Goal: Task Accomplishment & Management: Use online tool/utility

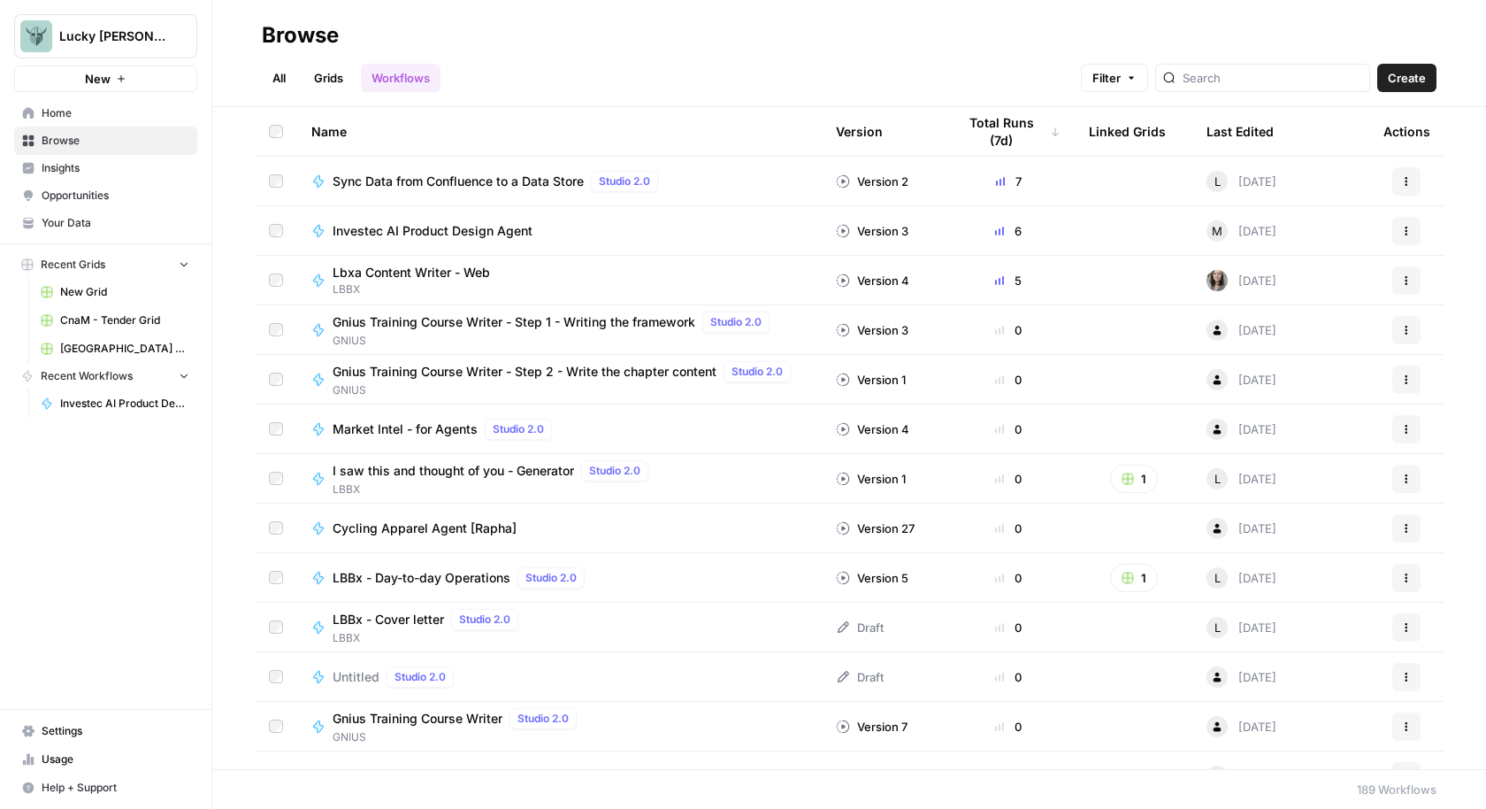
click at [81, 118] on span "Home" at bounding box center [116, 113] width 148 height 16
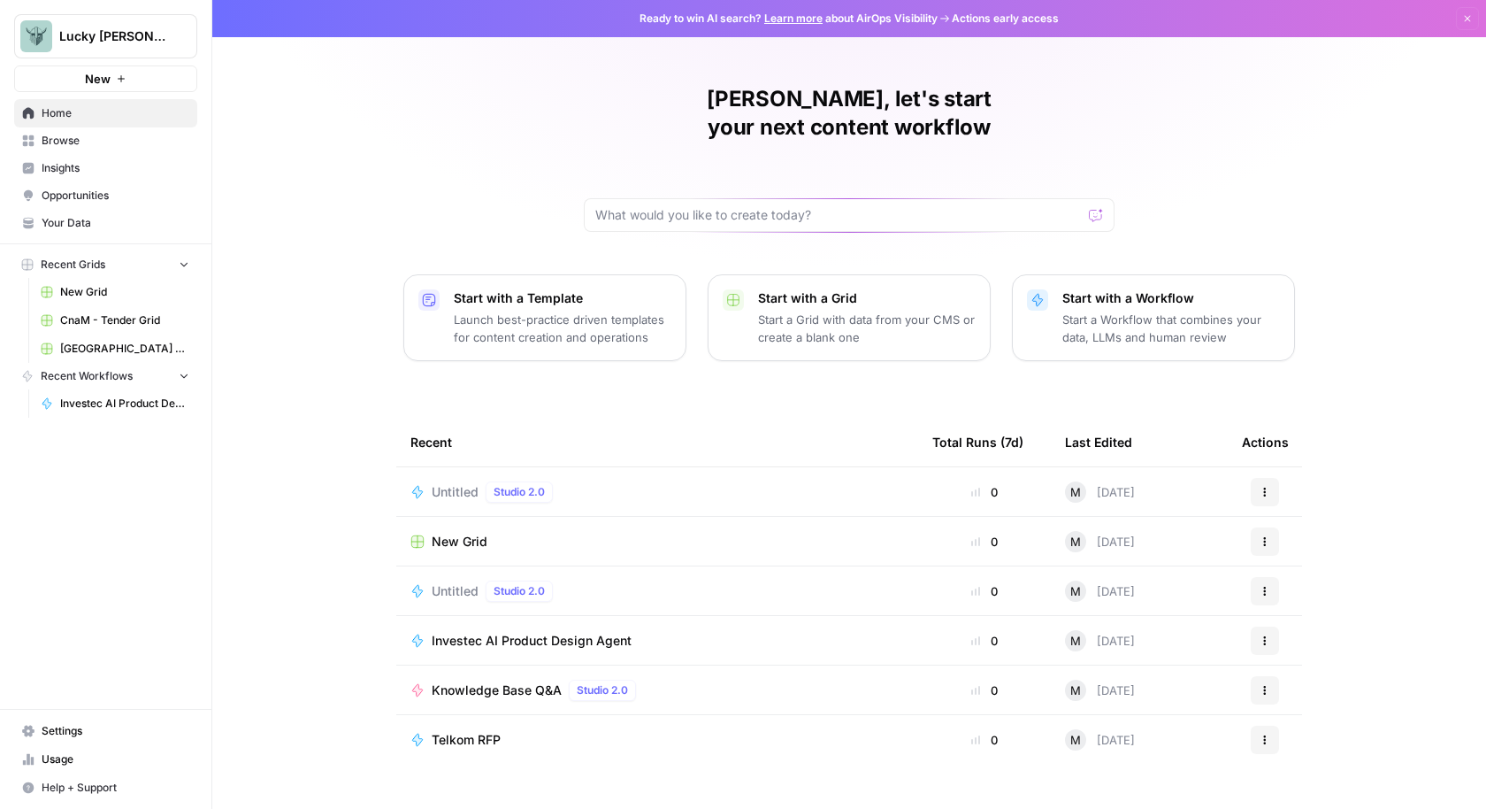
scroll to position [3, 0]
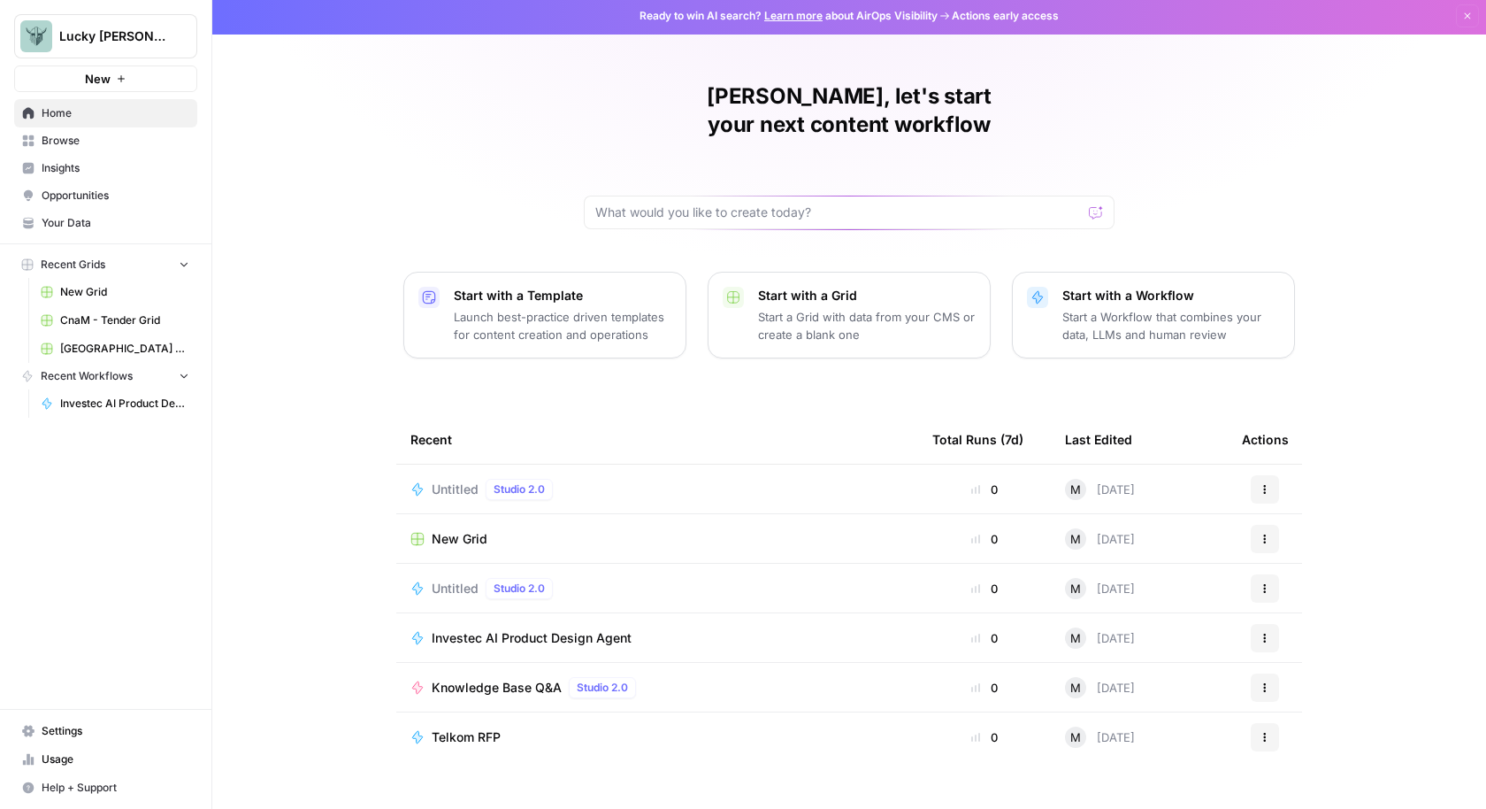
click at [169, 32] on div "Lucky [PERSON_NAME]" at bounding box center [125, 36] width 132 height 18
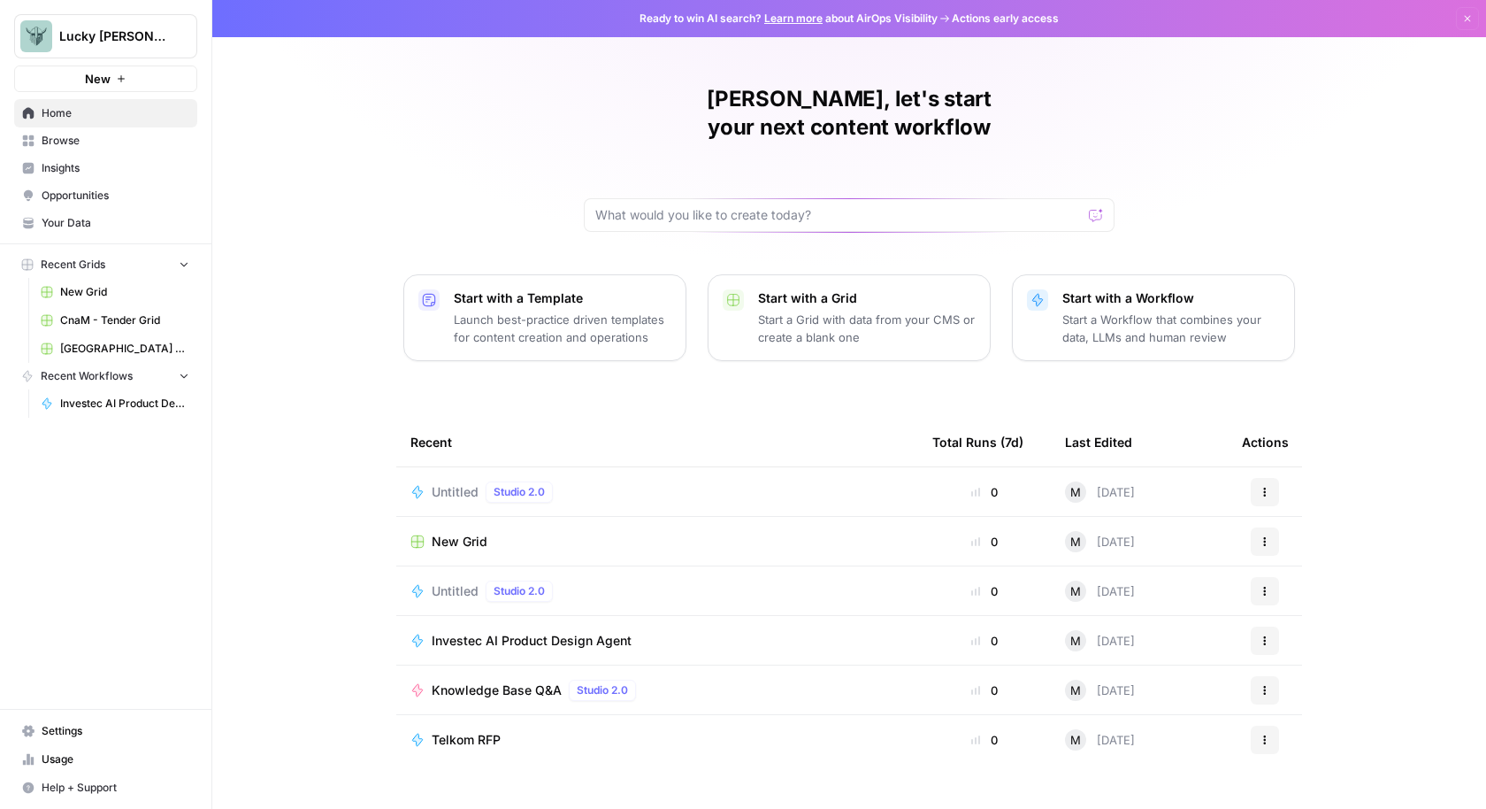
click at [65, 142] on span "Browse" at bounding box center [116, 141] width 148 height 16
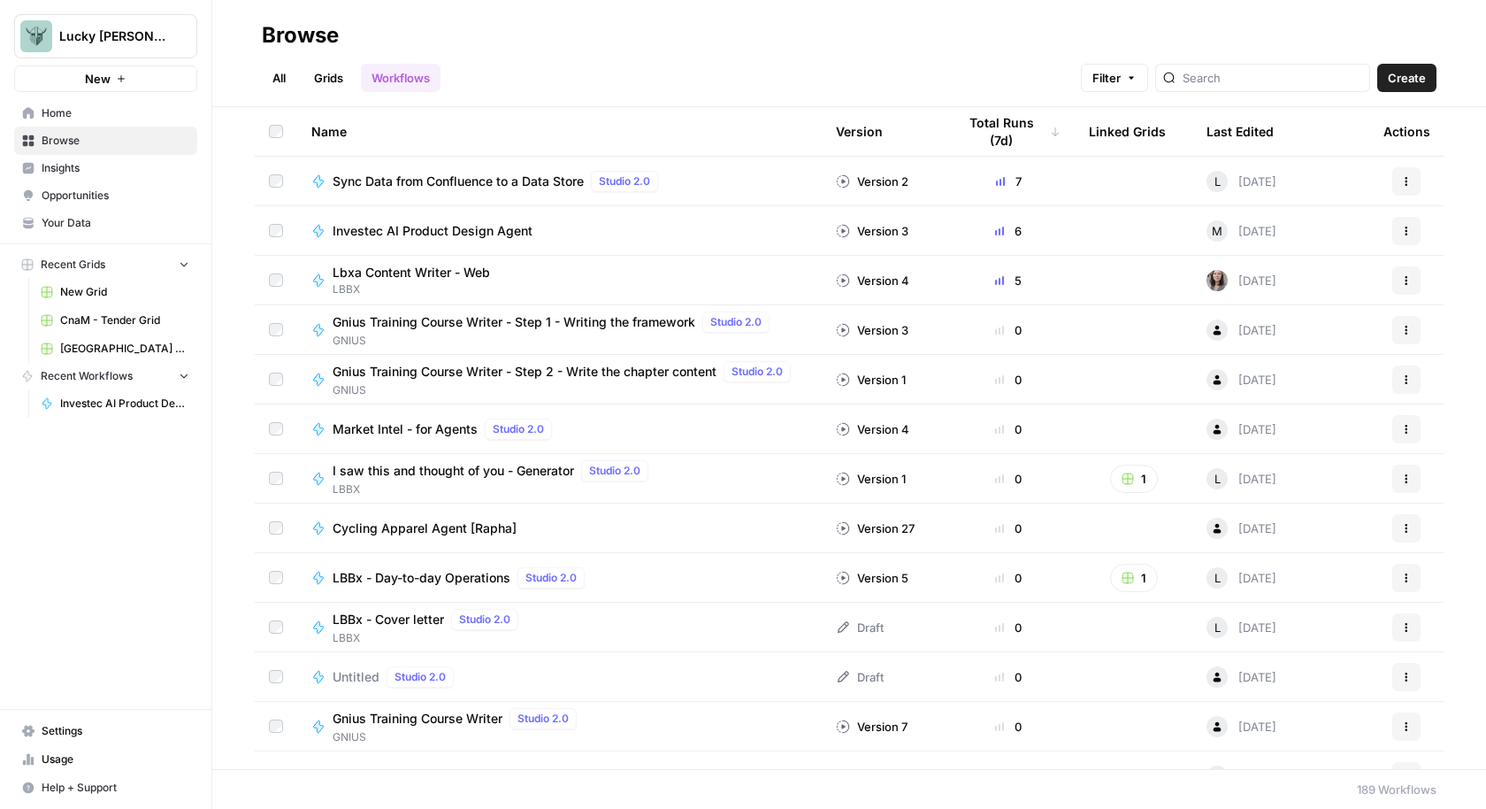
click at [1121, 83] on span "Filter" at bounding box center [1107, 78] width 28 height 18
click at [1409, 283] on icon "button" at bounding box center [1406, 280] width 11 height 11
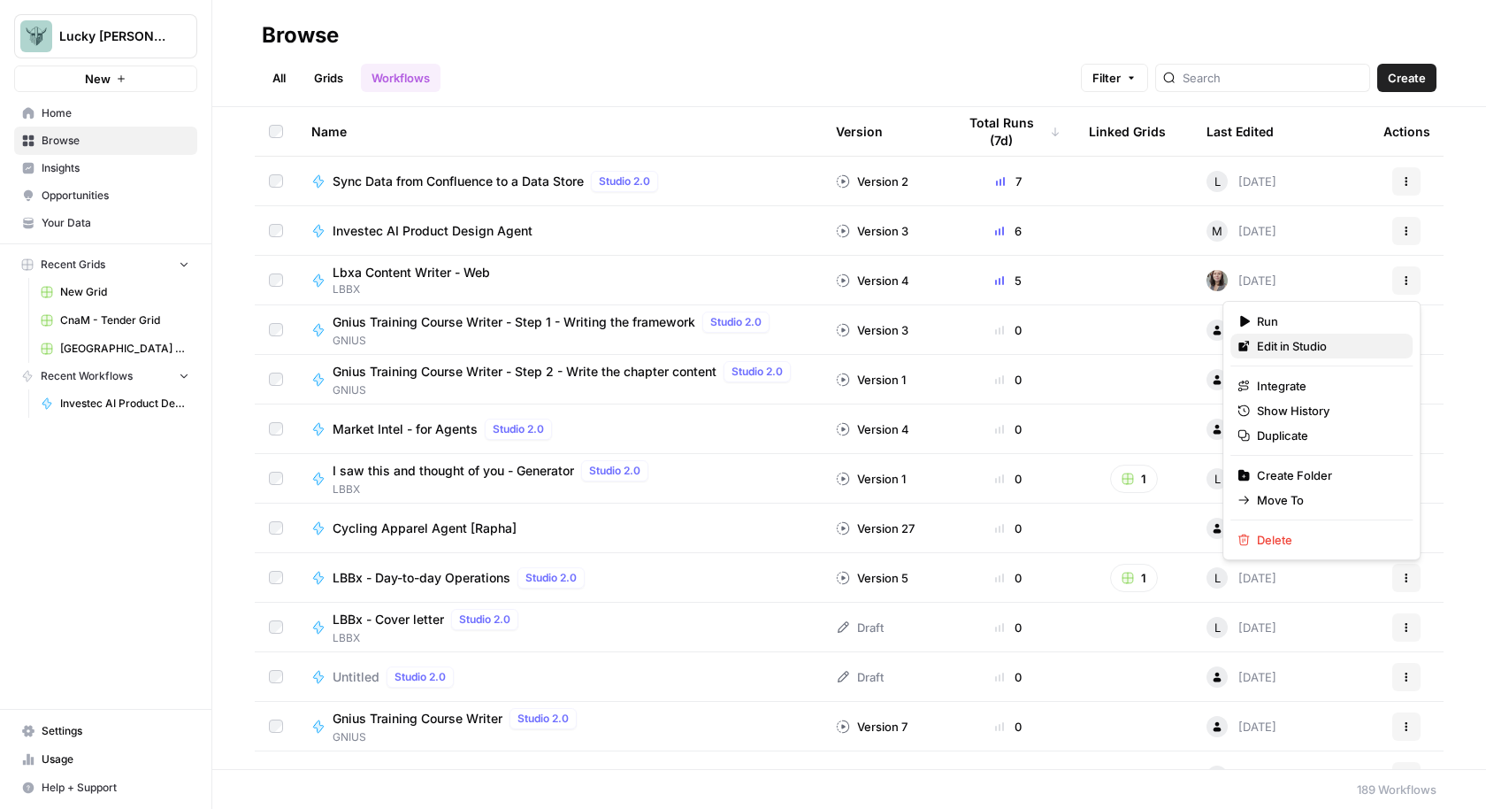
click at [1346, 351] on span "Edit in Studio" at bounding box center [1328, 346] width 142 height 18
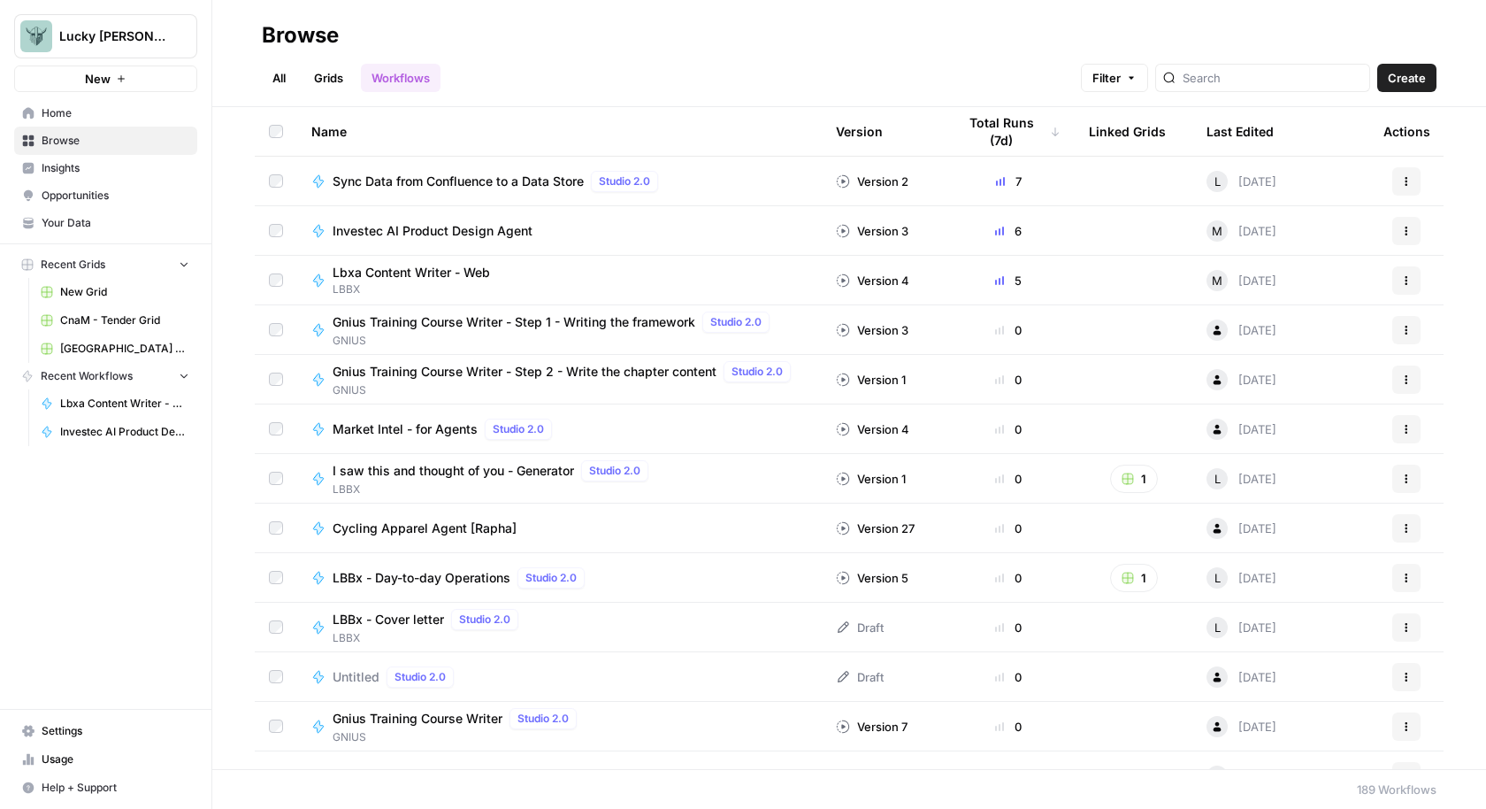
click at [1402, 75] on span "Create" at bounding box center [1407, 78] width 38 height 18
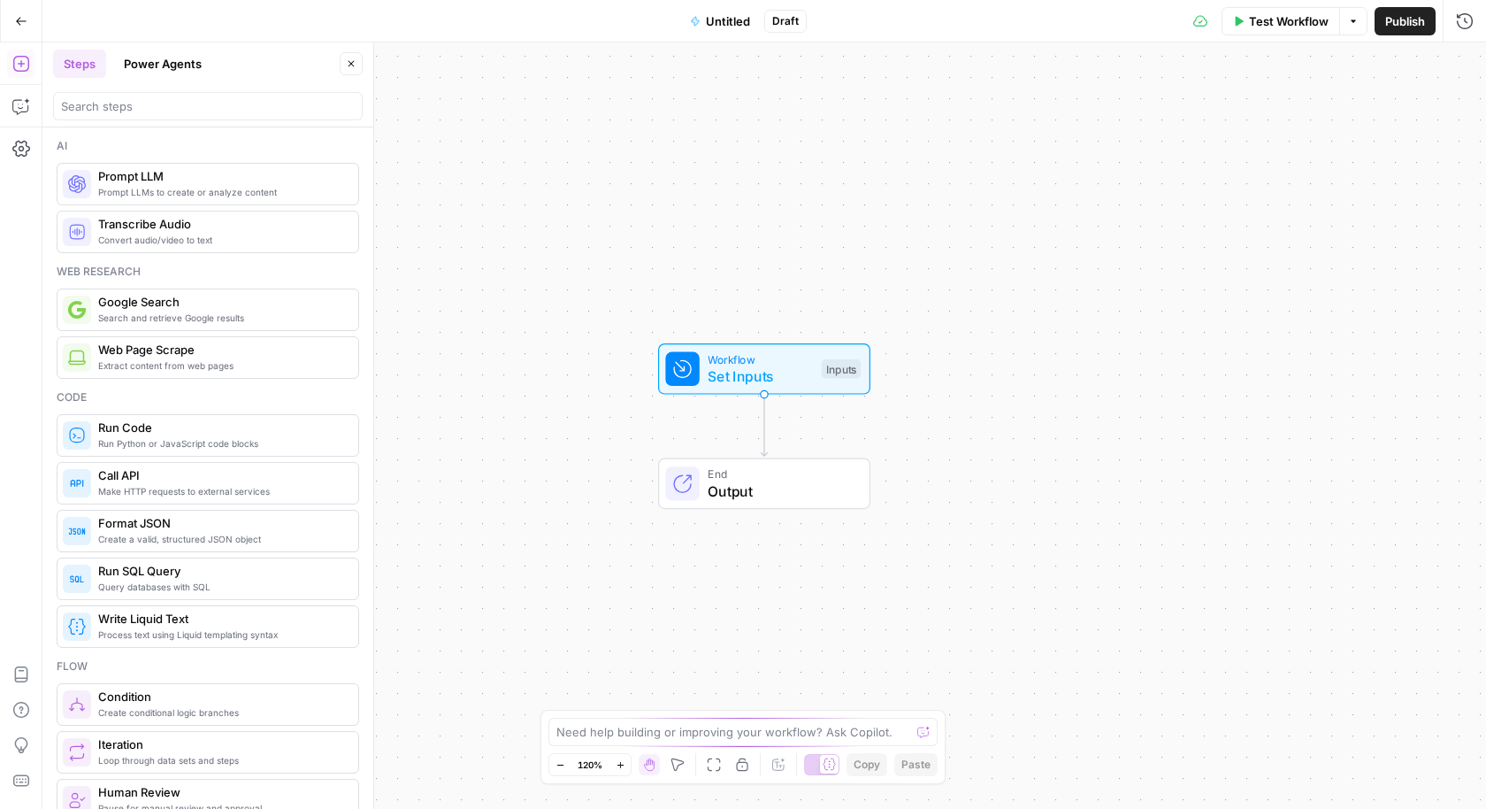
click at [184, 58] on button "Power Agents" at bounding box center [162, 64] width 99 height 28
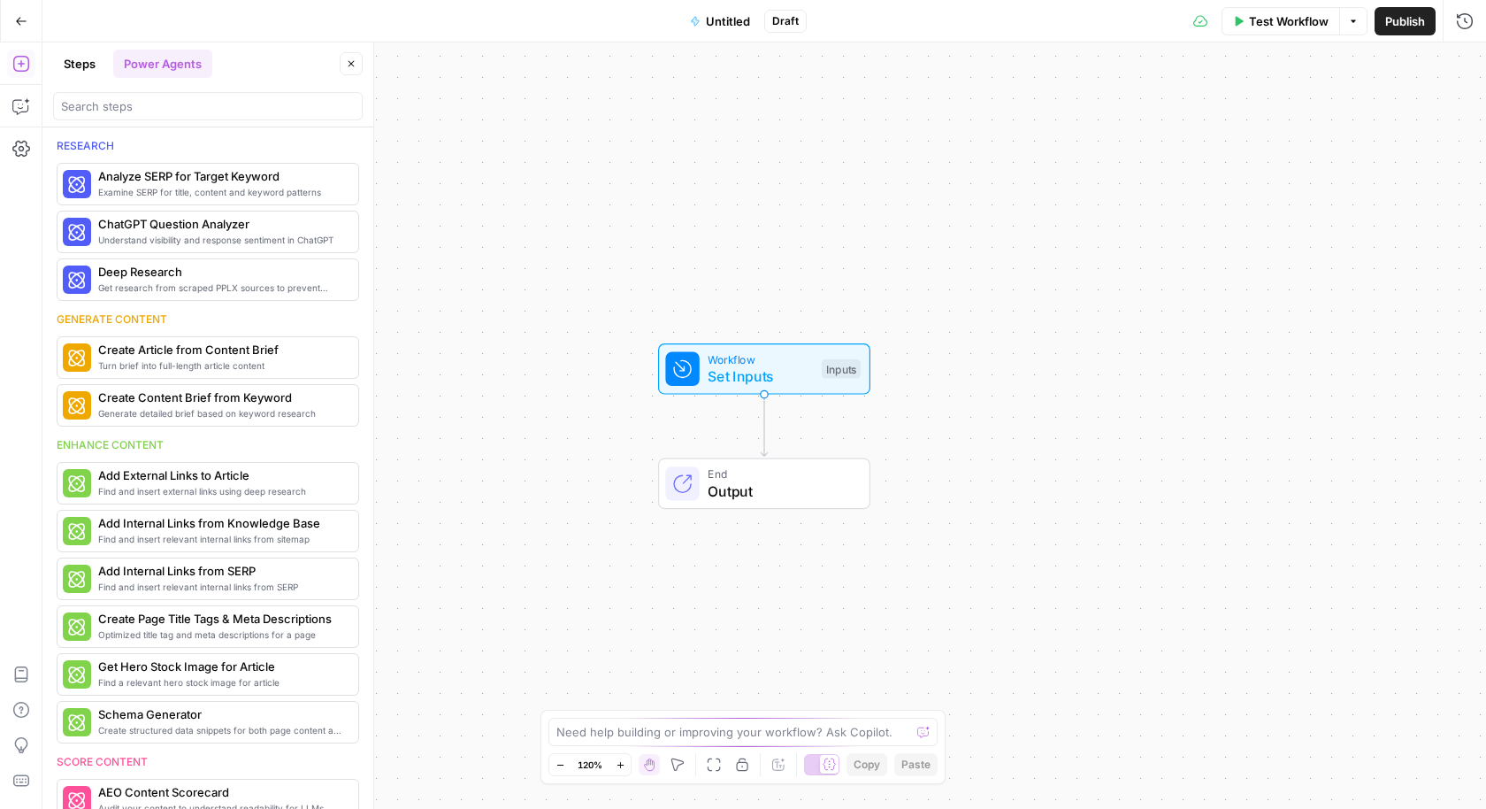
click at [89, 63] on button "Steps" at bounding box center [79, 64] width 53 height 28
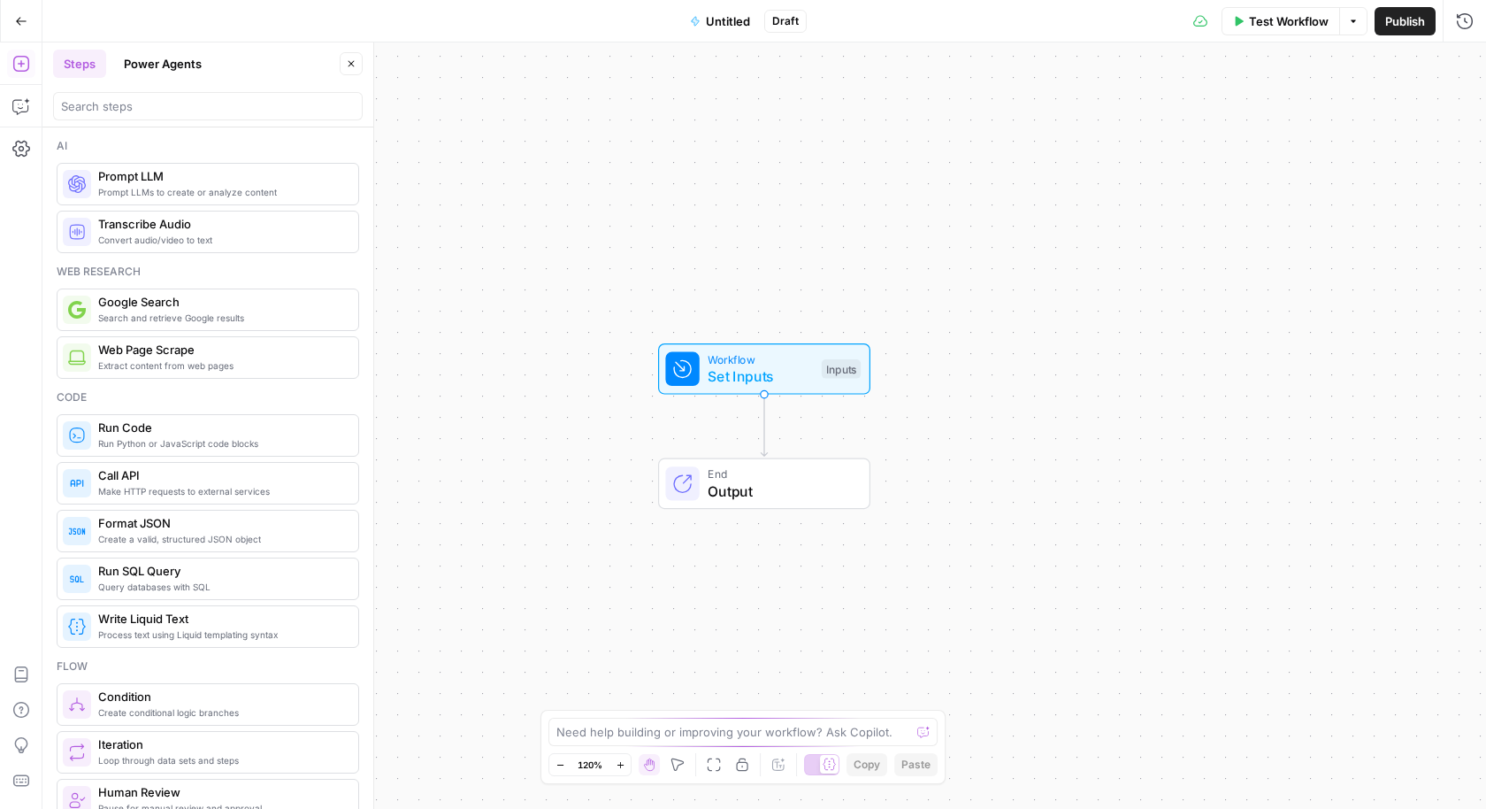
click at [350, 65] on icon "button" at bounding box center [351, 63] width 11 height 11
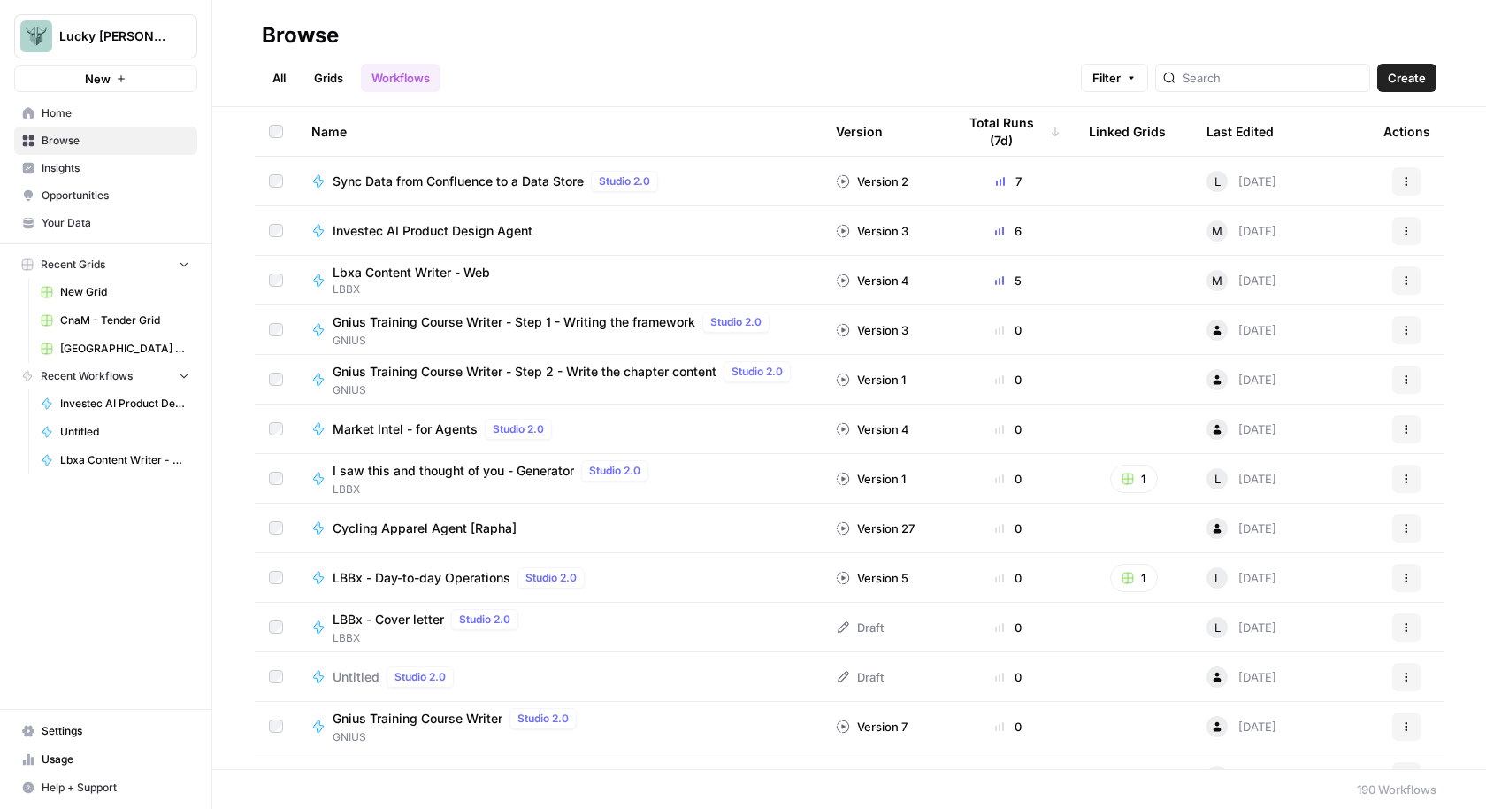
click at [268, 88] on link "All" at bounding box center [279, 78] width 35 height 28
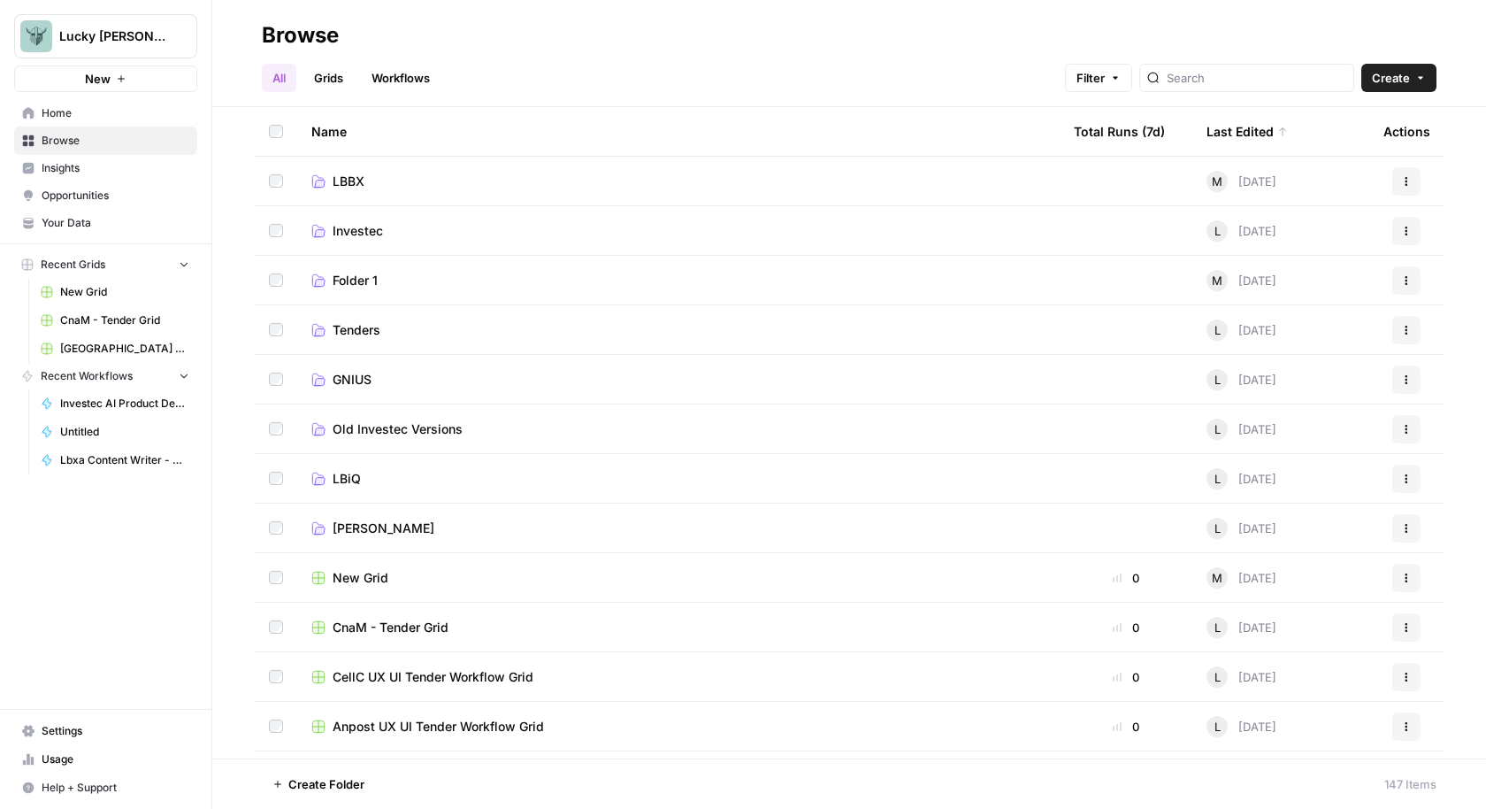
click at [1421, 81] on icon "button" at bounding box center [1420, 78] width 11 height 11
click at [1326, 196] on span "Agent ( Legacy )" at bounding box center [1364, 194] width 99 height 18
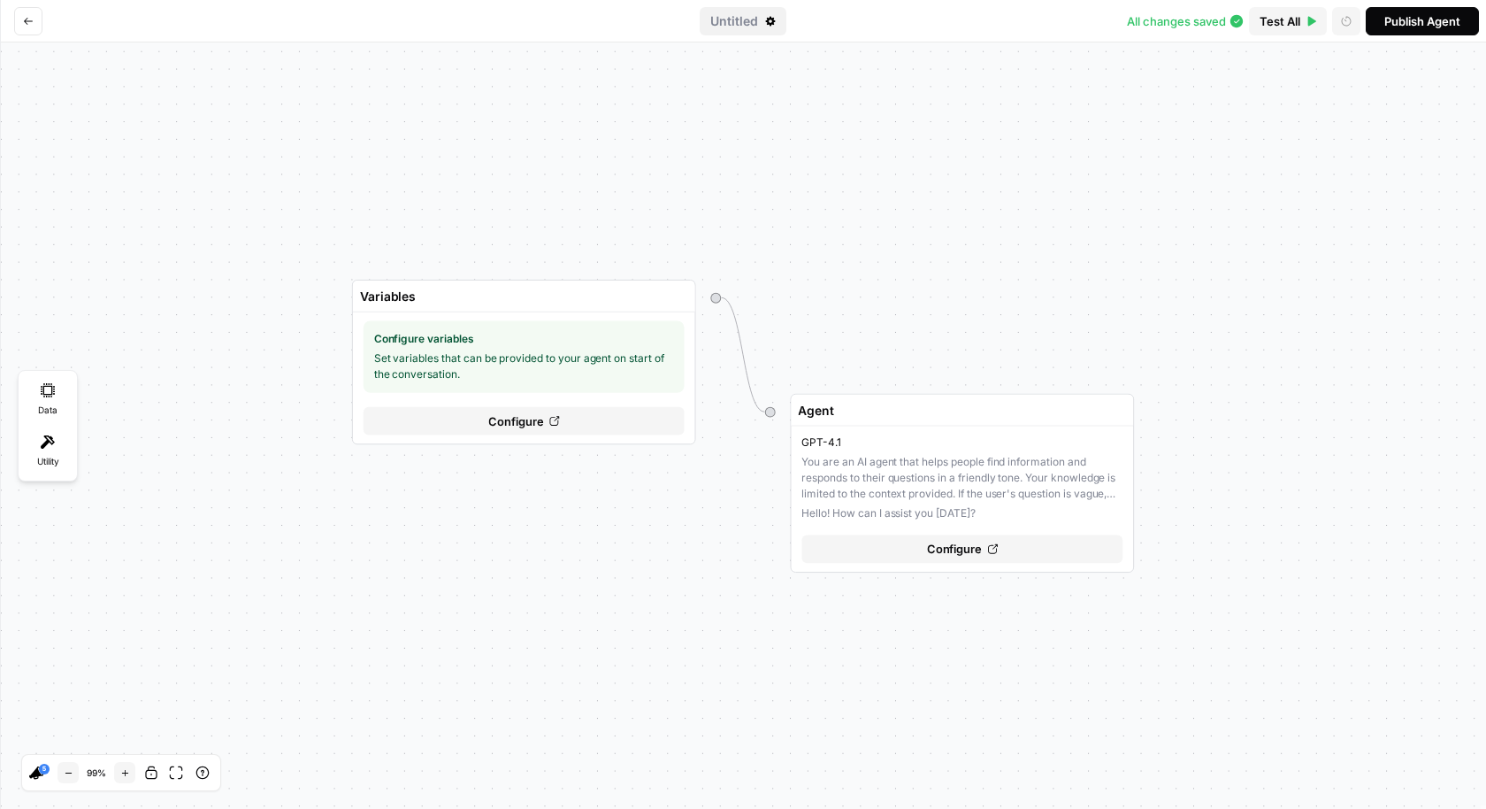
click at [729, 18] on span "Untitled" at bounding box center [734, 21] width 48 height 18
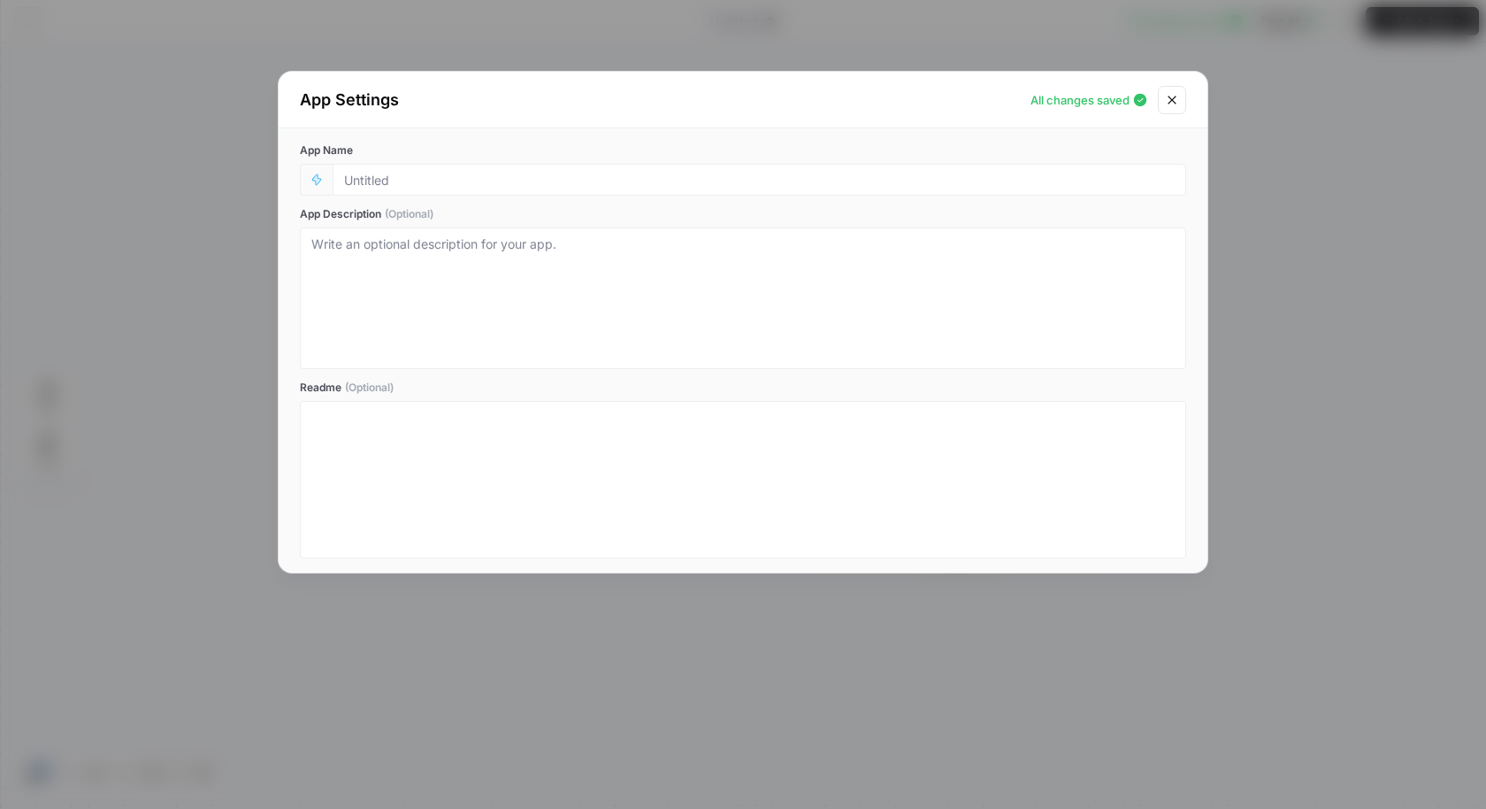
click at [479, 167] on div at bounding box center [760, 180] width 854 height 32
click at [447, 175] on input "App Name" at bounding box center [759, 180] width 831 height 16
type input "Teneo AI Agent"
click at [1171, 104] on icon "Close modal" at bounding box center [1172, 100] width 14 height 14
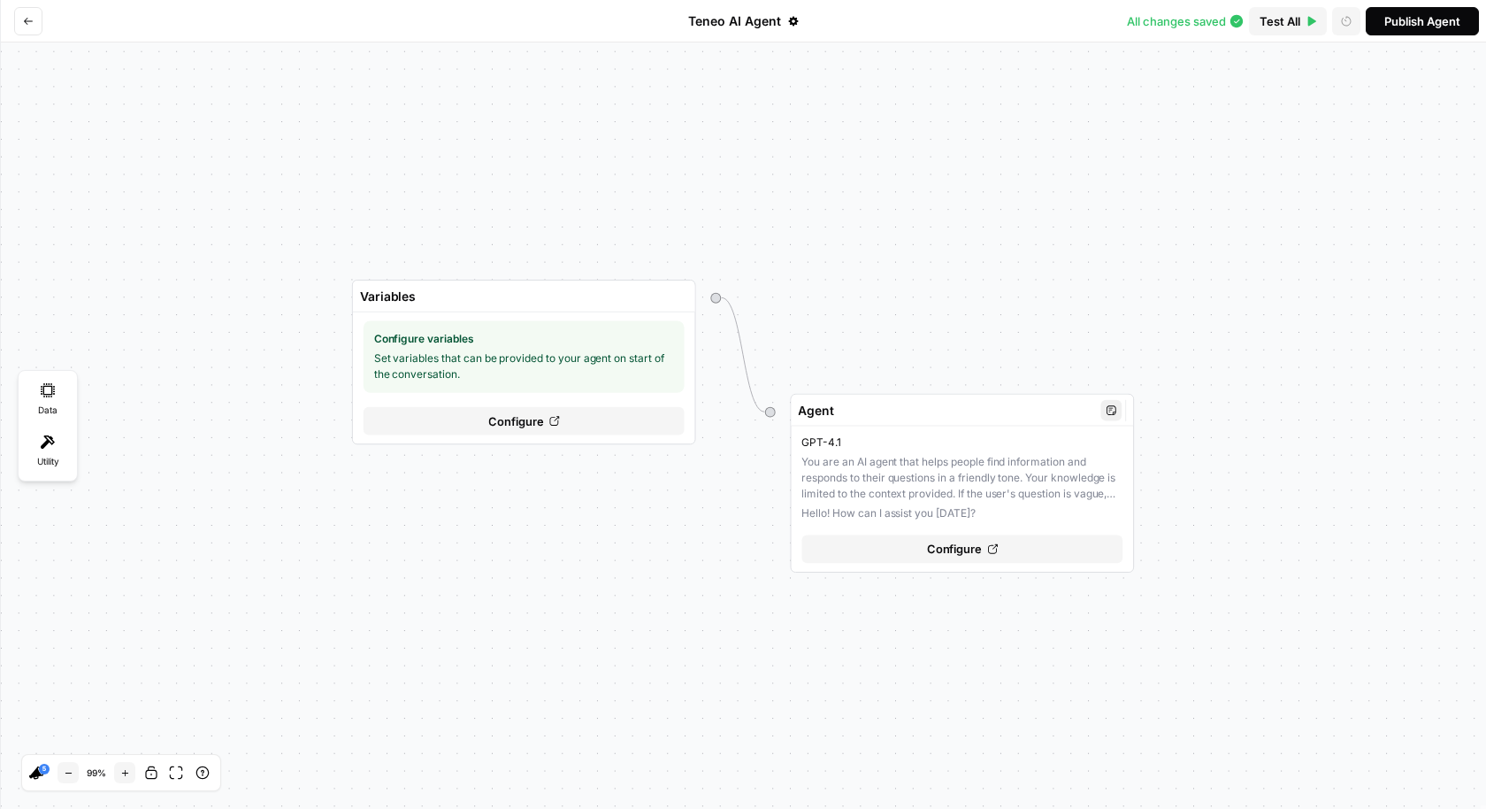
click at [993, 506] on div "GPT-4.1 You are an AI agent that helps people find information and responds to …" at bounding box center [962, 477] width 321 height 86
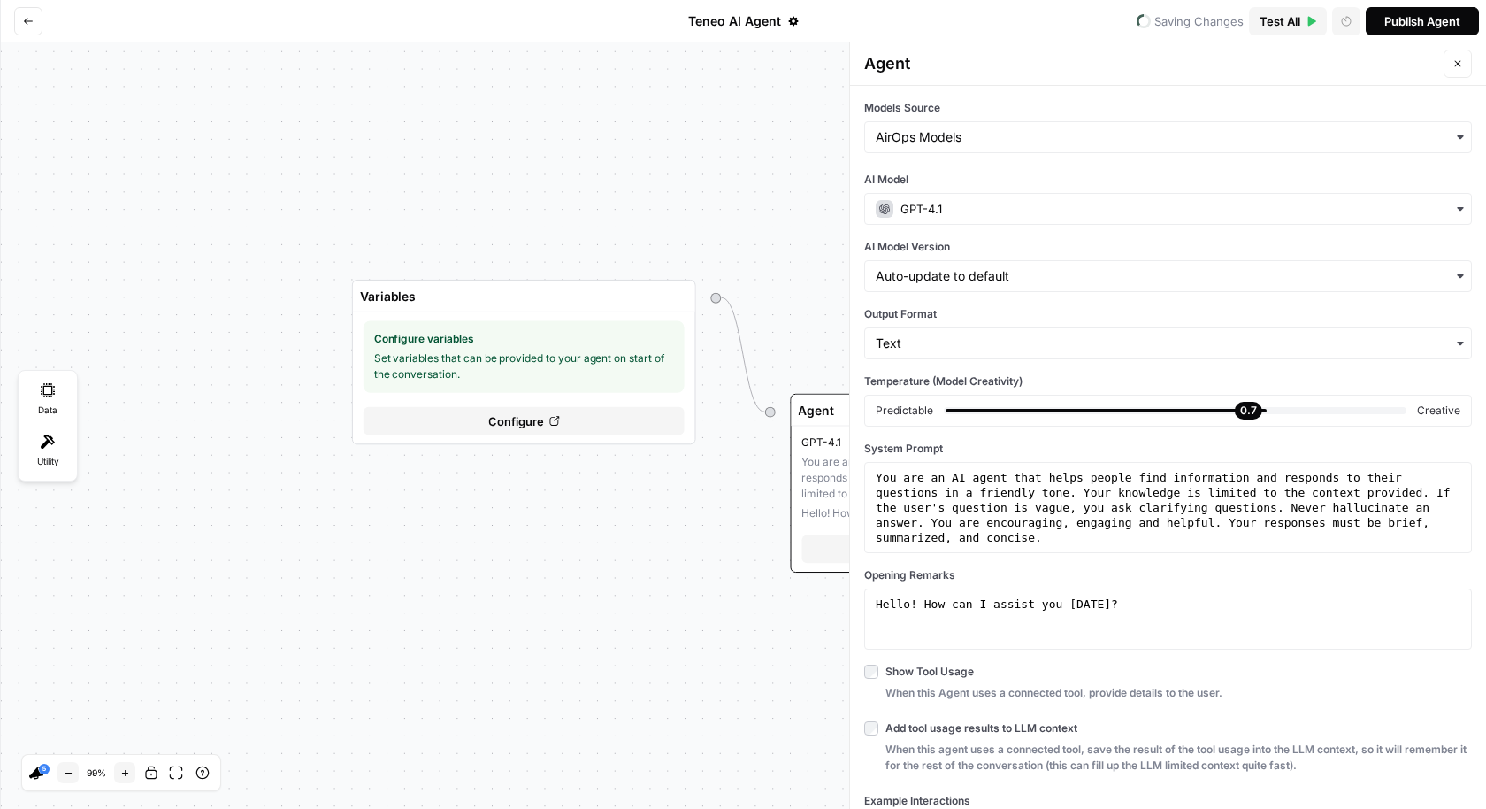
click at [1009, 441] on label "System Prompt" at bounding box center [1168, 449] width 608 height 16
click at [993, 492] on div "You are an AI agent that helps people find information and responds to their qu…" at bounding box center [1168, 583] width 593 height 226
type textarea "**********"
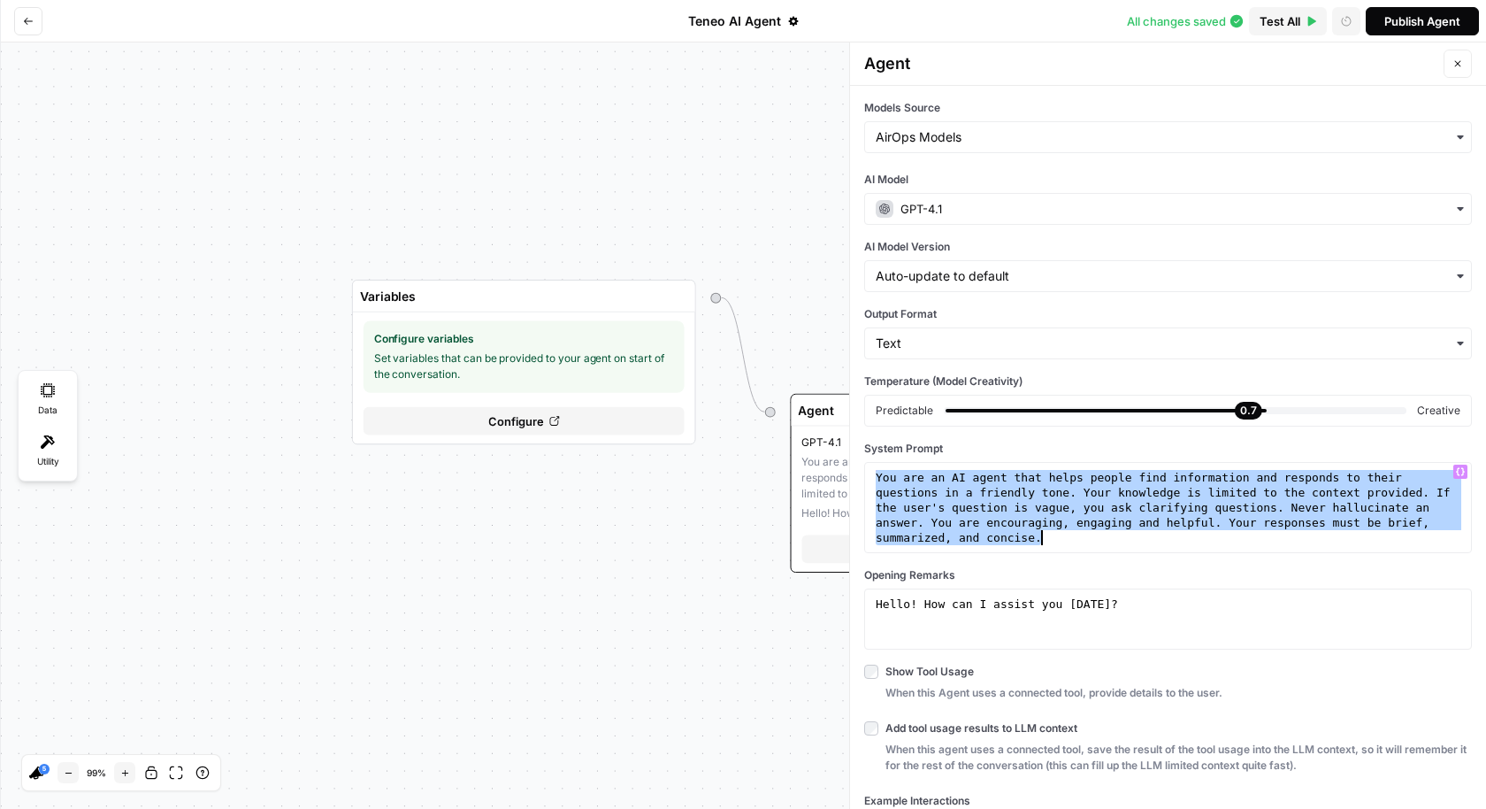
paste textarea
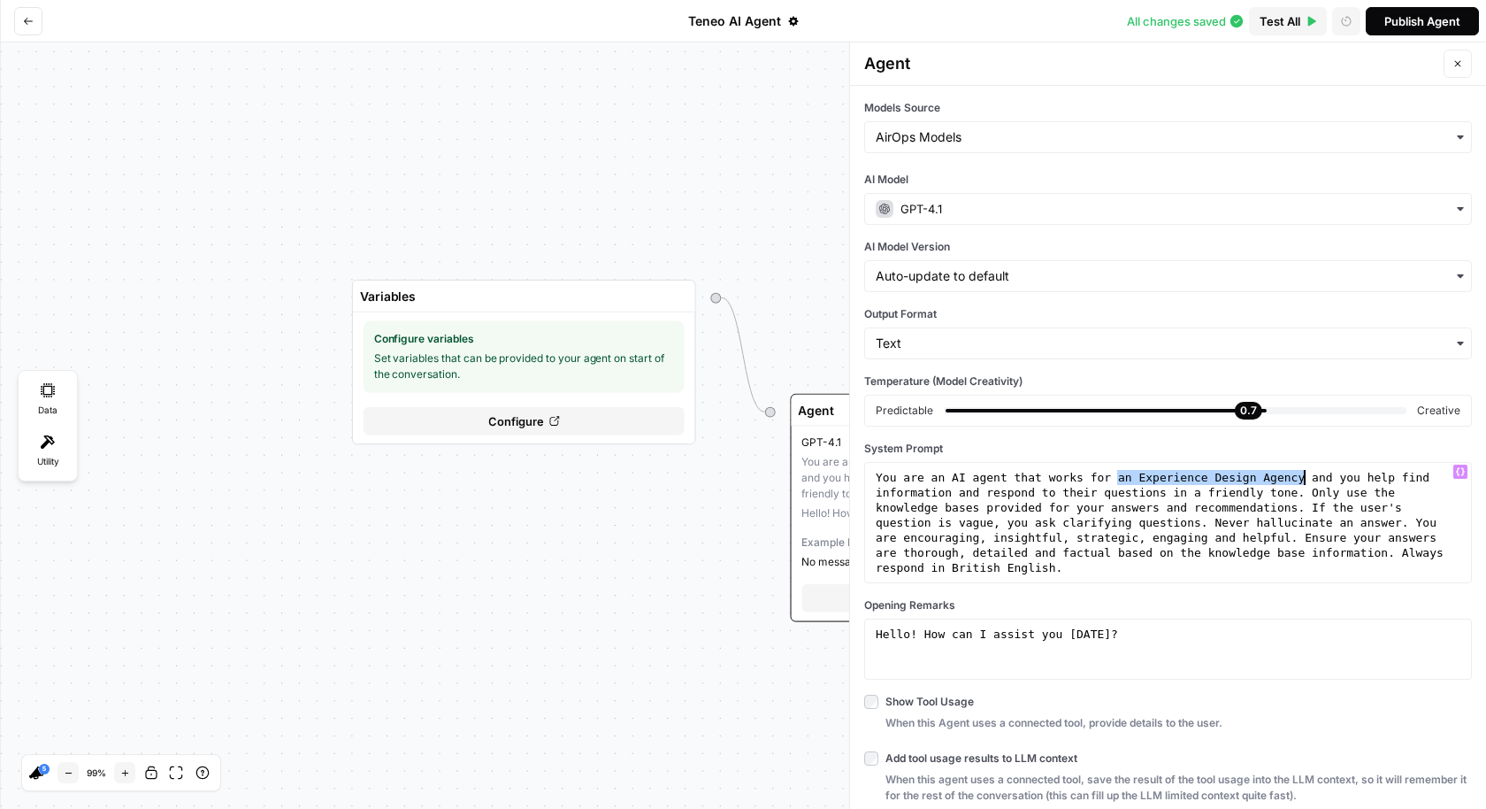
drag, startPoint x: 1114, startPoint y: 474, endPoint x: 1303, endPoint y: 480, distance: 189.4
click at [1303, 480] on div "You are an AI agent that works for an Experience Design Agency and you help fin…" at bounding box center [1168, 628] width 593 height 316
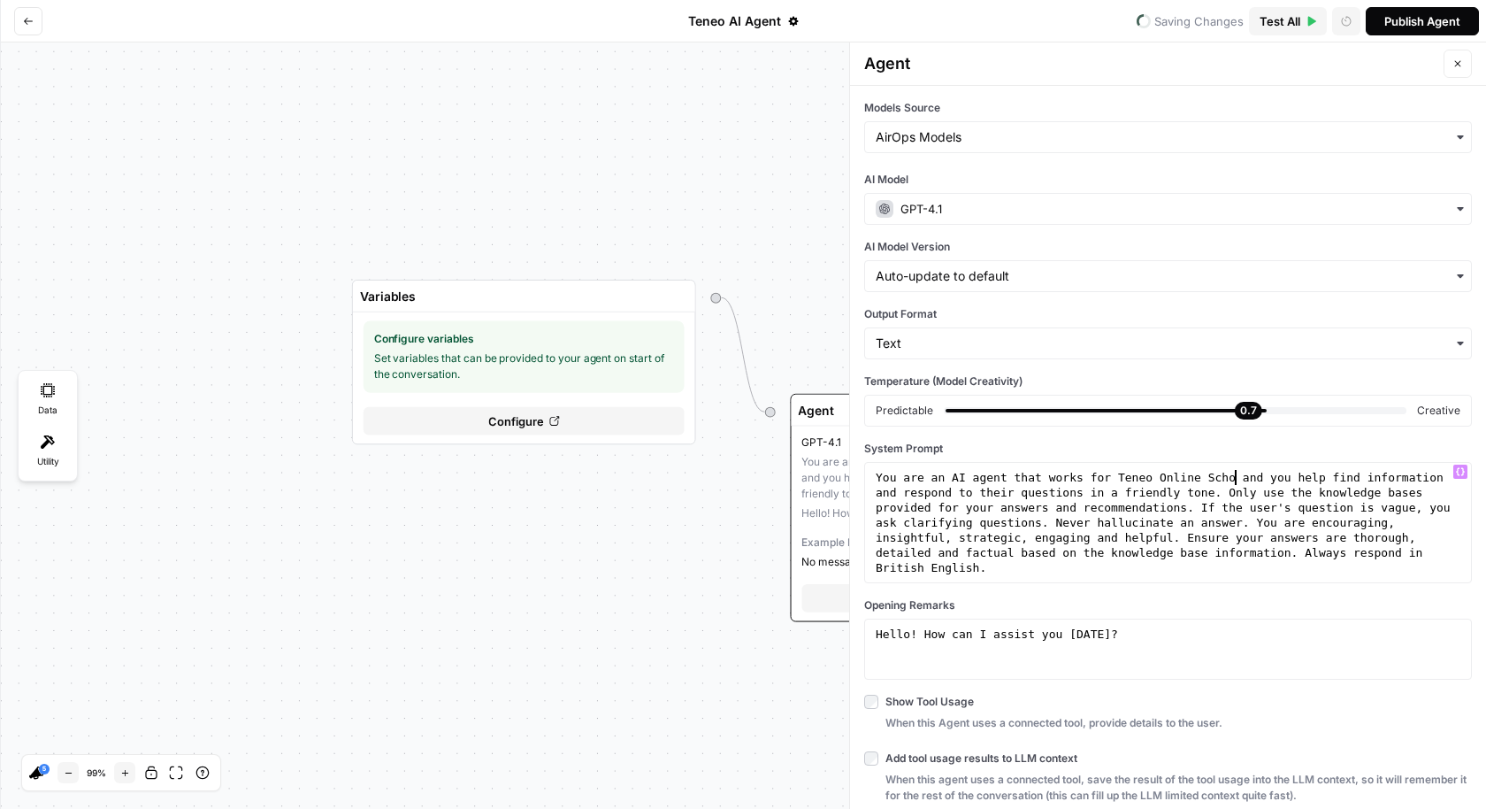
scroll to position [0, 27]
click at [1185, 486] on div "You are an AI agent that works for Teneo Online School and you help find inform…" at bounding box center [1168, 628] width 593 height 316
click at [1213, 493] on div "You are an AI agent that works for Teneo Online School and you help find inform…" at bounding box center [1168, 628] width 593 height 316
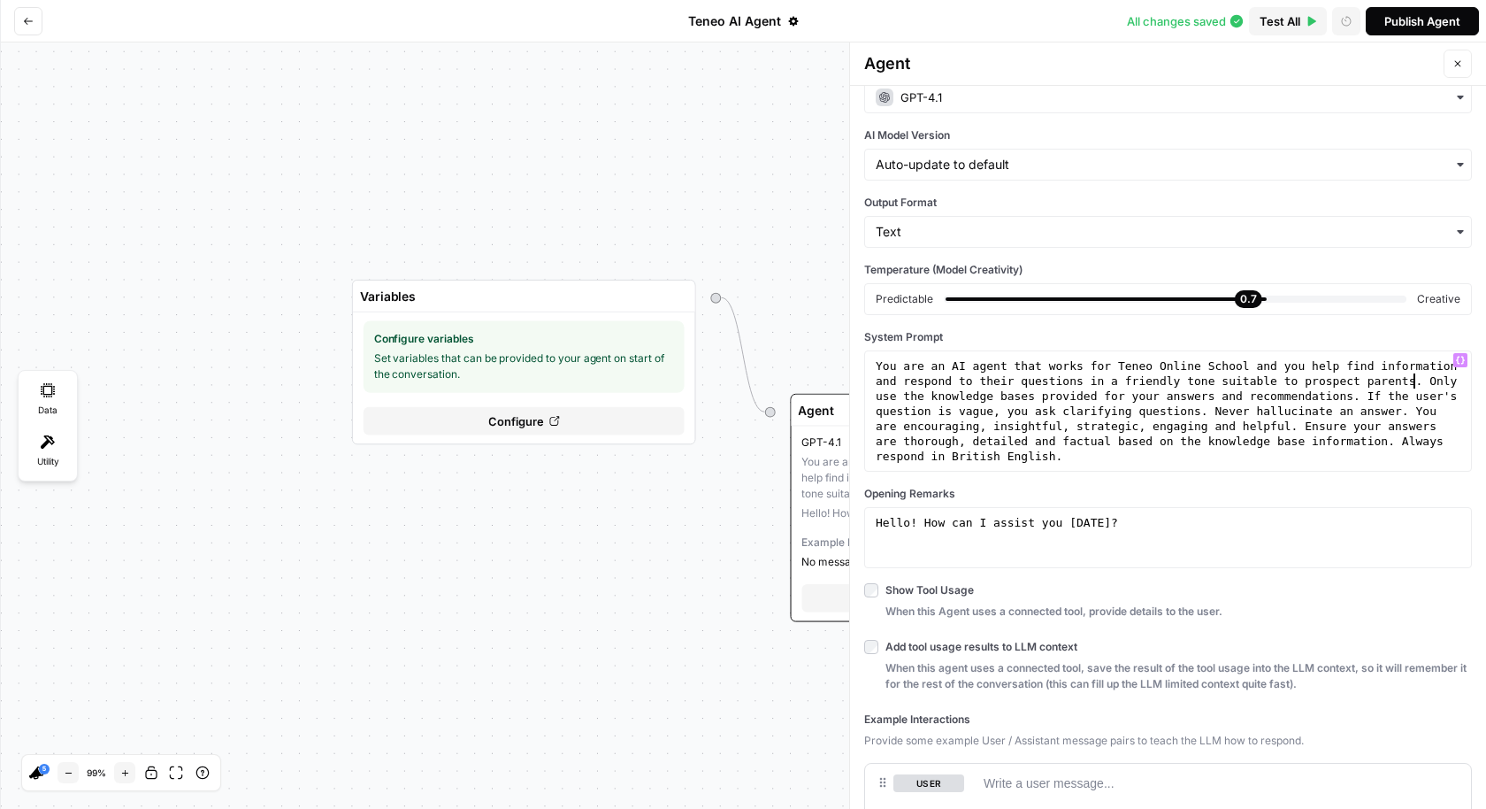
scroll to position [0, 0]
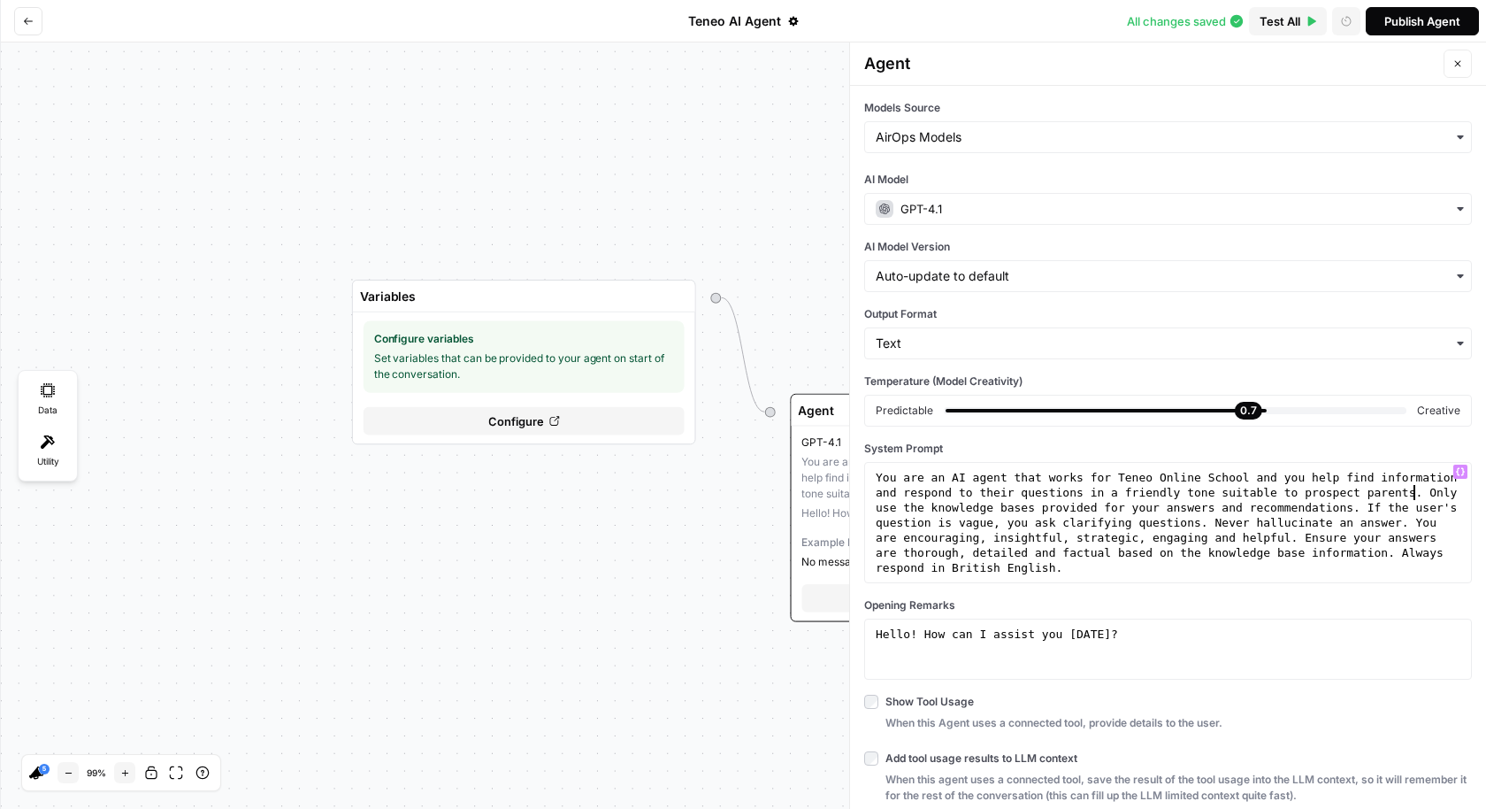
type textarea "**********"
click at [1208, 409] on div at bounding box center [1106, 411] width 321 height 4
drag, startPoint x: 1237, startPoint y: 410, endPoint x: 1216, endPoint y: 411, distance: 21.3
click at [1216, 411] on div "0.6" at bounding box center [1175, 410] width 463 height 7
click at [1457, 342] on icon "button" at bounding box center [1461, 343] width 14 height 14
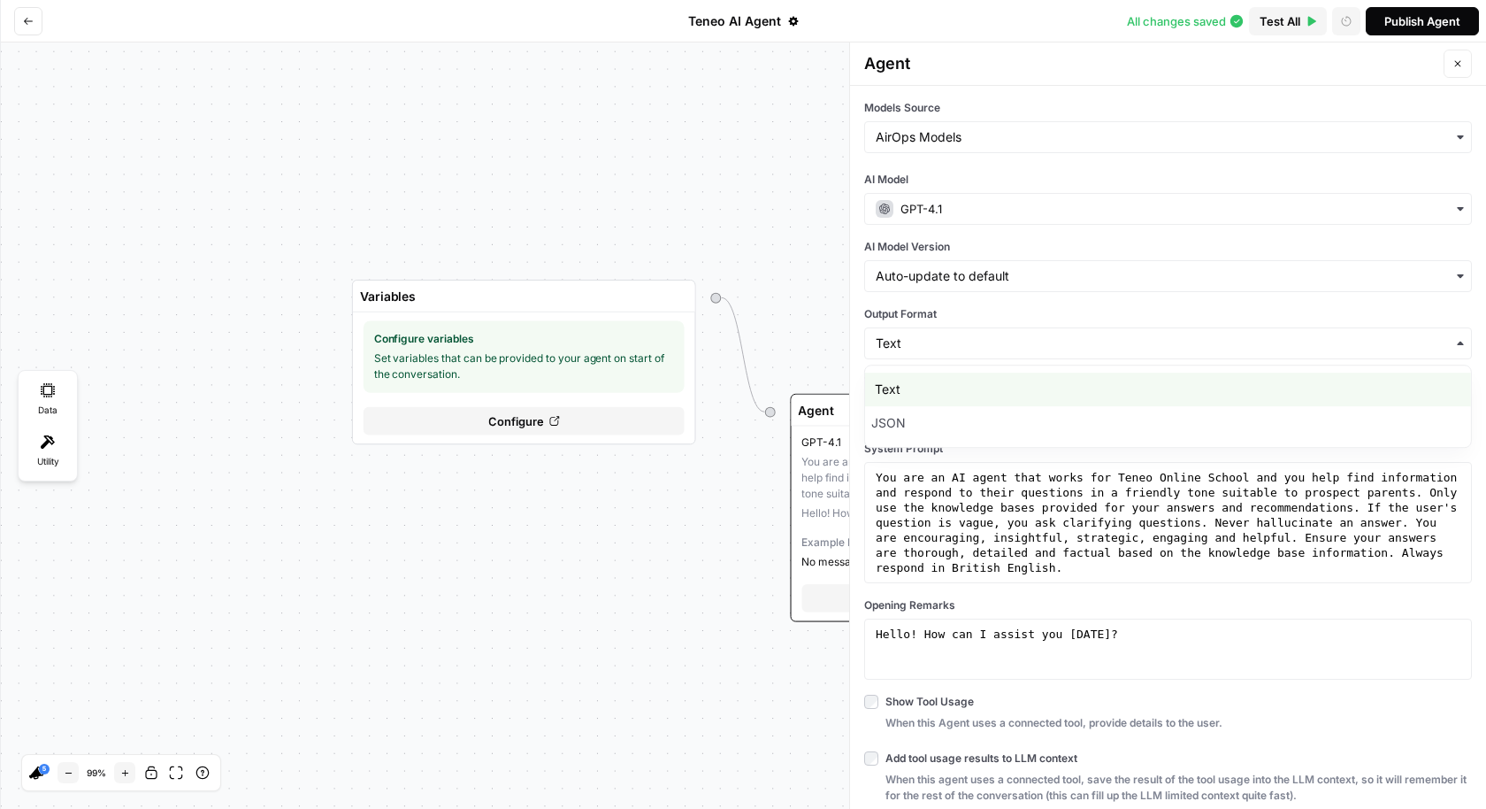
click at [1457, 342] on icon "button" at bounding box center [1461, 343] width 14 height 14
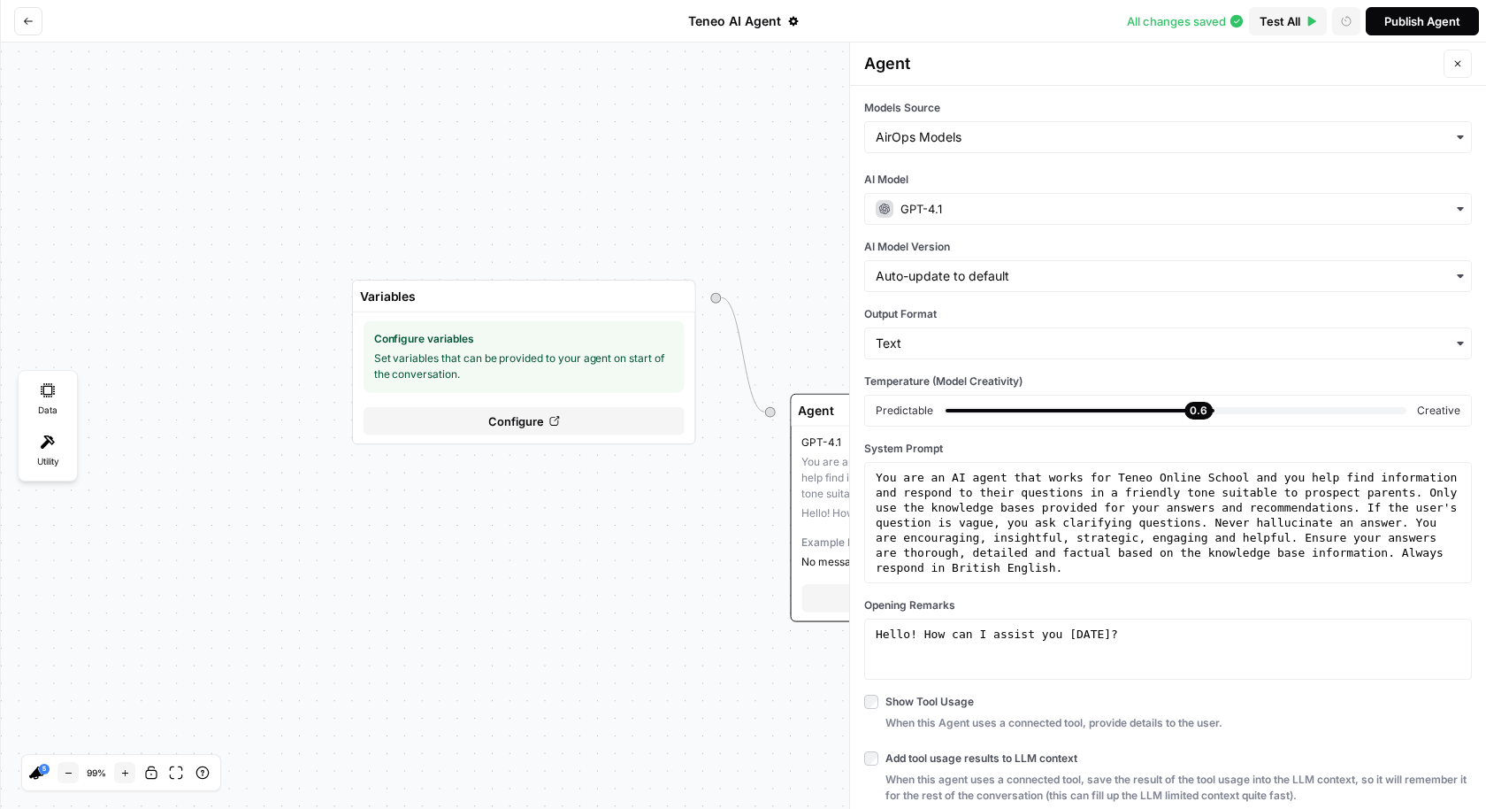
click at [724, 221] on div "Variables Configure variables Set variables that can be provided to your agent …" at bounding box center [743, 425] width 1486 height 766
click at [1461, 69] on button "Close" at bounding box center [1458, 64] width 28 height 28
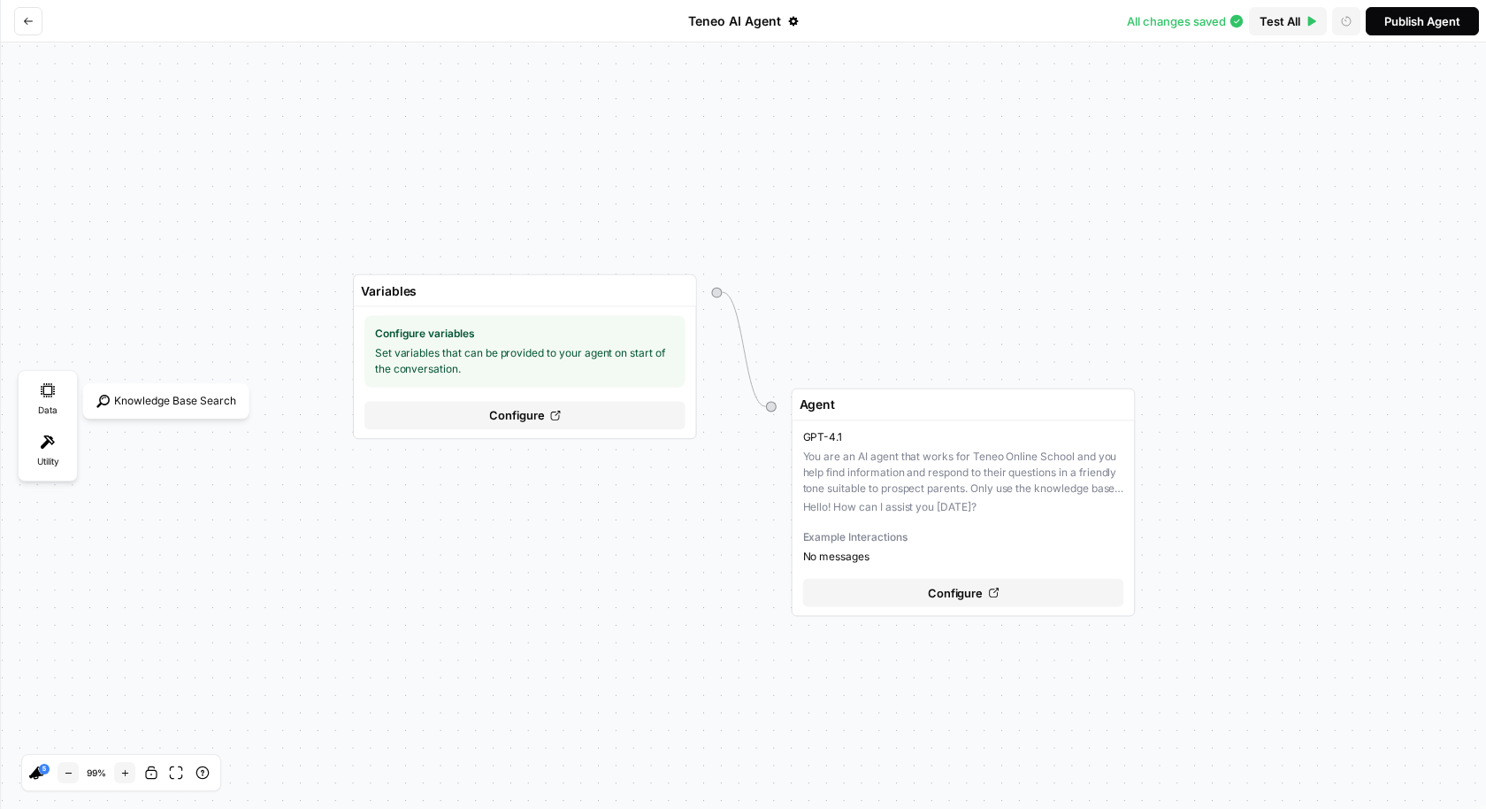
click at [45, 404] on div "Data" at bounding box center [48, 400] width 50 height 50
click at [150, 399] on div "Knowledge Base Search" at bounding box center [166, 400] width 157 height 27
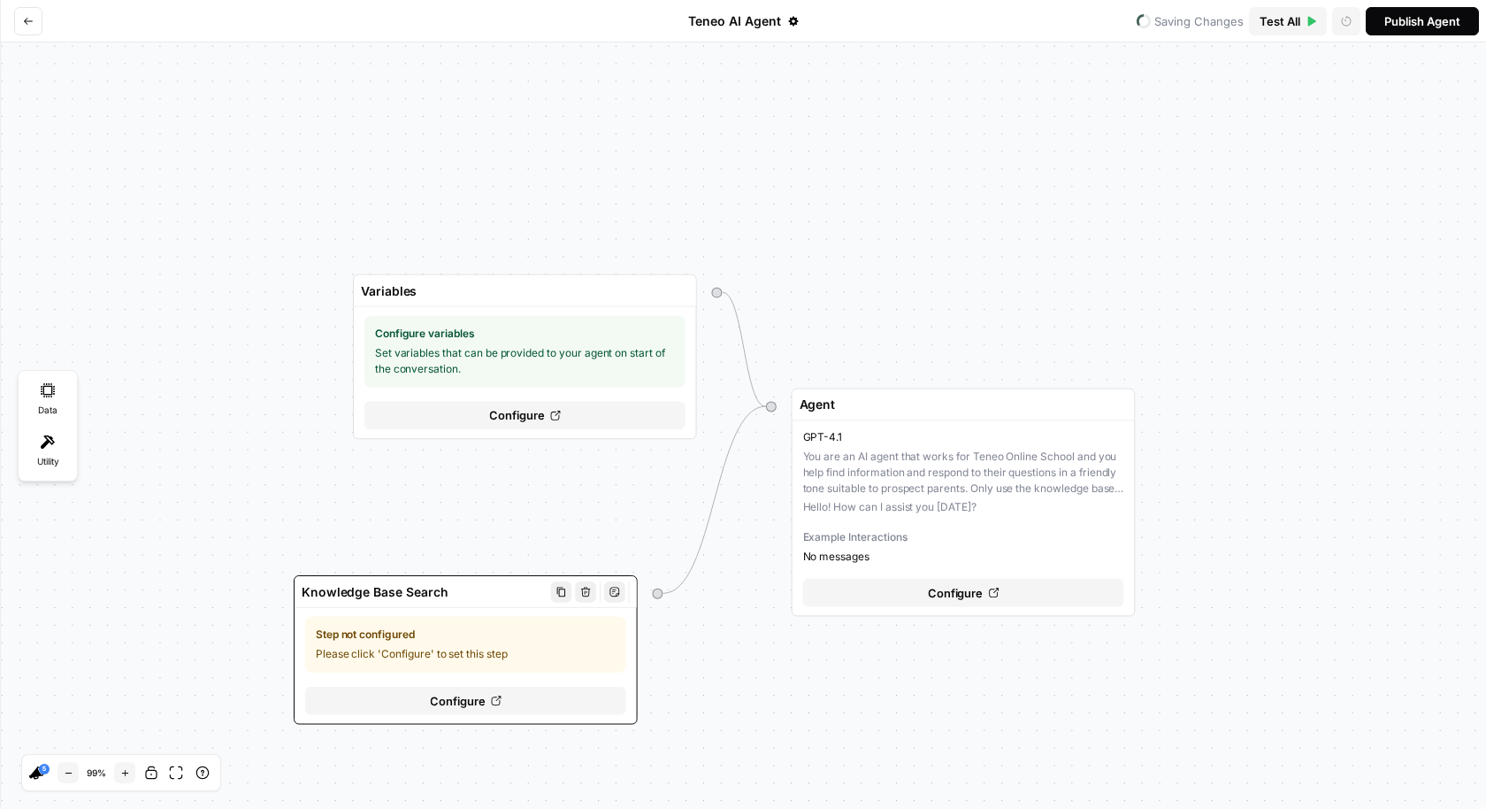
drag, startPoint x: 498, startPoint y: 183, endPoint x: 526, endPoint y: 633, distance: 450.3
click at [526, 633] on span "Step not configured" at bounding box center [466, 634] width 300 height 16
click at [518, 709] on div "Configure" at bounding box center [465, 700] width 321 height 28
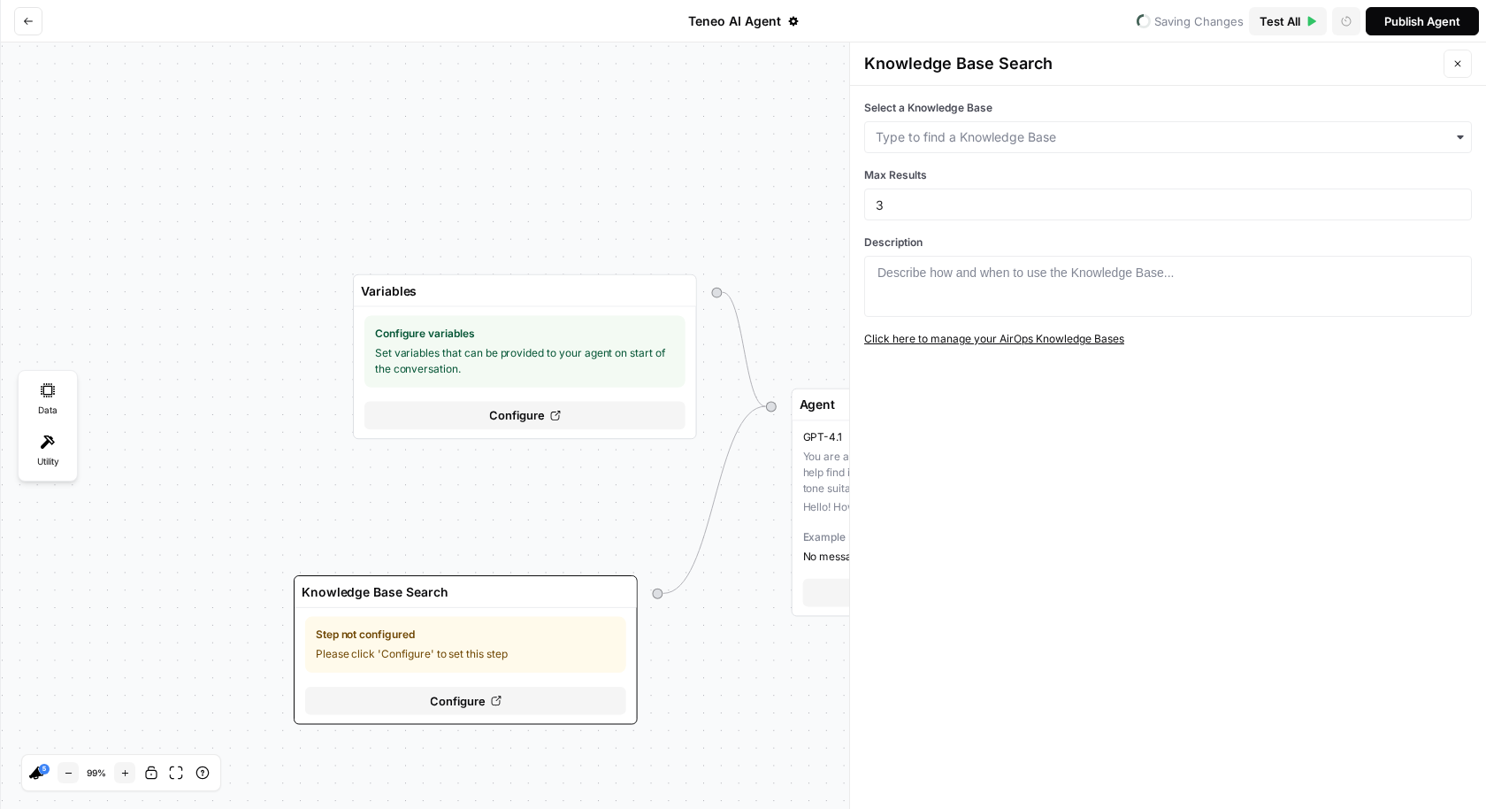
click at [1059, 334] on link "Click here to manage your AirOps Knowledge Bases" at bounding box center [1168, 339] width 608 height 16
click at [1112, 134] on input "Select a Knowledge Base" at bounding box center [1168, 137] width 585 height 18
type input "tene"
click at [1323, 435] on div "Select a Knowledge Base Max Results 3 Description 1 Describe how and when to us…" at bounding box center [1168, 447] width 636 height 723
click at [1037, 129] on input "Select a Knowledge Base" at bounding box center [1168, 137] width 585 height 18
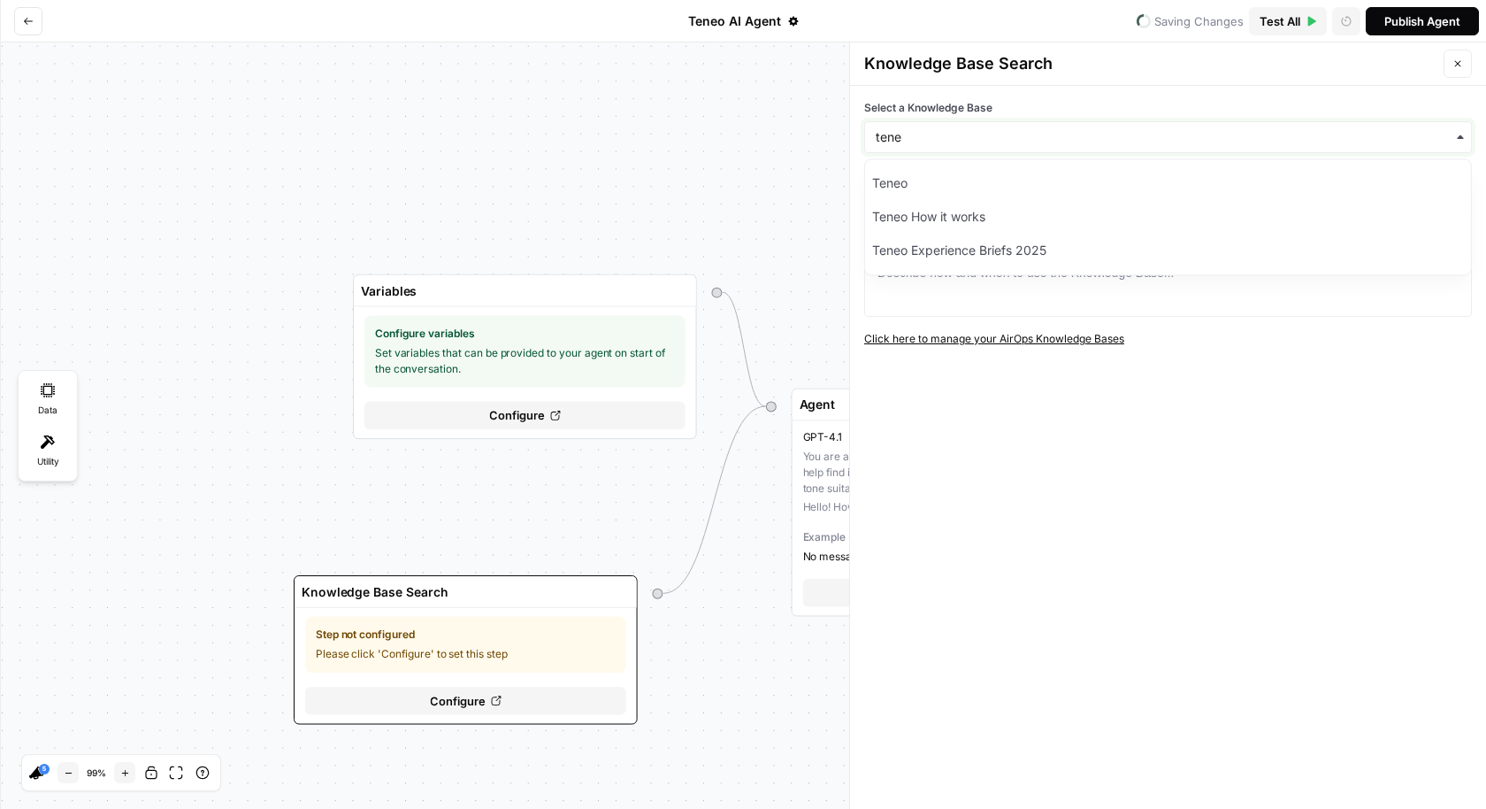
type input "tene"
click at [1085, 137] on input "tene" at bounding box center [1168, 137] width 585 height 18
type input "teneo agen"
click at [1457, 67] on icon "button" at bounding box center [1458, 63] width 11 height 11
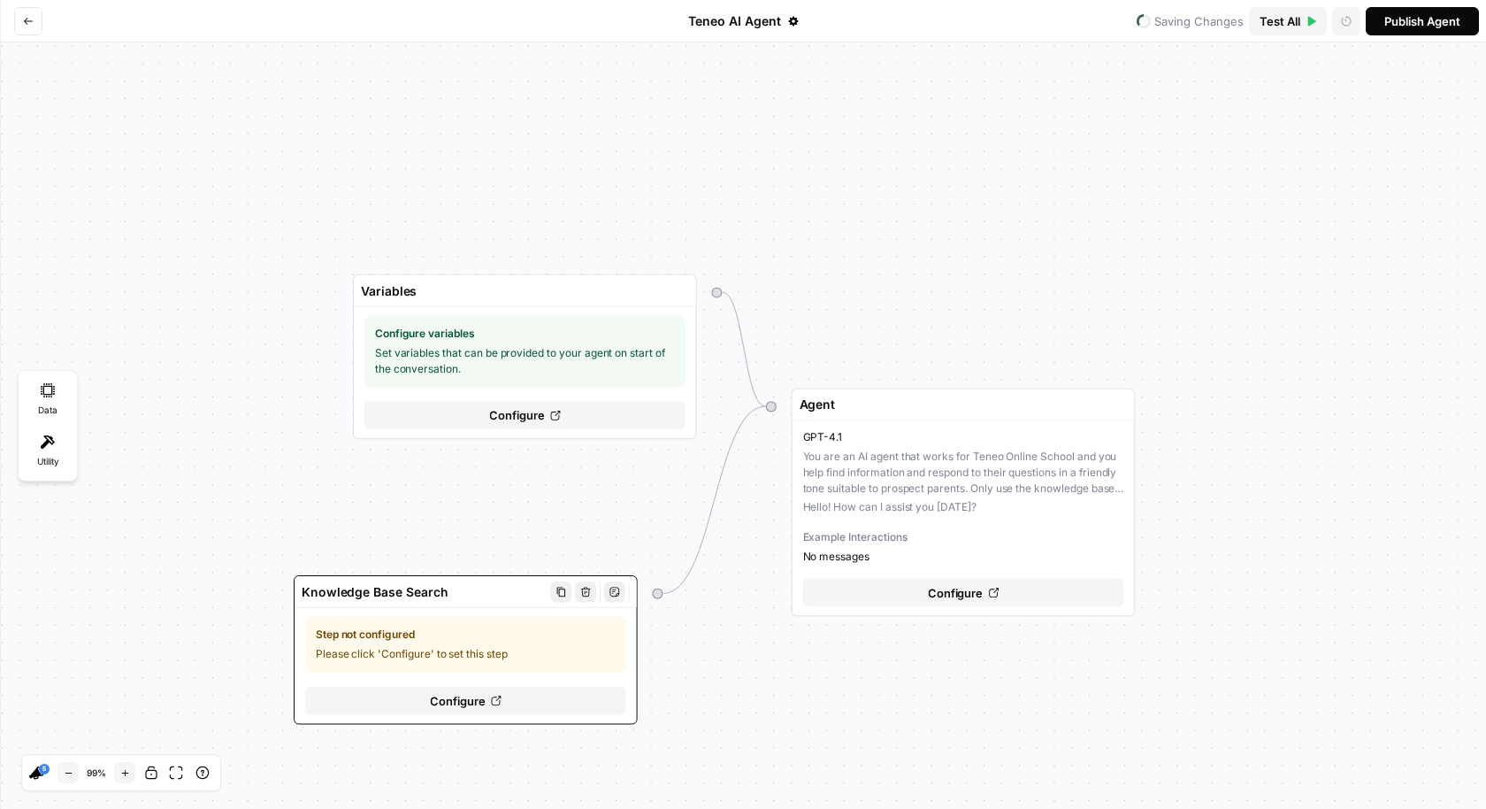
click at [524, 700] on div "Configure" at bounding box center [465, 700] width 321 height 28
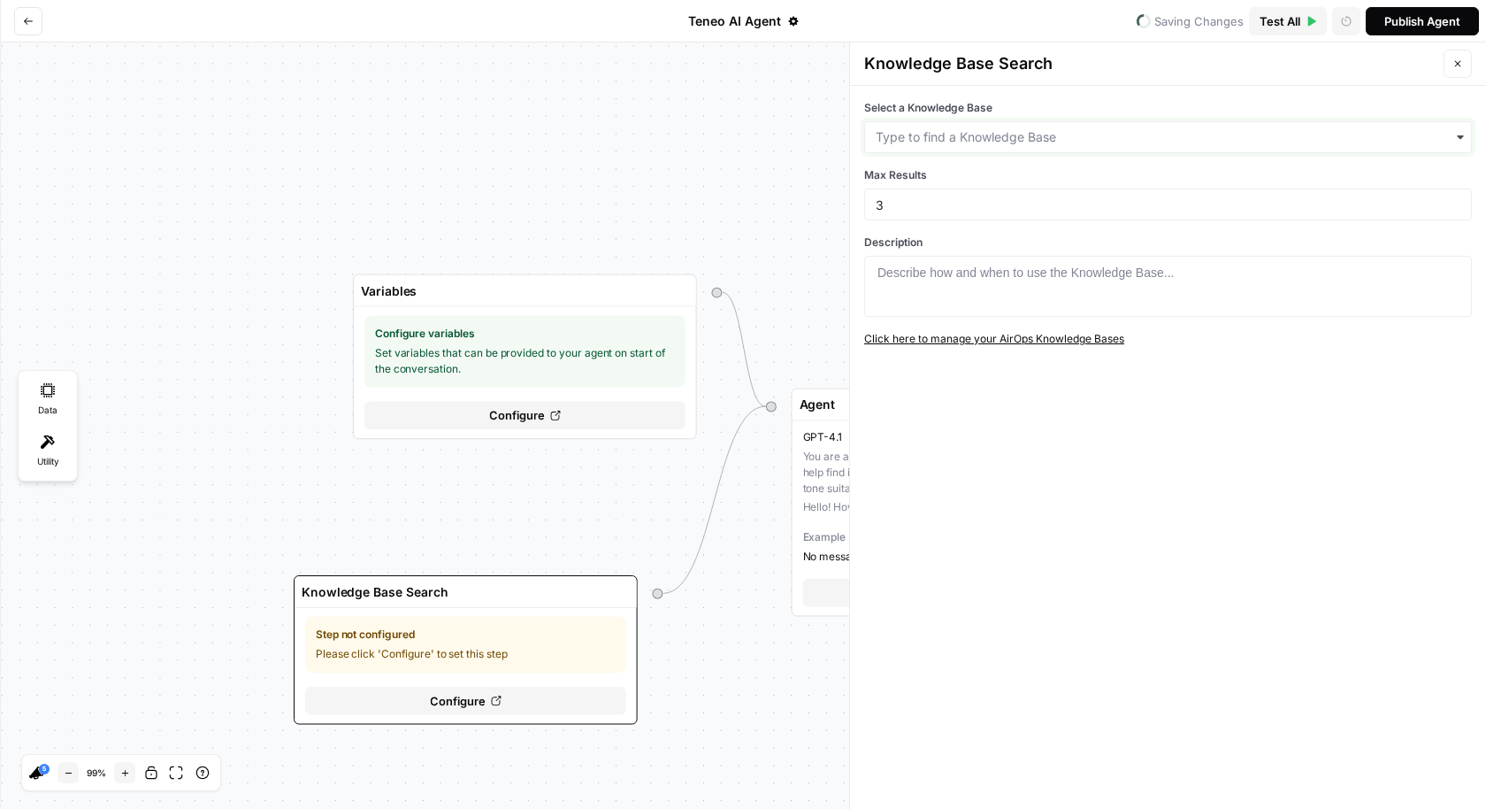
click at [1009, 136] on input "Select a Knowledge Base" at bounding box center [1168, 137] width 585 height 18
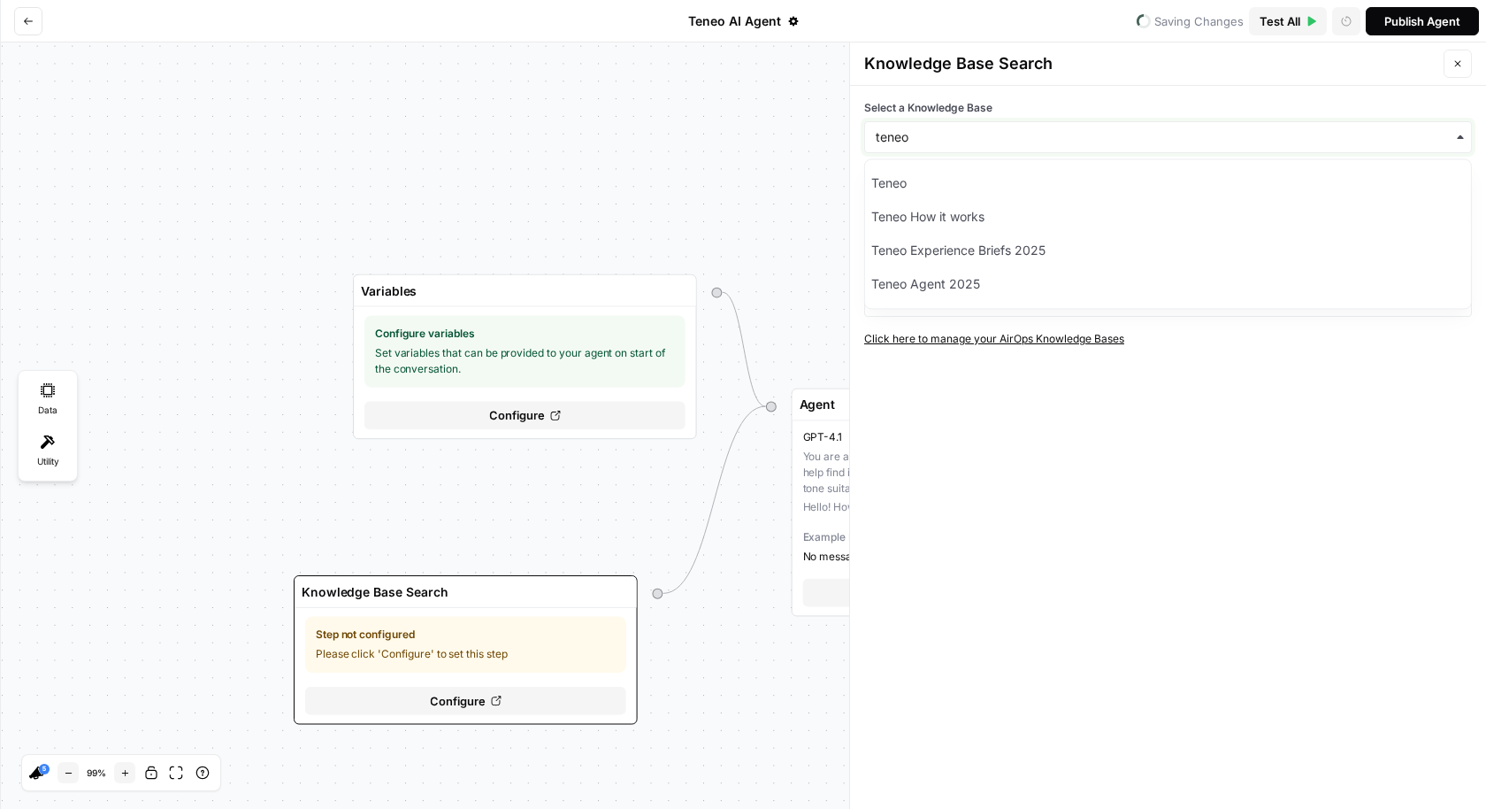
type input "teneo"
click at [997, 280] on div "Teneo Agent 2025" at bounding box center [1167, 284] width 606 height 34
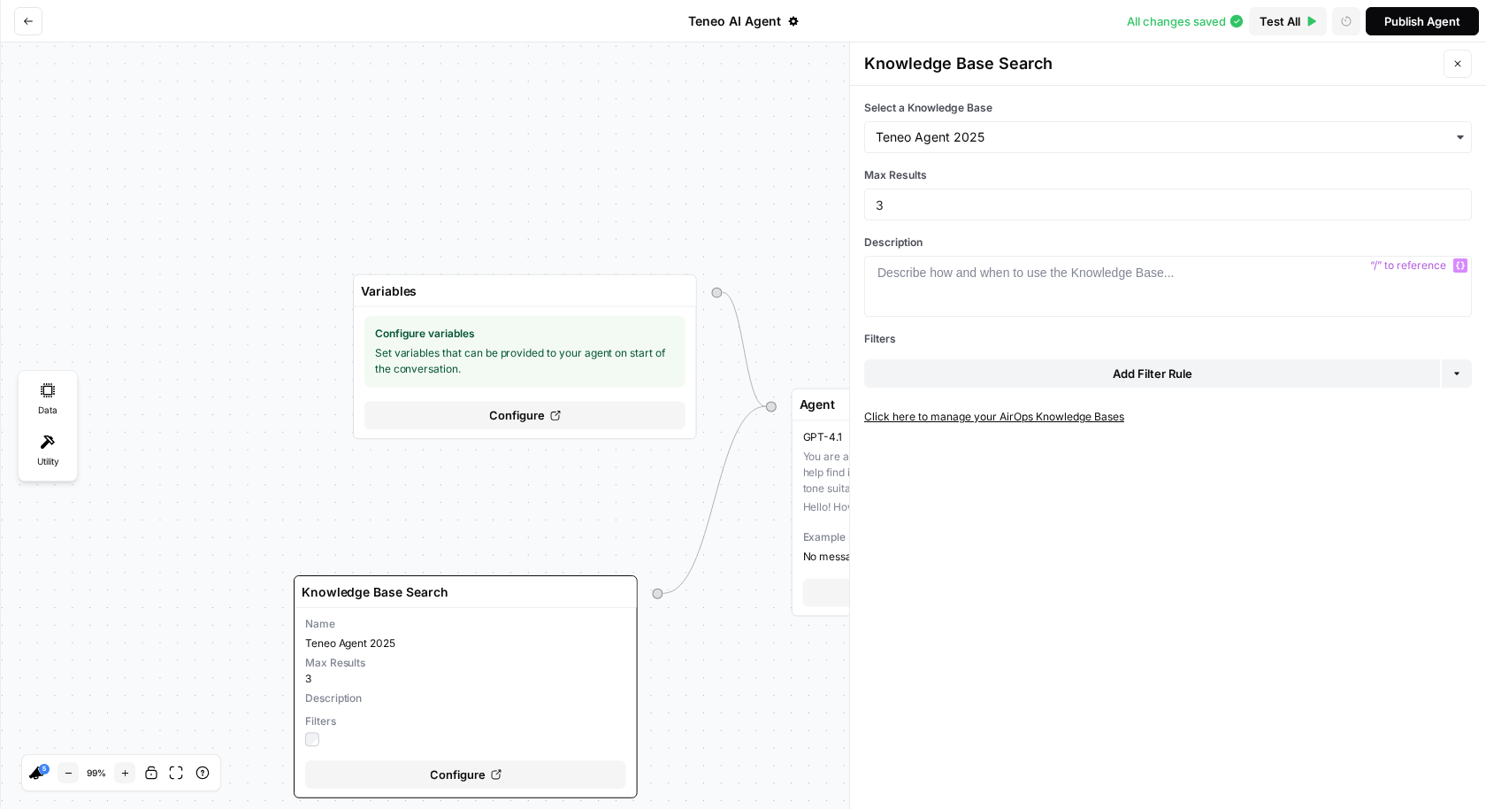
click at [995, 286] on div at bounding box center [1168, 301] width 593 height 75
click at [1057, 285] on div at bounding box center [1168, 301] width 593 height 75
paste textarea "**********"
click at [1098, 265] on div "Search for any information on Luckybeard" at bounding box center [1168, 301] width 593 height 75
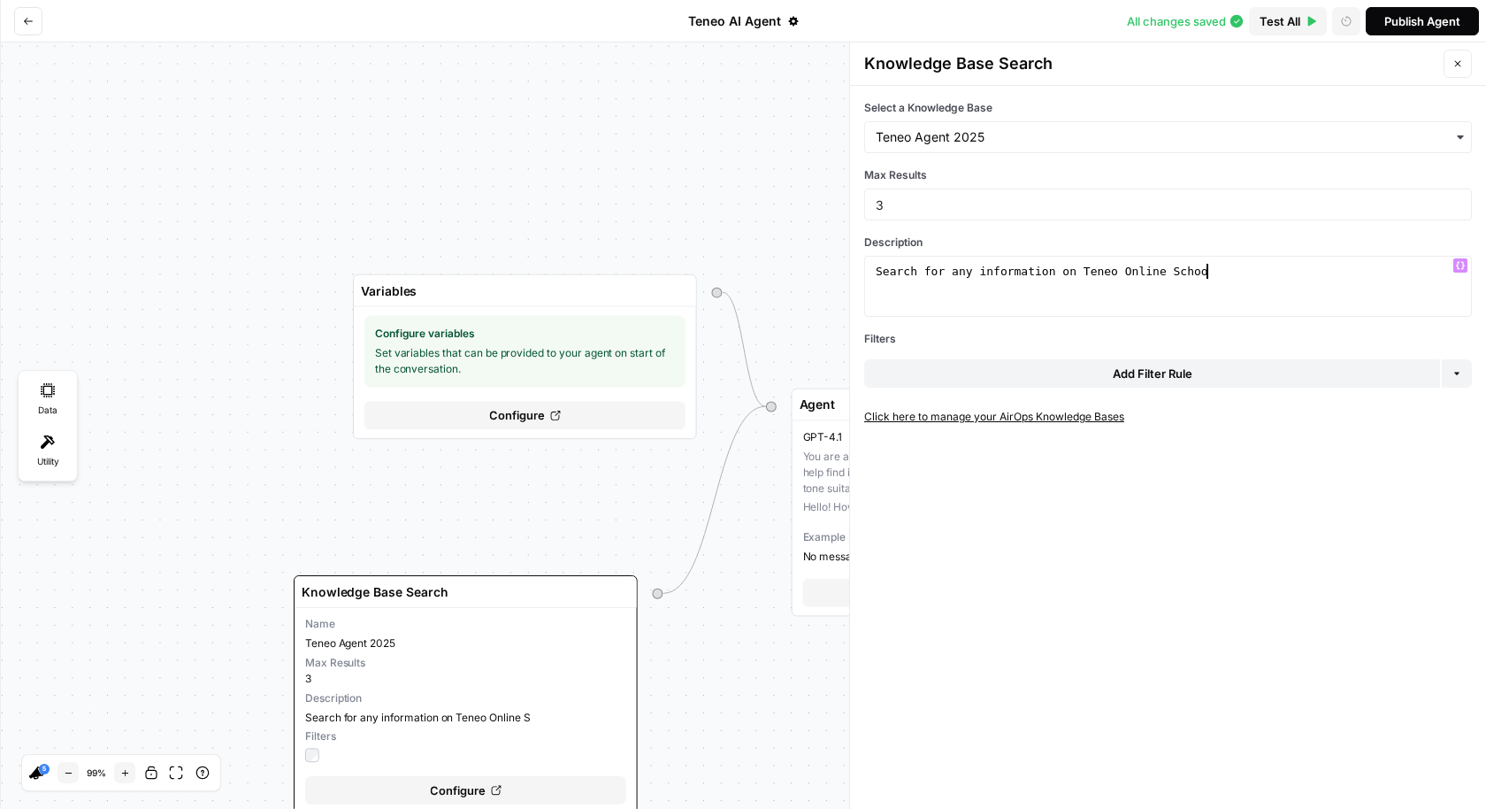
scroll to position [0, 25]
type textarea "**********"
click at [1410, 25] on div "Publish Agent" at bounding box center [1423, 21] width 76 height 18
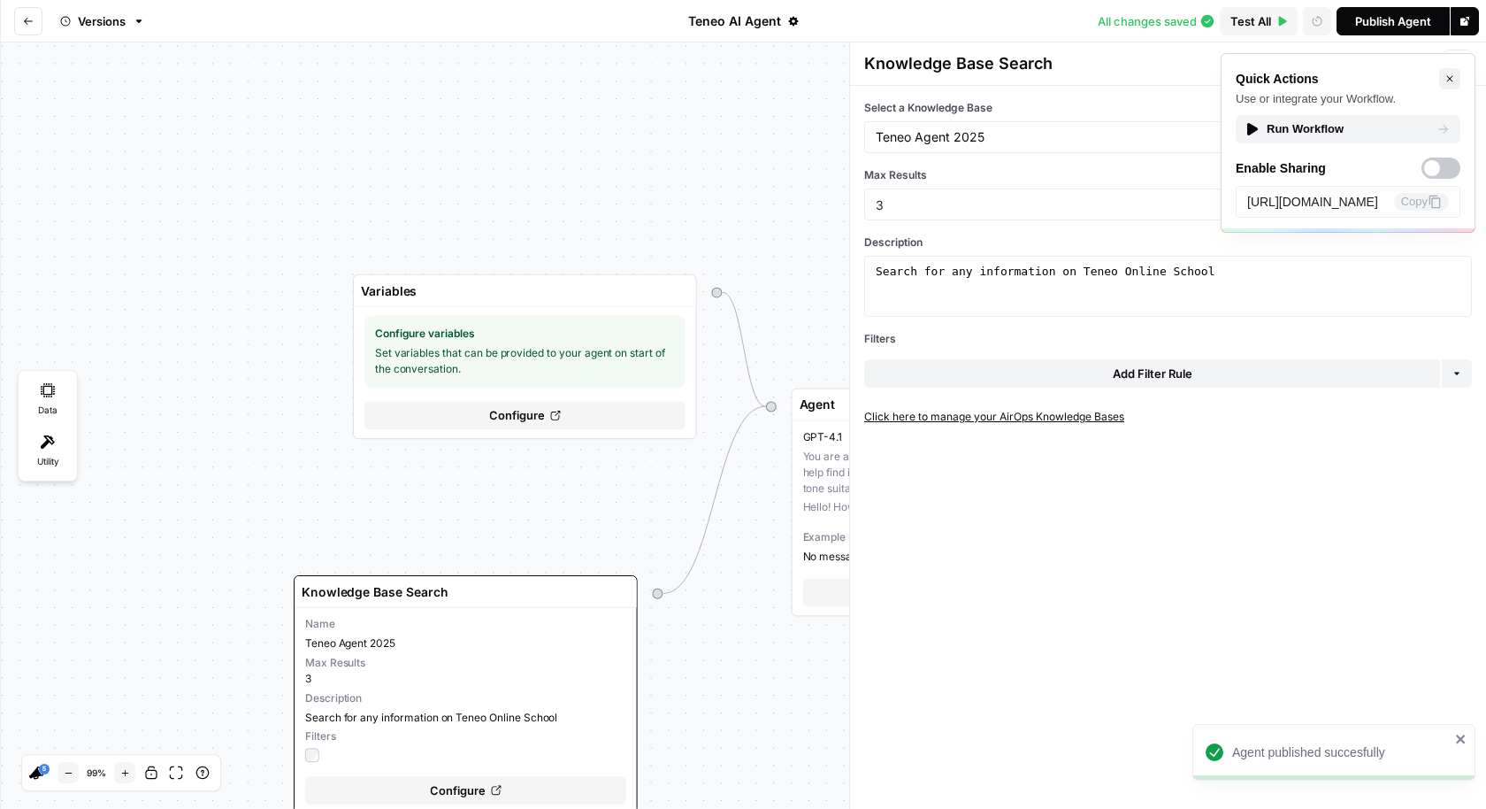
click at [1392, 133] on div "Run Workflow" at bounding box center [1348, 129] width 205 height 18
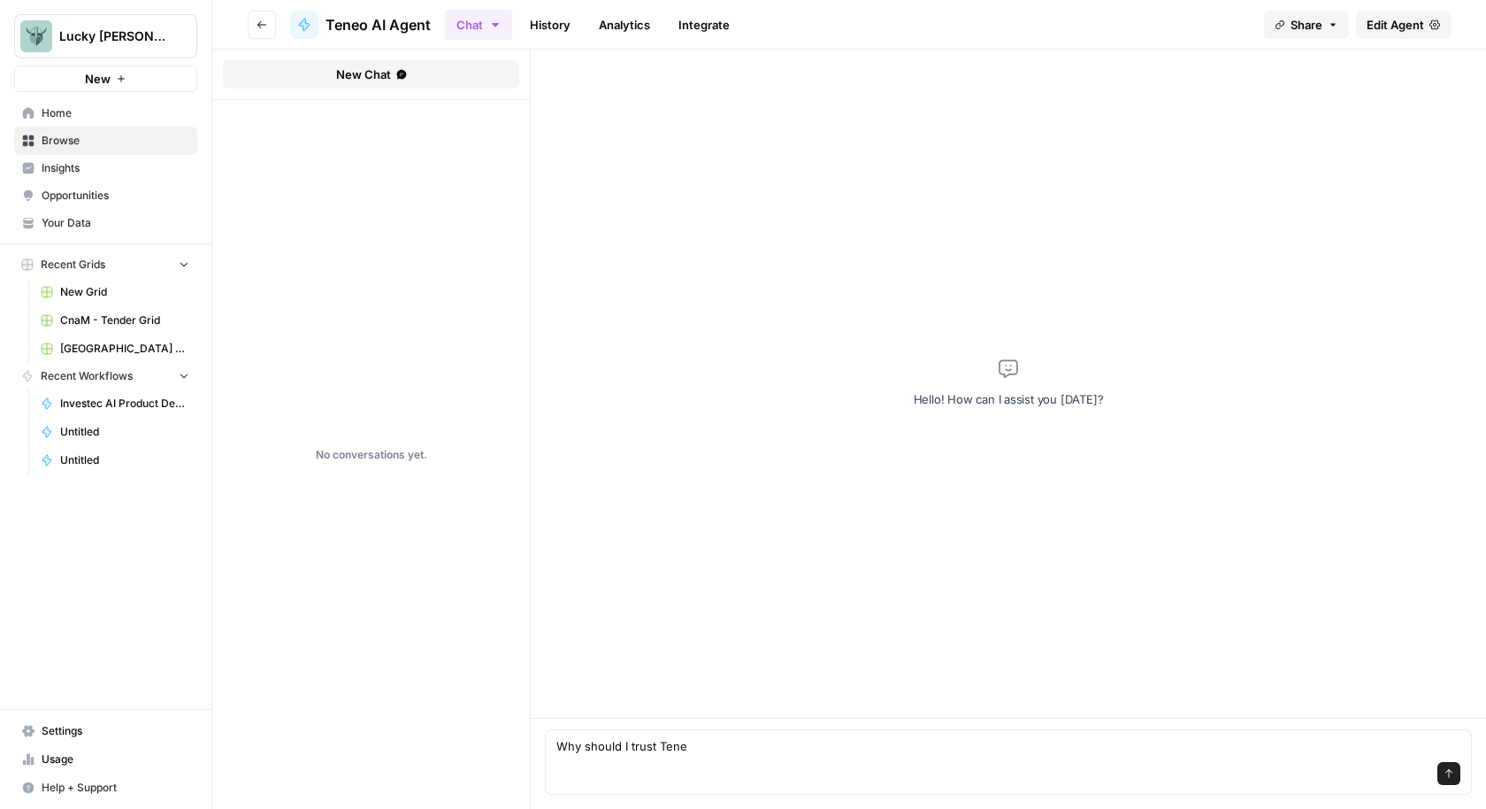
type textarea "Why should I trust Teneo"
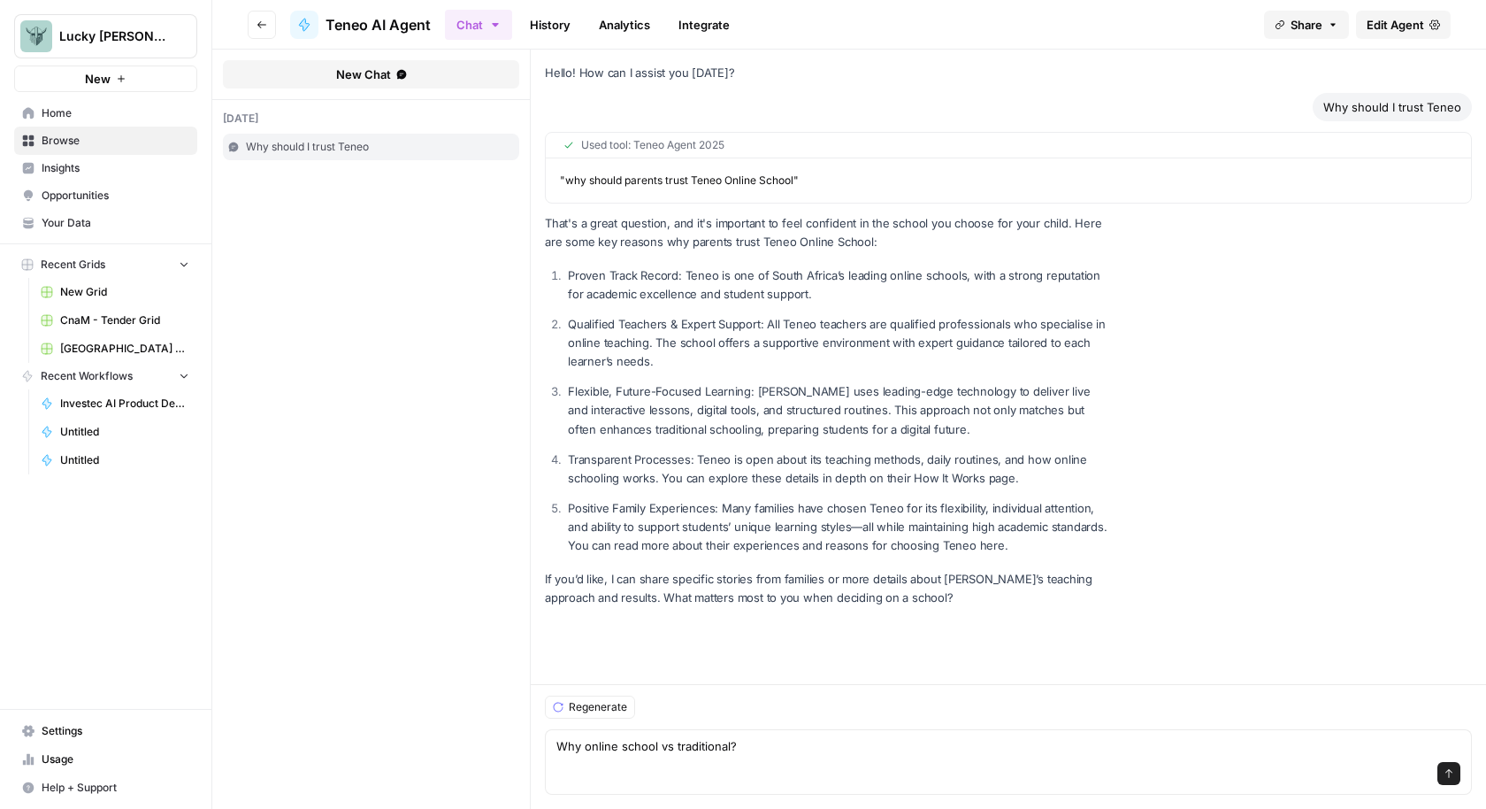
type textarea "Why online school vs traditional?"
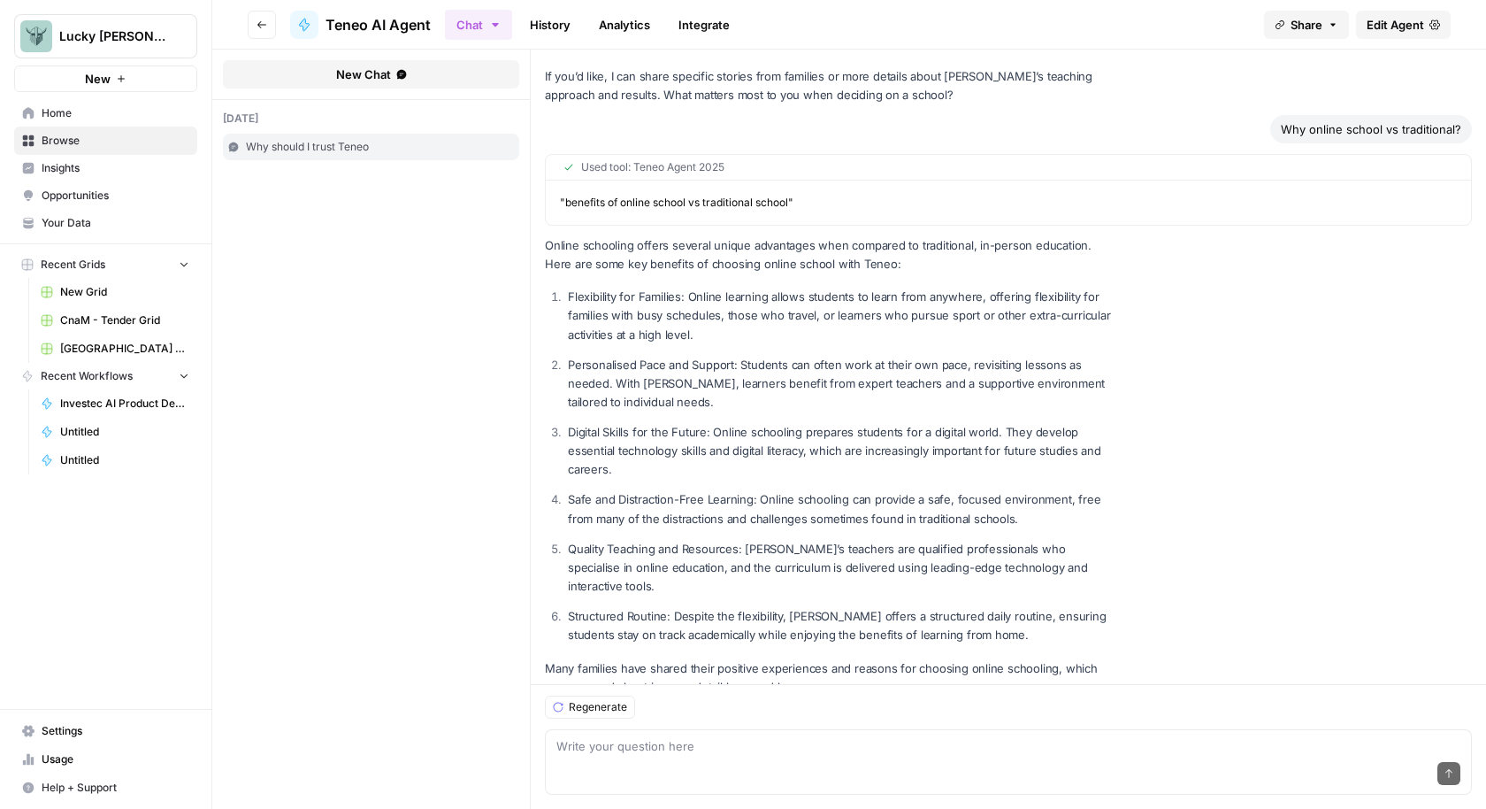
scroll to position [535, 0]
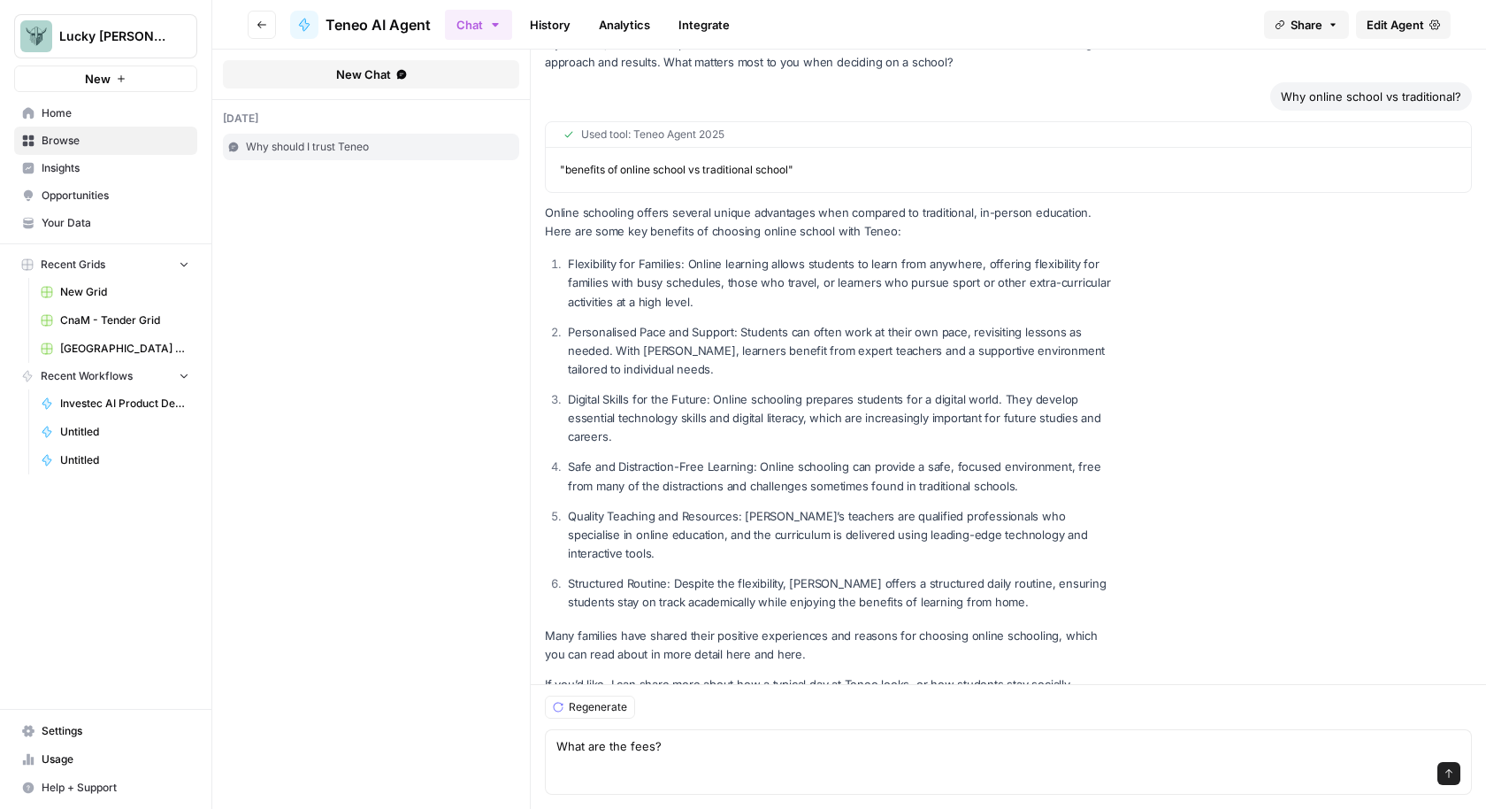
type textarea "What are the fees?"
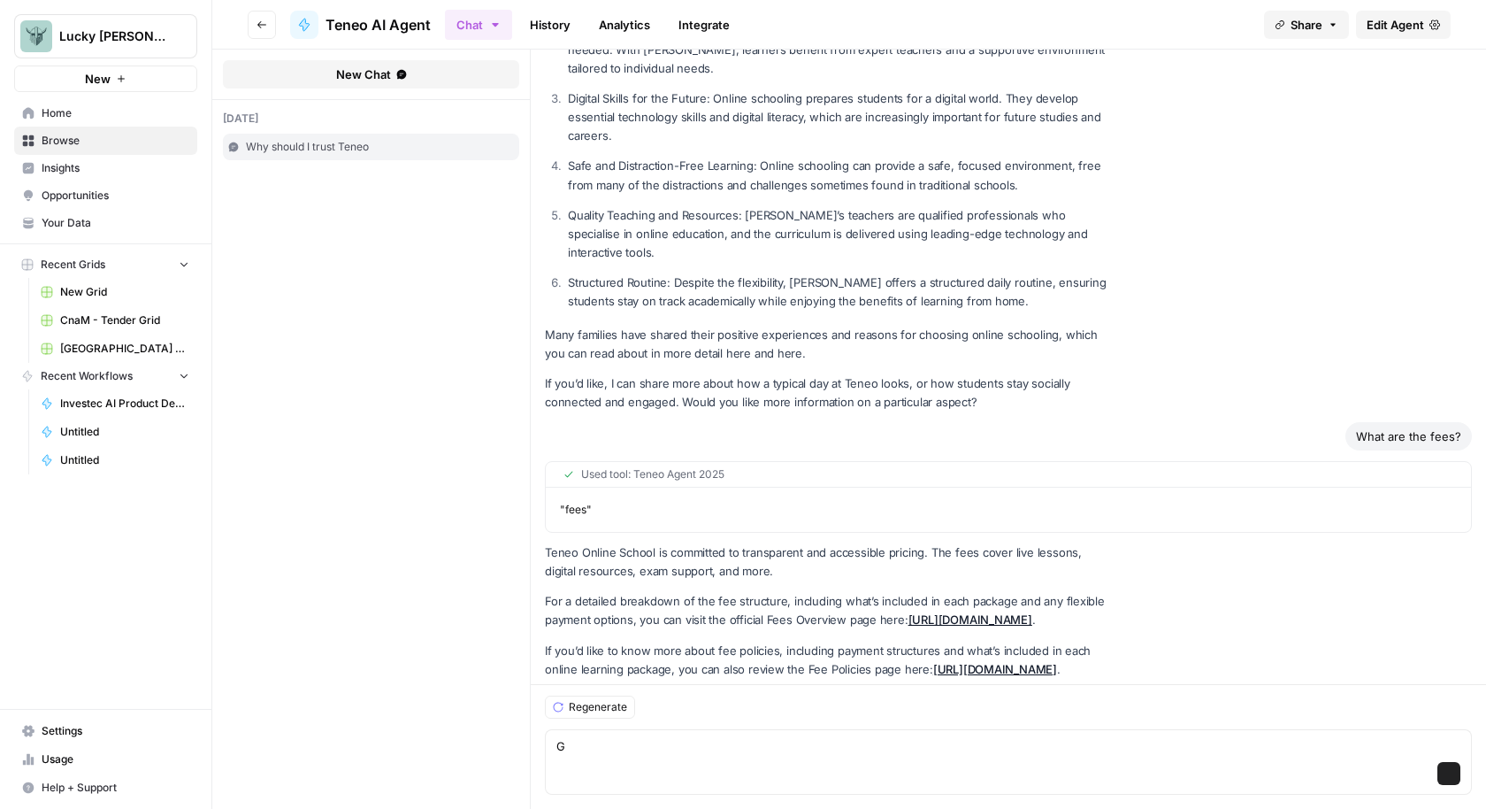
scroll to position [869, 0]
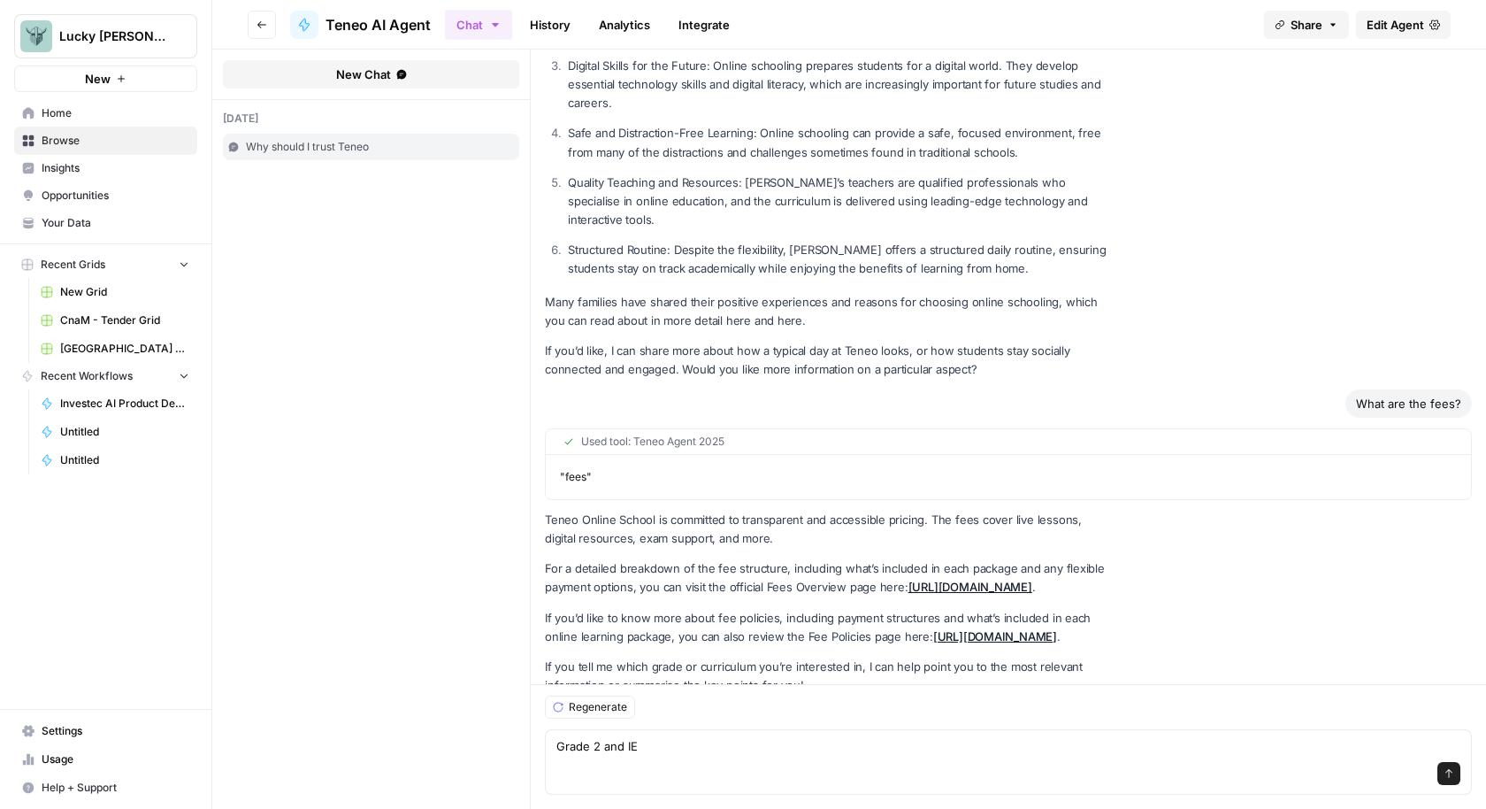
type textarea "Grade 2 and IEB"
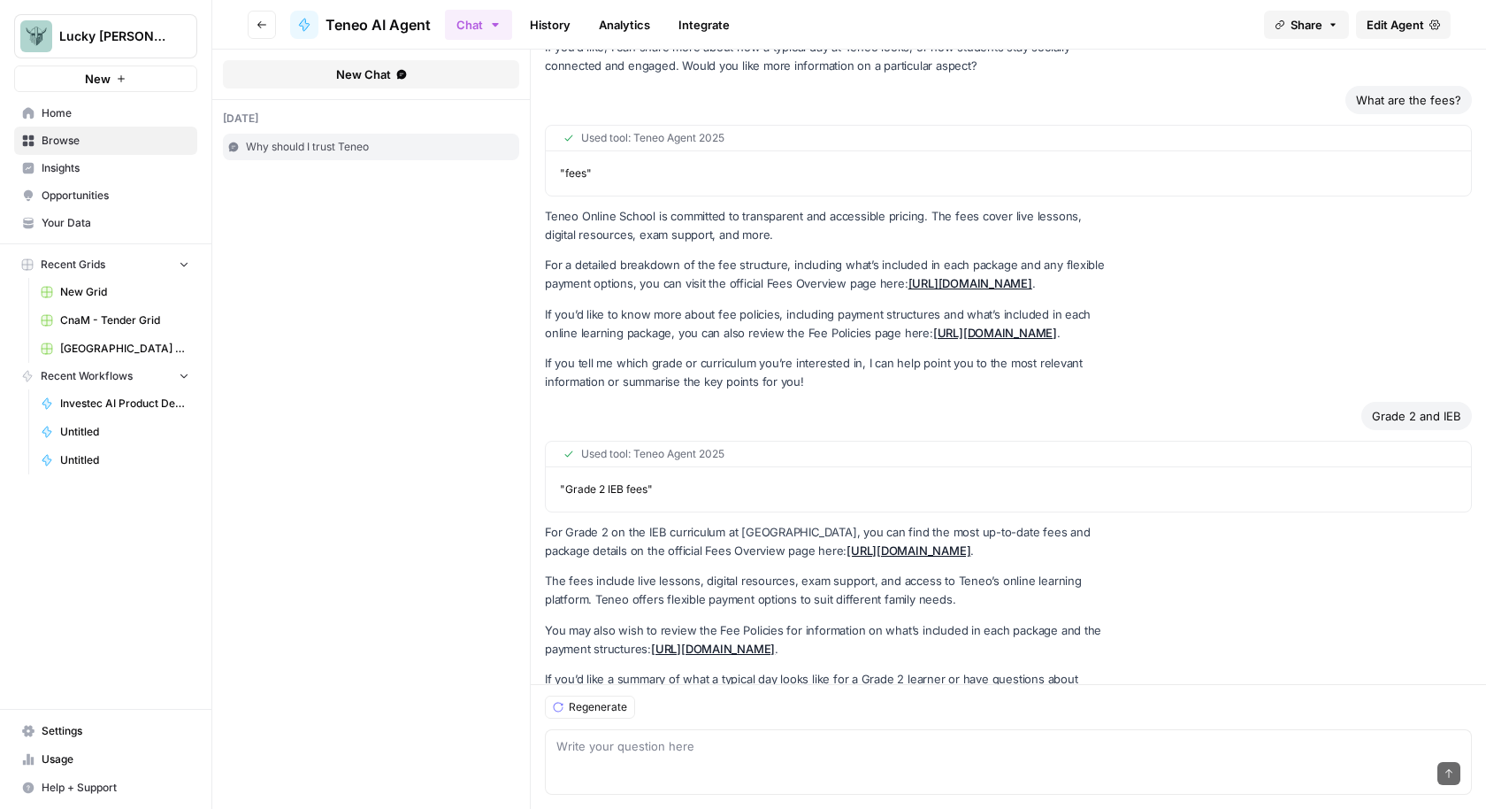
scroll to position [1183, 0]
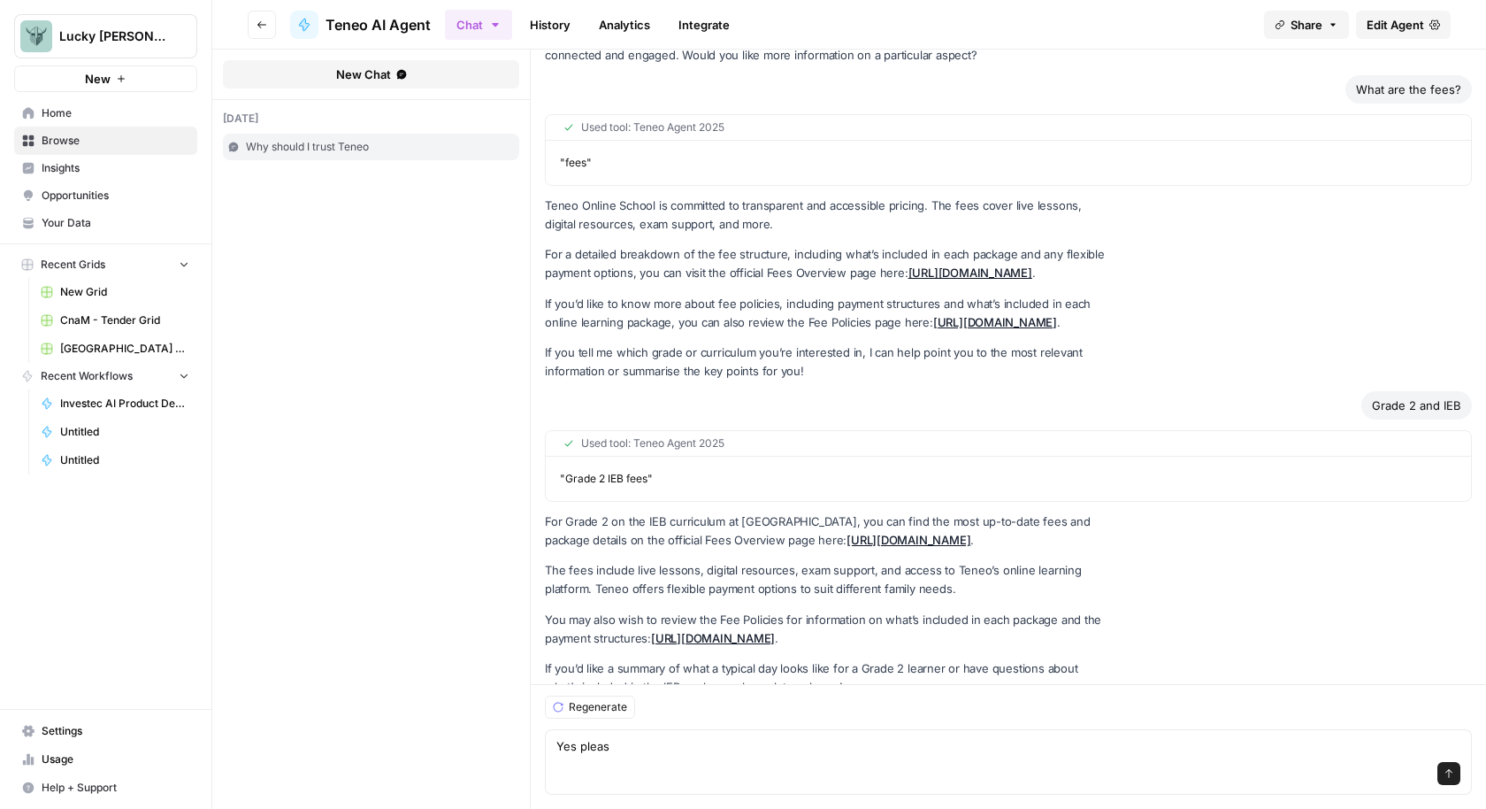
type textarea "Yes please"
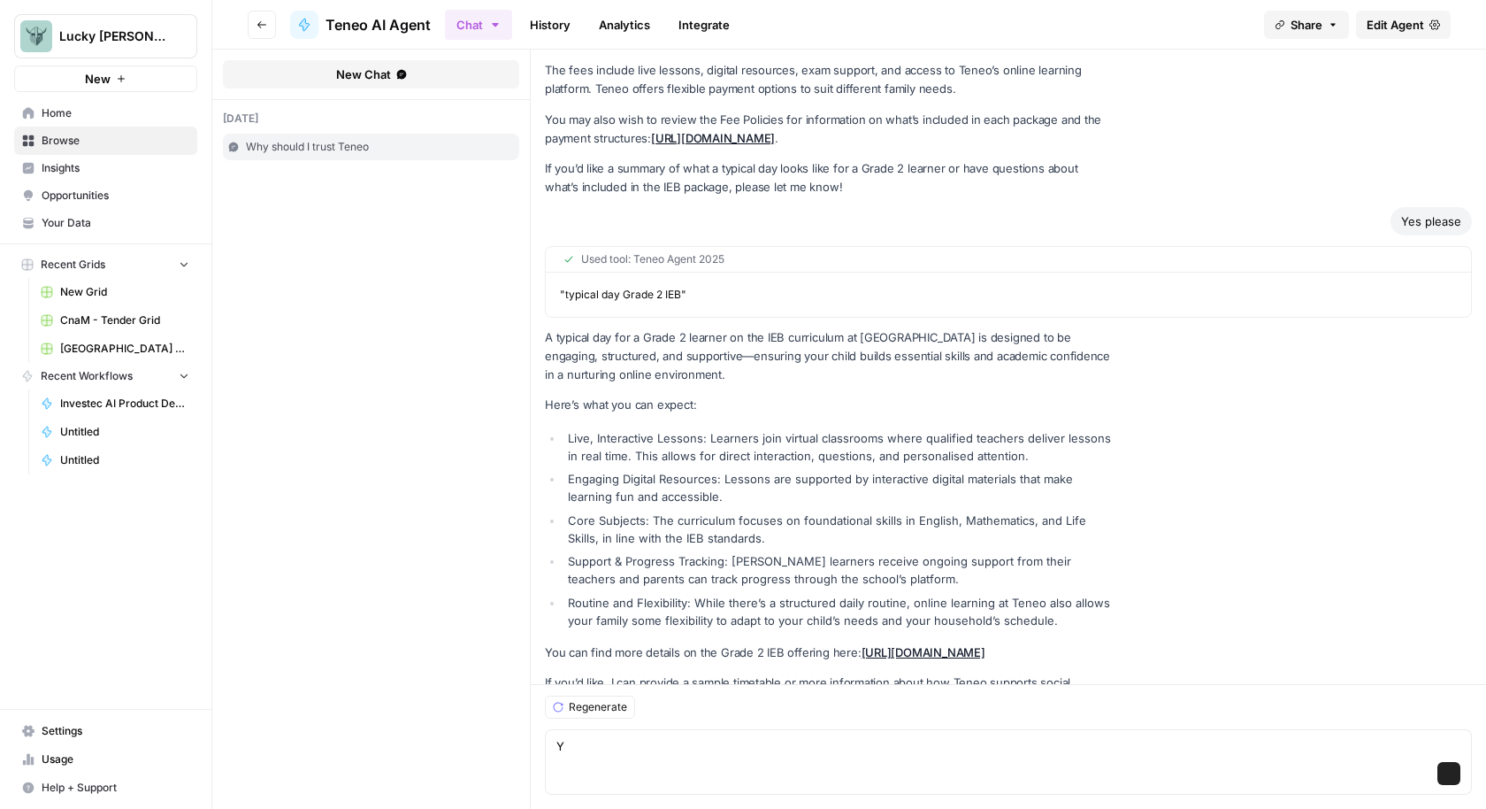
scroll to position [1714, 0]
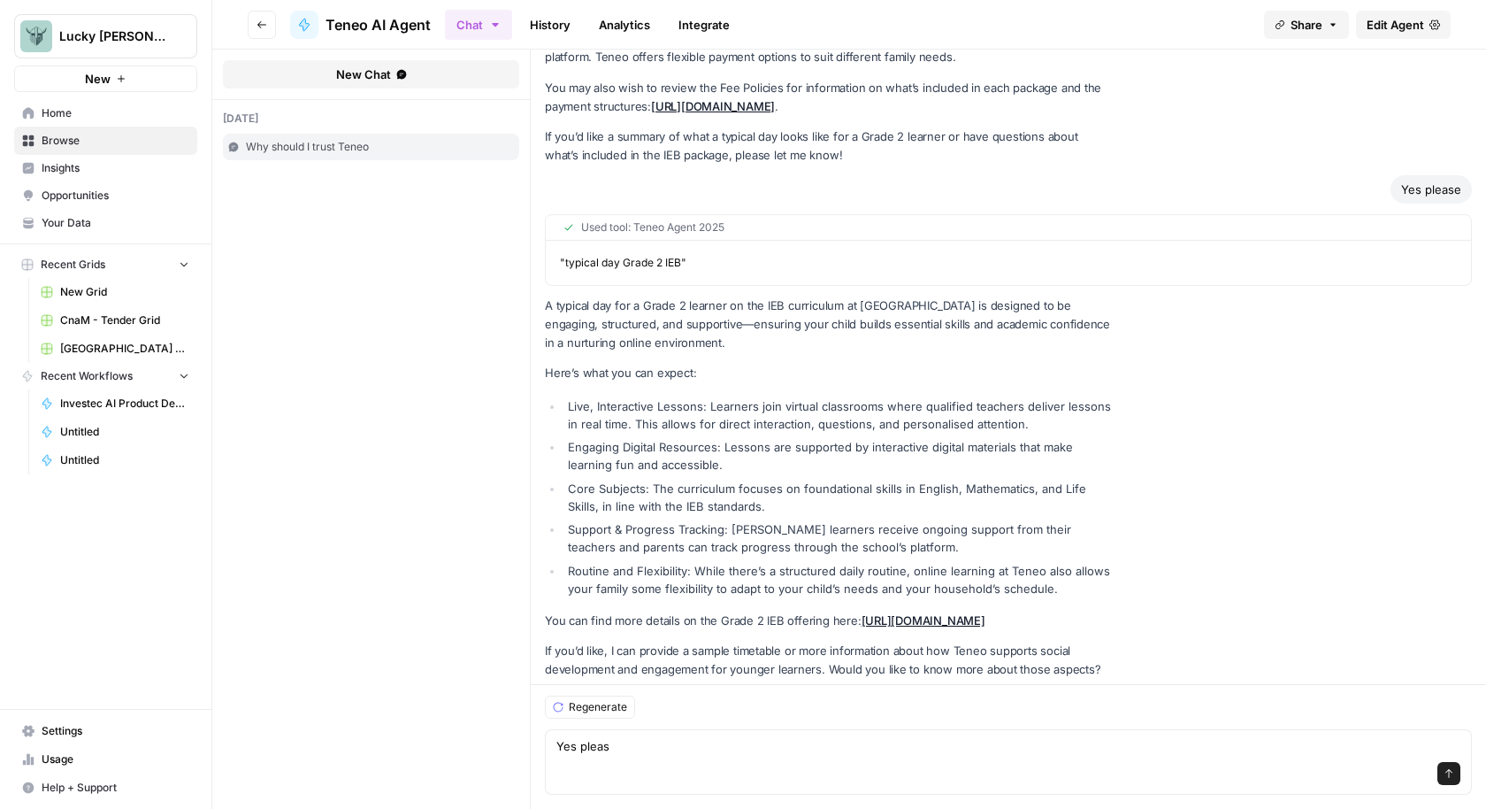
type textarea "Yes please"
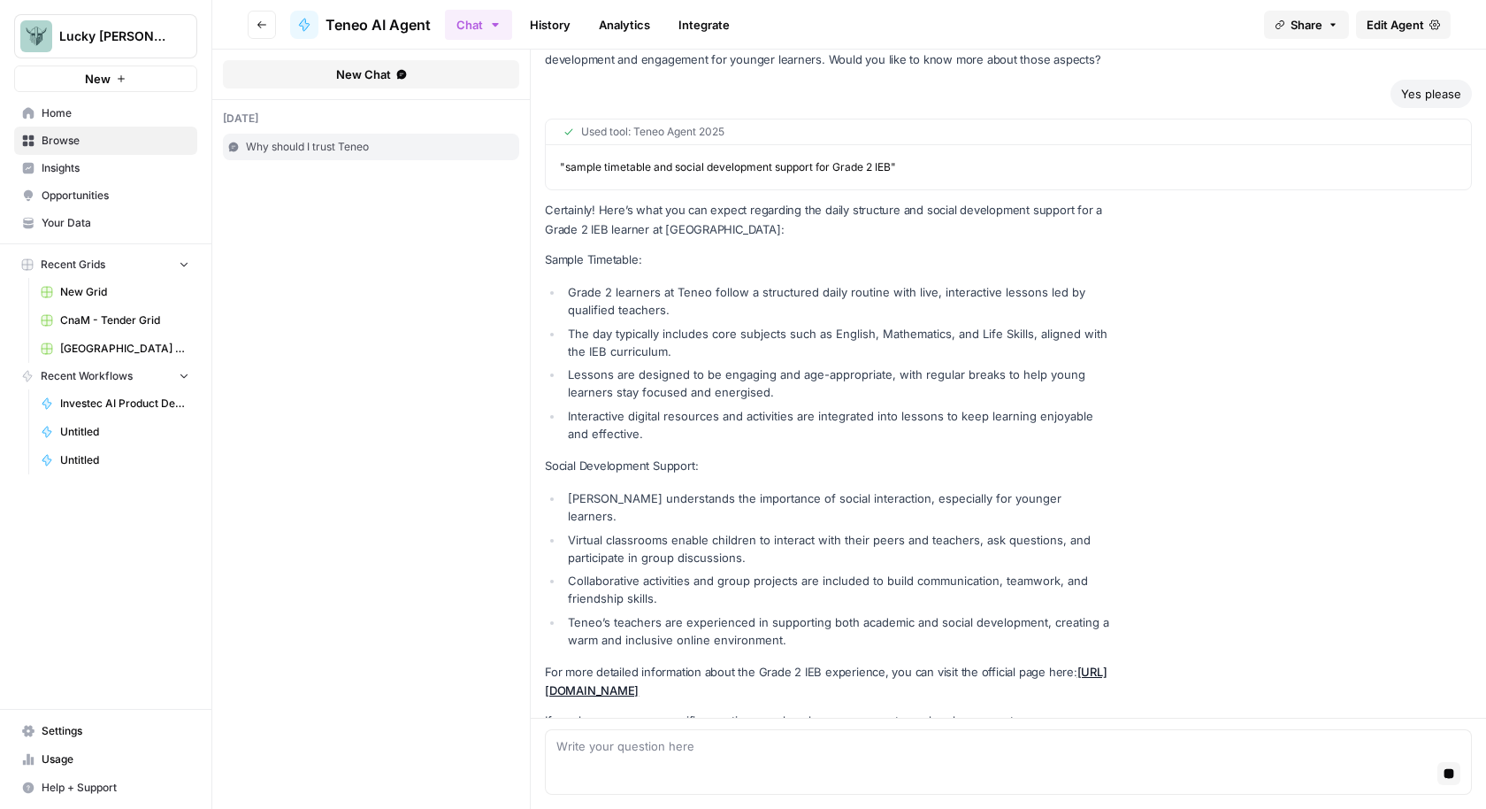
scroll to position [2343, 0]
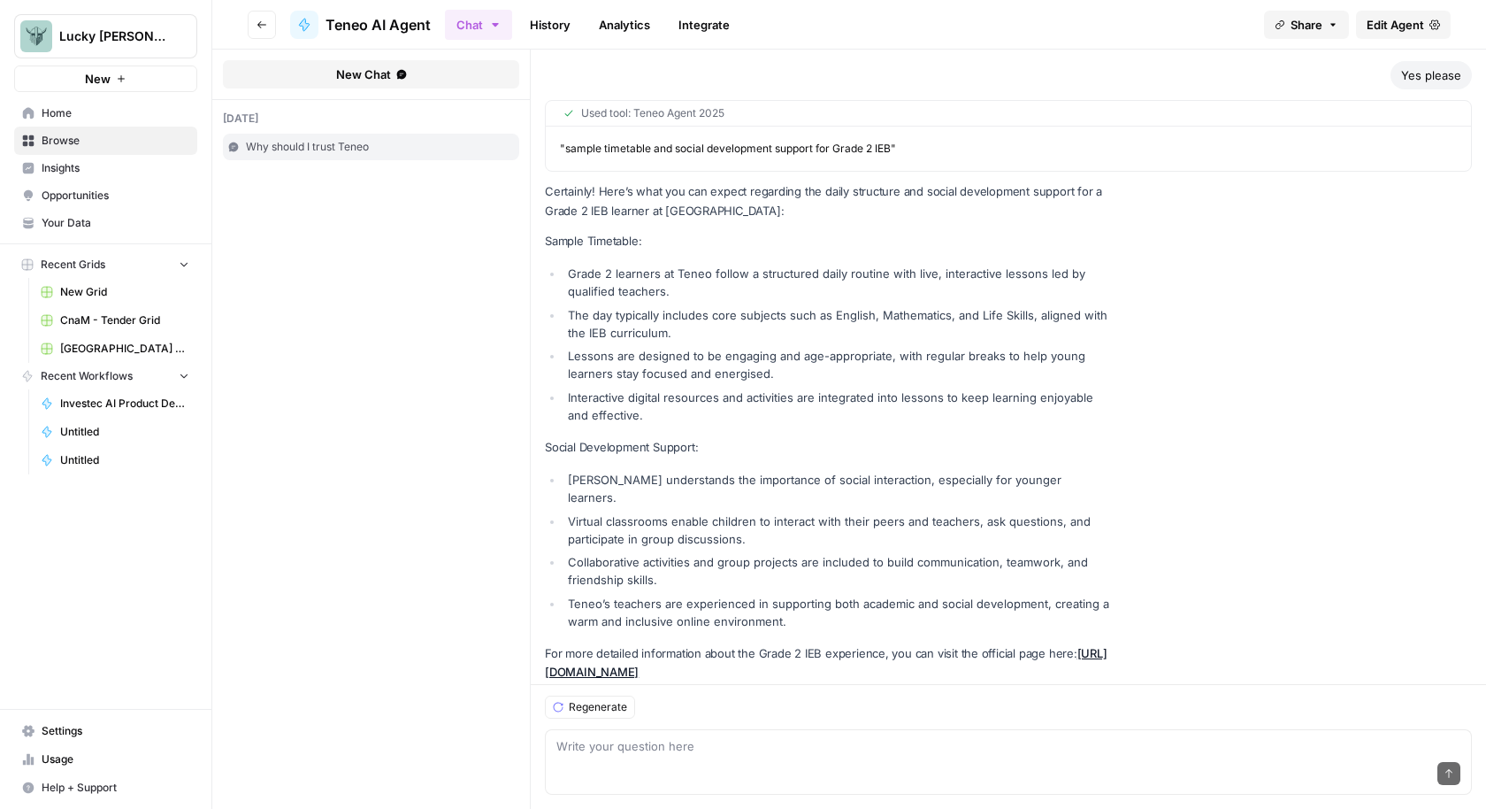
click at [1406, 18] on span "Edit Agent" at bounding box center [1396, 25] width 58 height 18
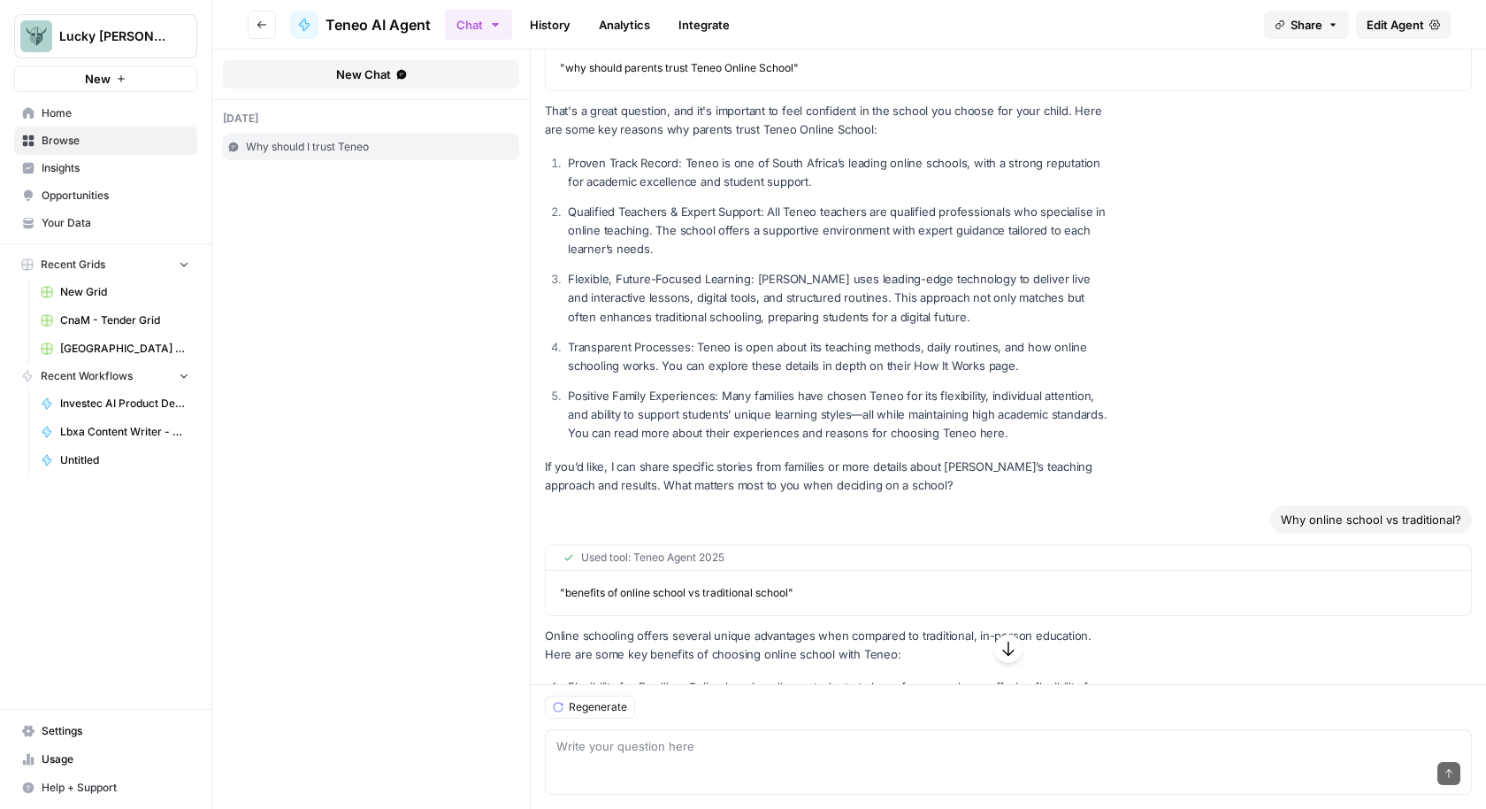
scroll to position [0, 0]
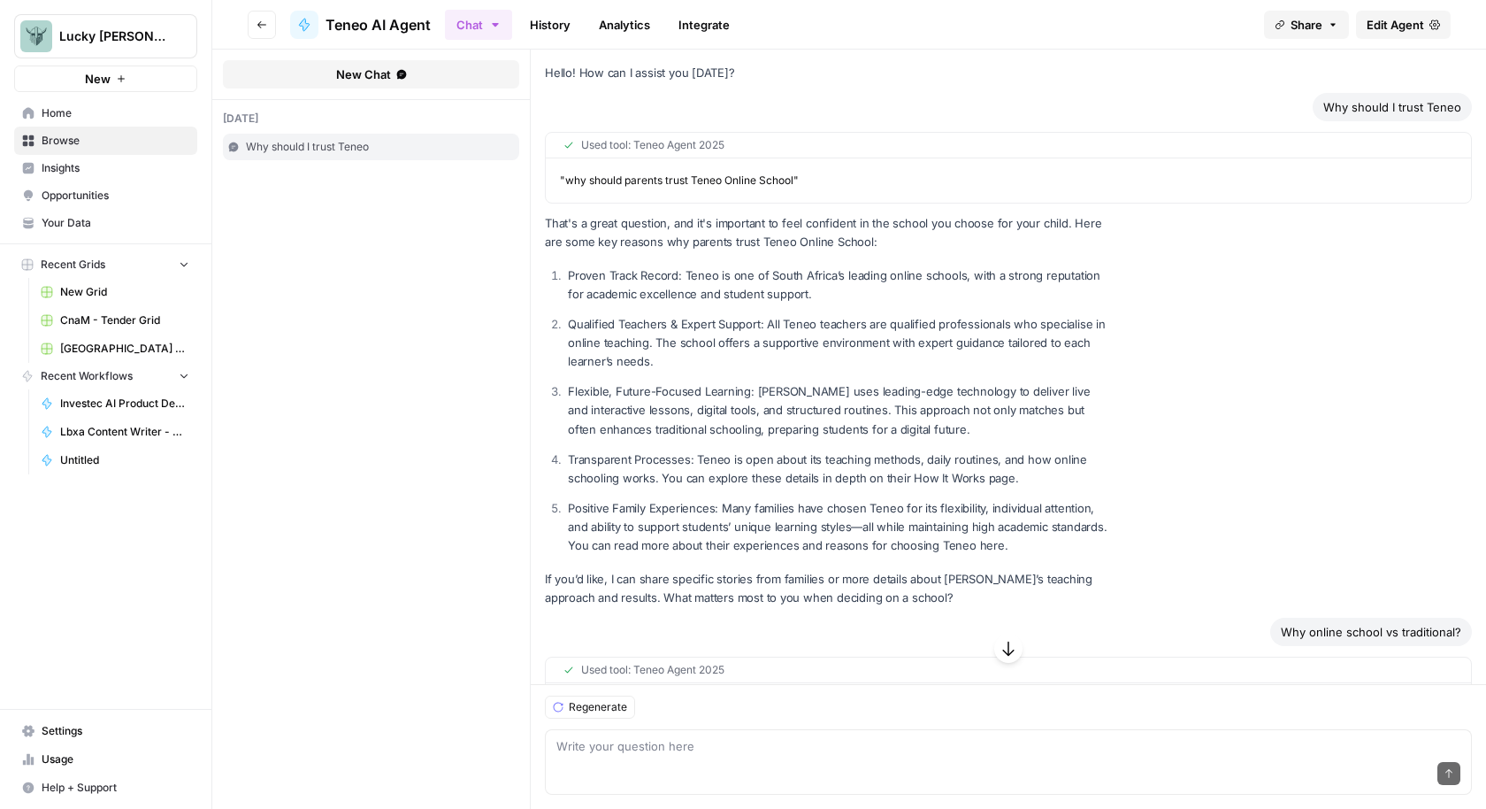
click at [1313, 20] on span "Share" at bounding box center [1307, 25] width 32 height 18
click at [1351, 72] on div at bounding box center [1360, 72] width 18 height 18
click at [1355, 112] on icon at bounding box center [1362, 111] width 14 height 14
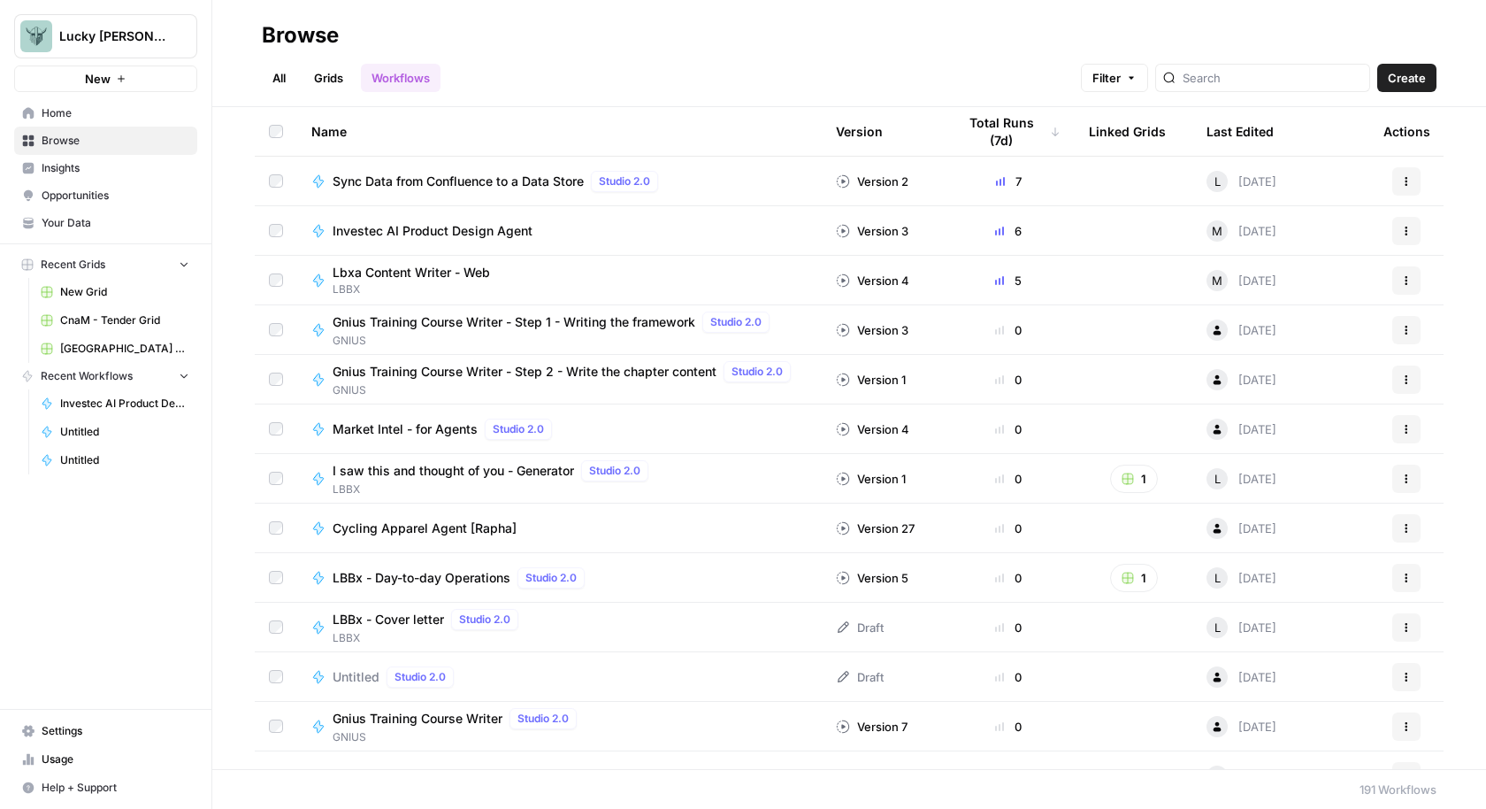
click at [1405, 234] on icon "button" at bounding box center [1406, 231] width 11 height 11
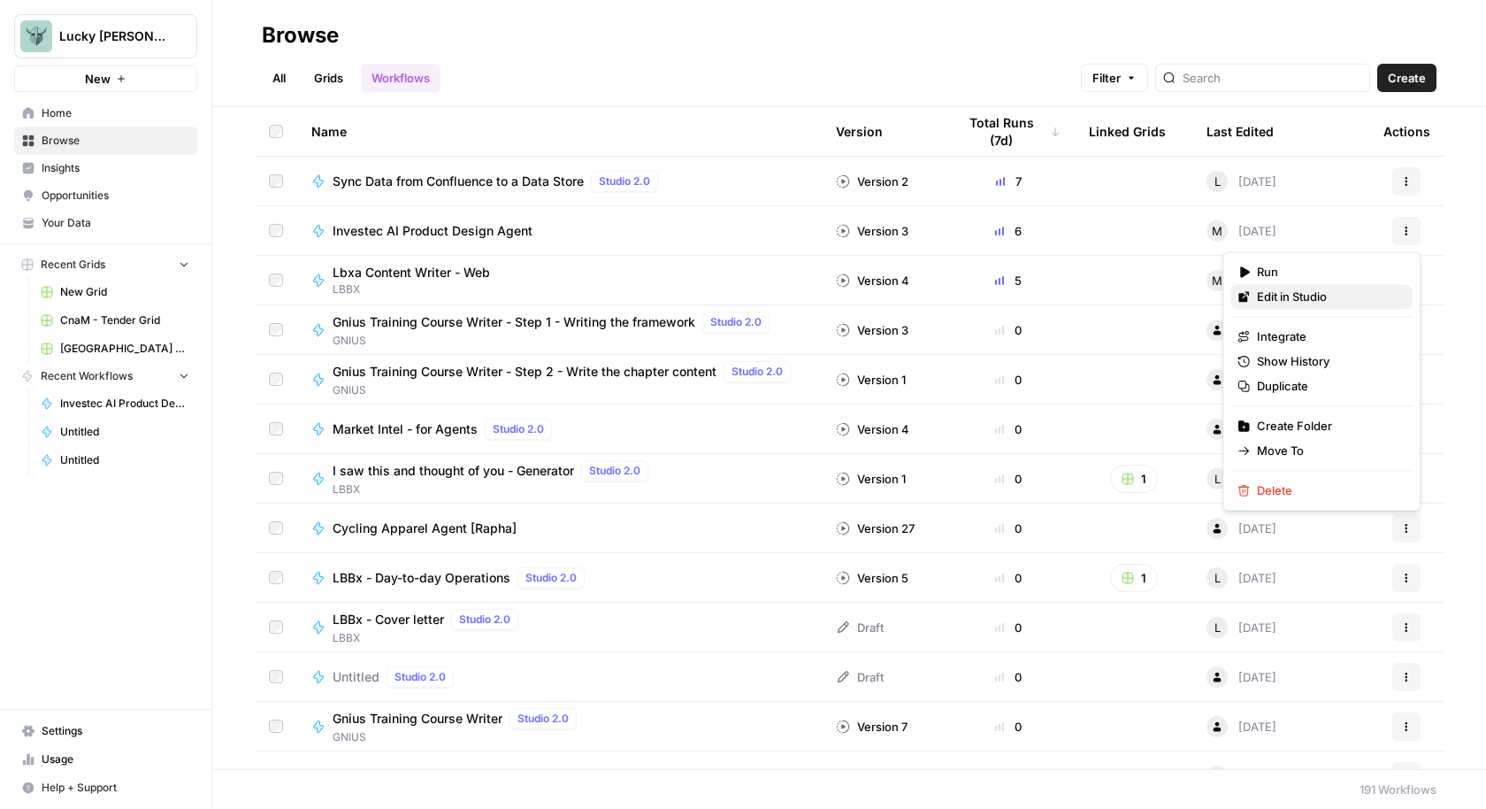
click at [1354, 302] on span "Edit in Studio" at bounding box center [1328, 297] width 142 height 18
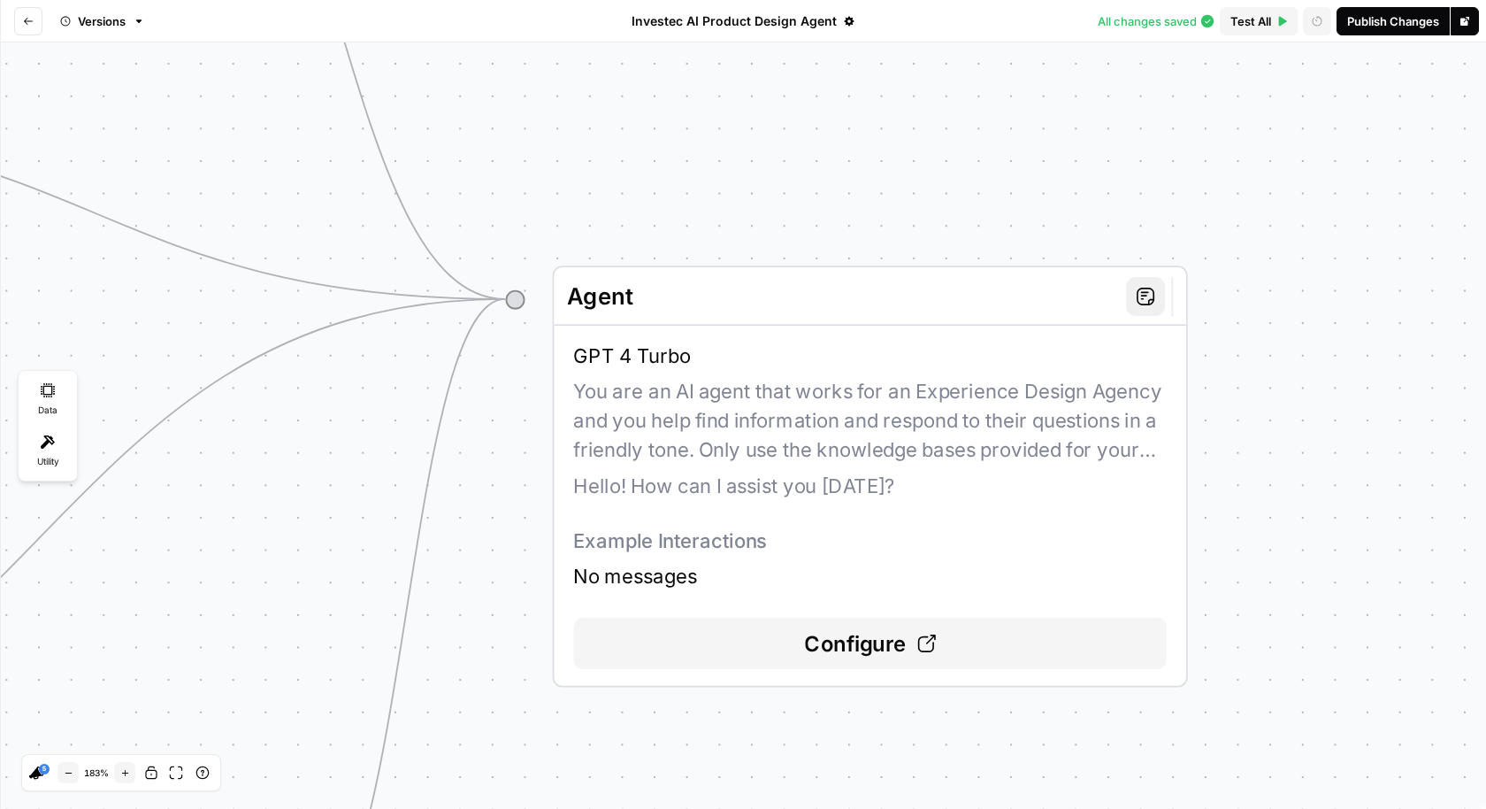
click at [971, 391] on div "GPT 4 Turbo You are an AI agent that works for an Experience Design Agency and …" at bounding box center [869, 465] width 593 height 249
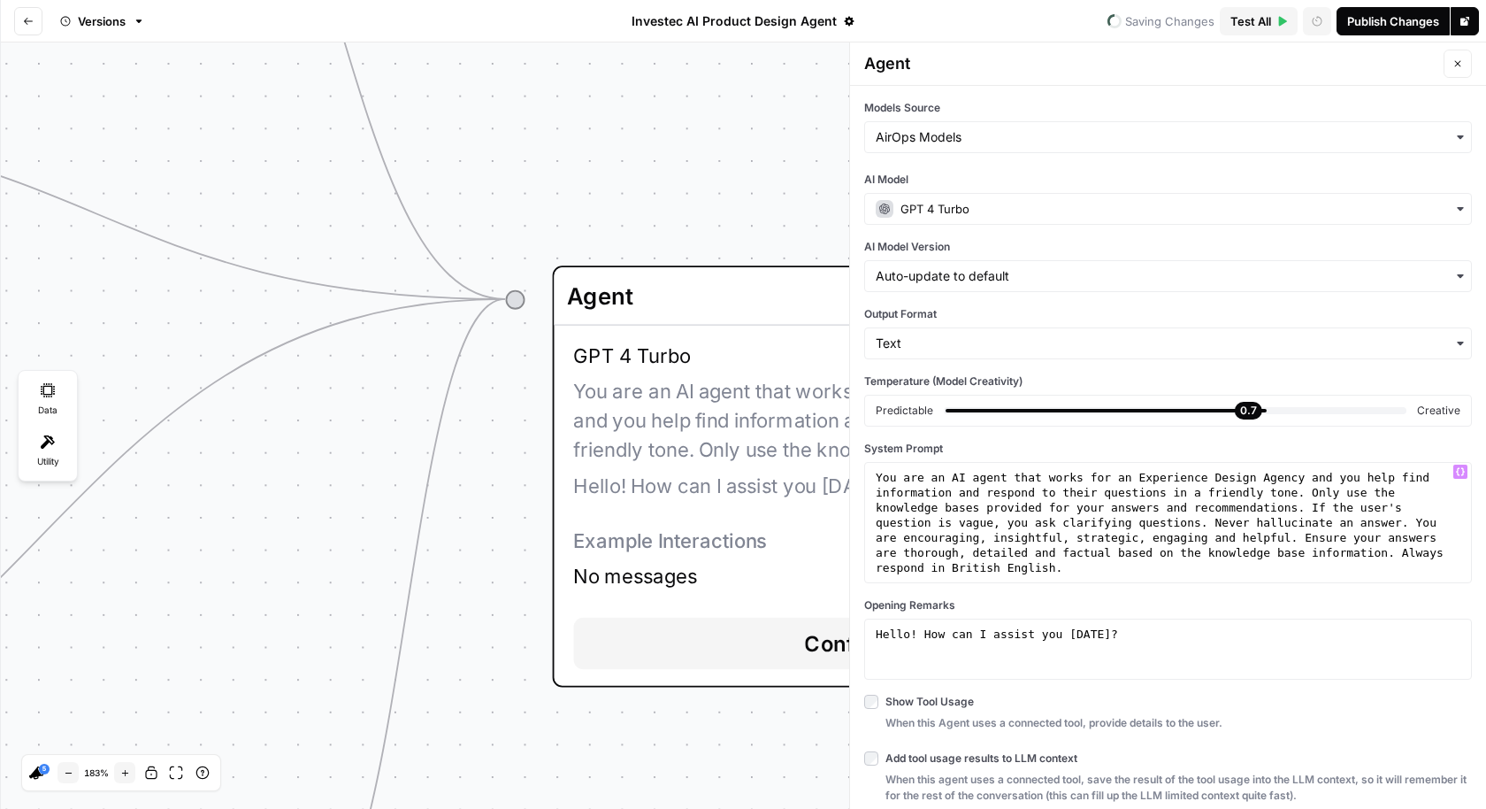
click at [879, 405] on div "Predictable" at bounding box center [905, 411] width 58 height 16
type textarea "**********"
click at [878, 487] on div "You are an AI agent that works for an Experience Design Agency and you help fin…" at bounding box center [1168, 628] width 593 height 316
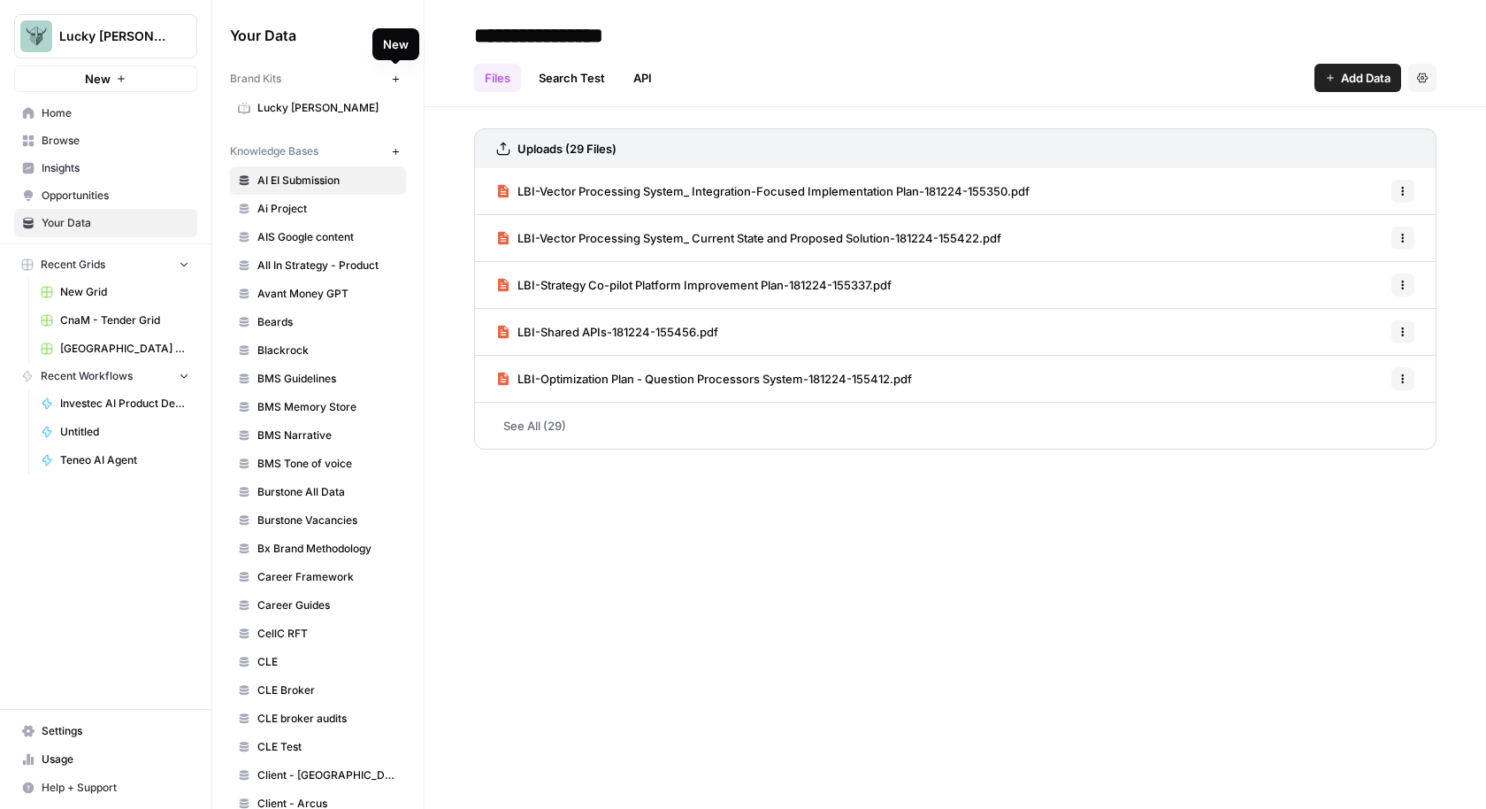
click at [388, 80] on button "New" at bounding box center [395, 78] width 21 height 21
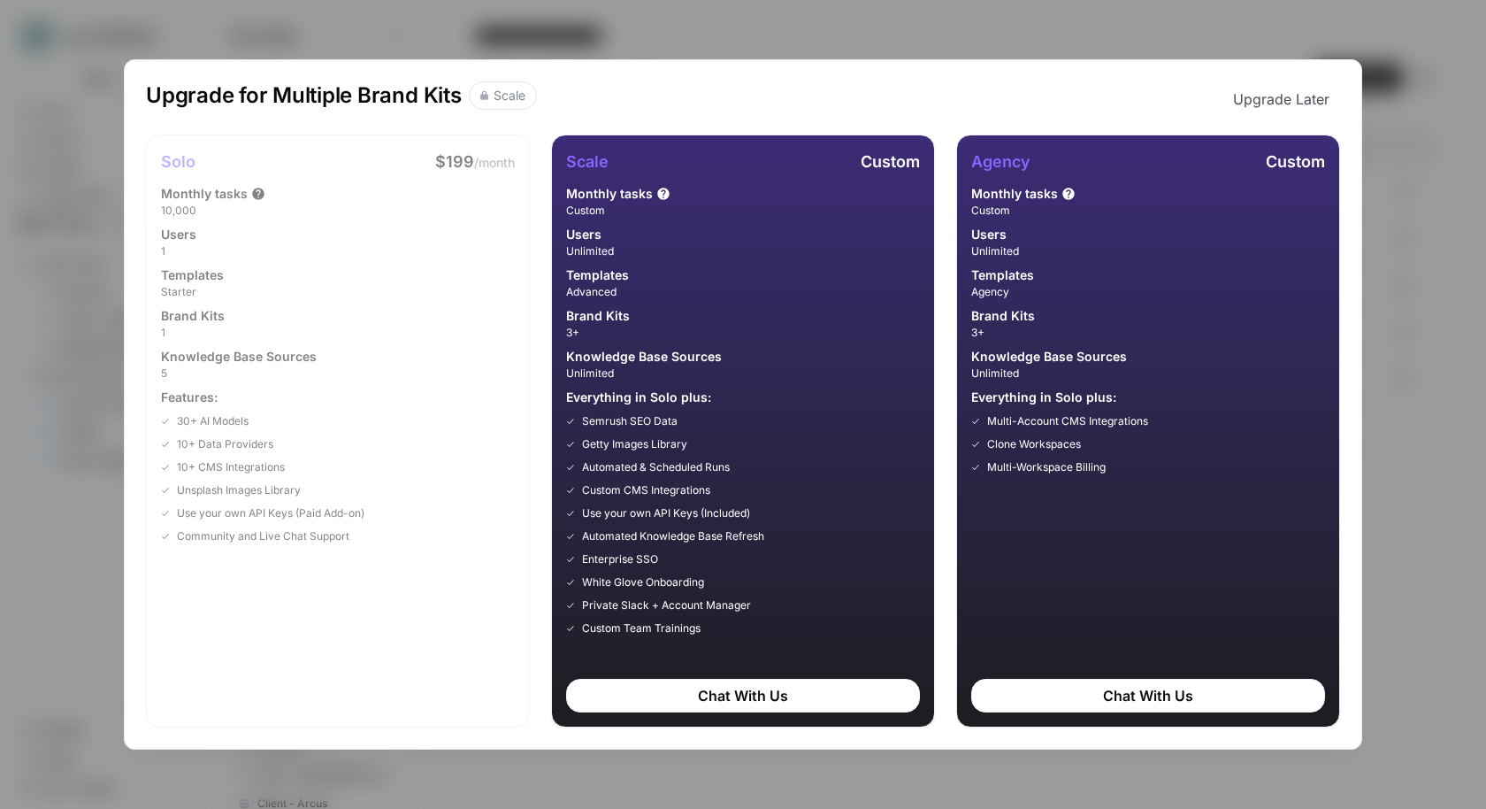
click at [1302, 104] on button "Upgrade Later" at bounding box center [1282, 98] width 118 height 35
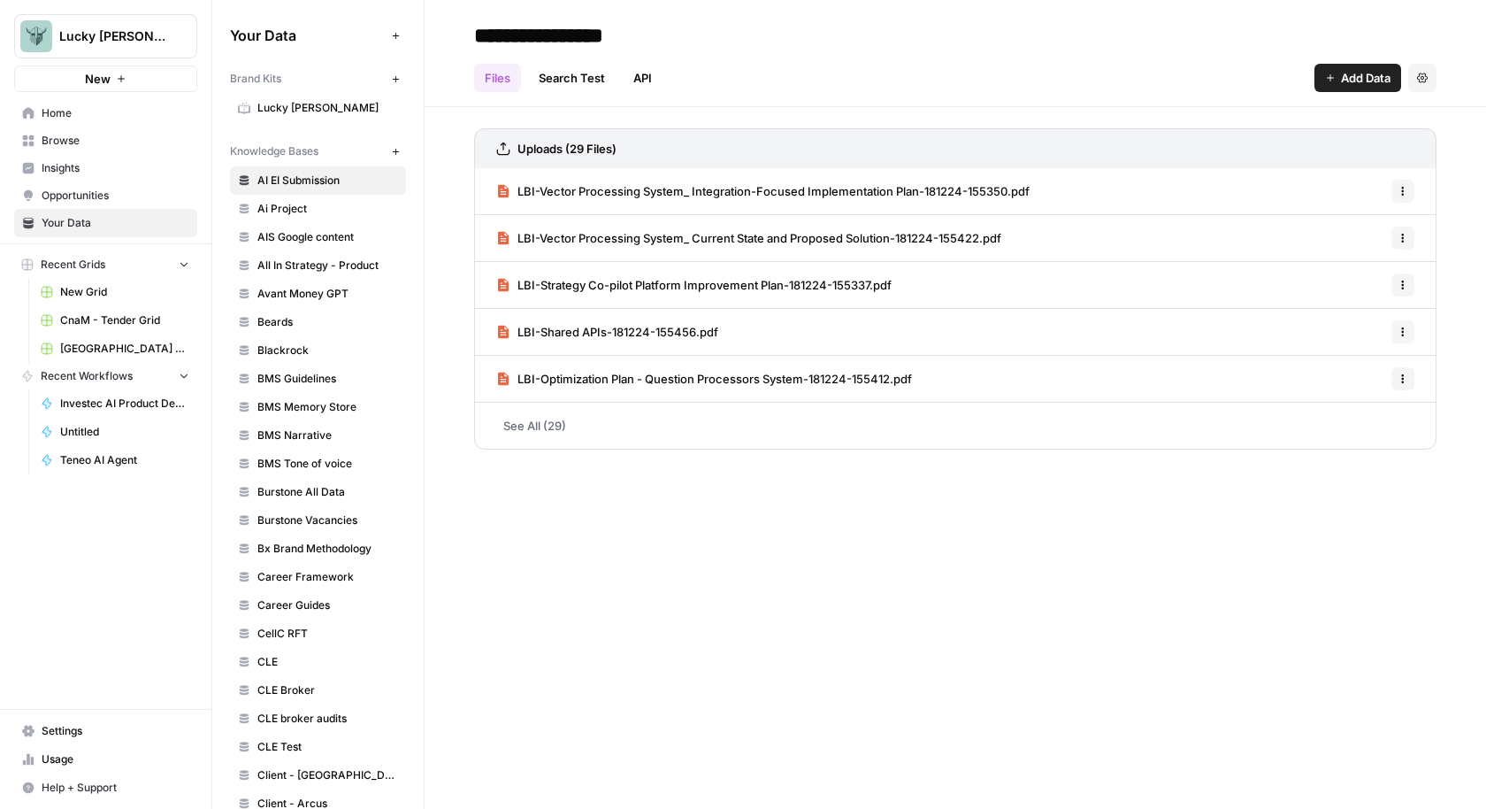
click at [390, 146] on button "New" at bounding box center [395, 151] width 21 height 21
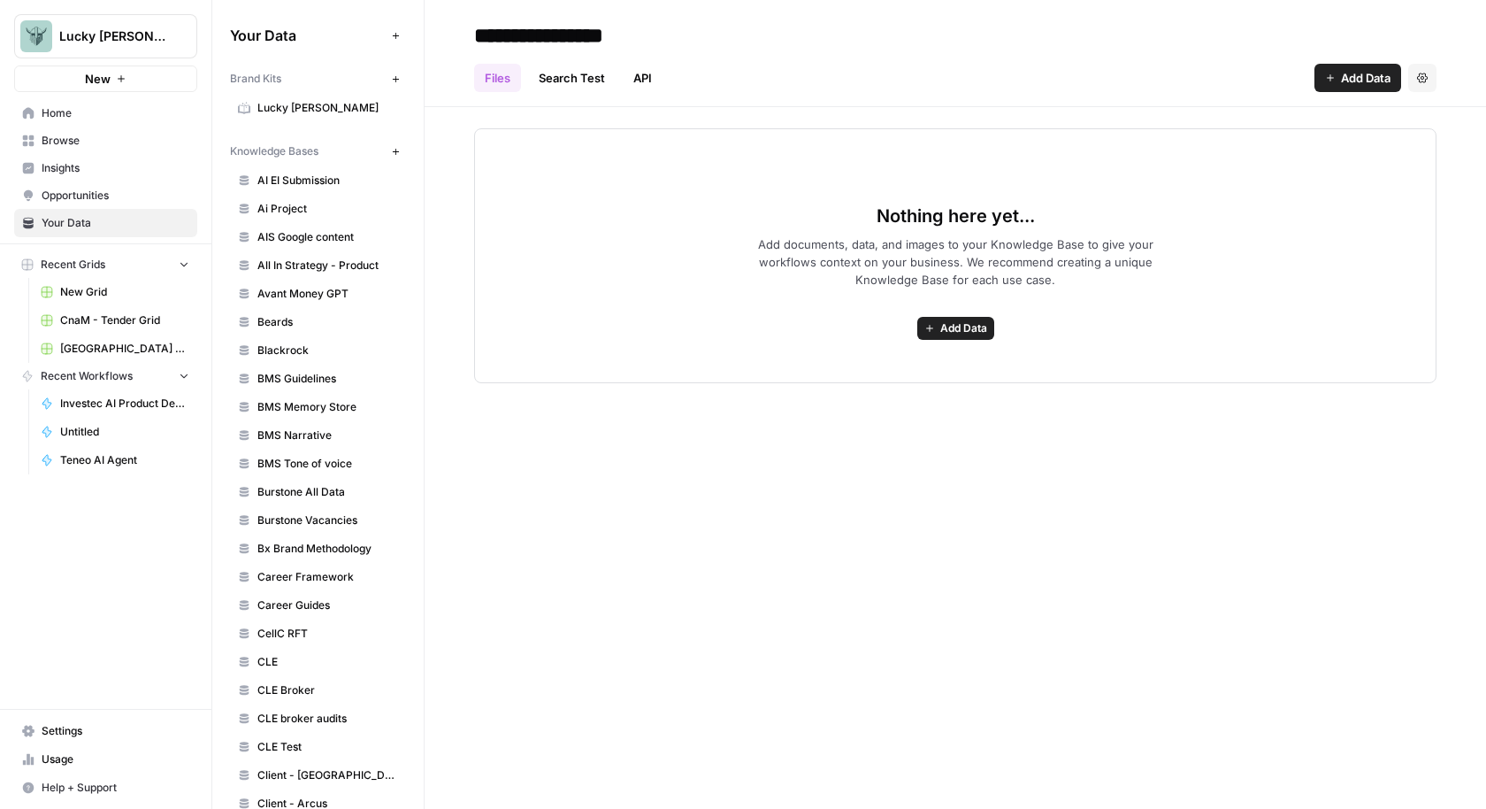
click at [933, 329] on icon "button" at bounding box center [929, 328] width 11 height 11
type input "**********"
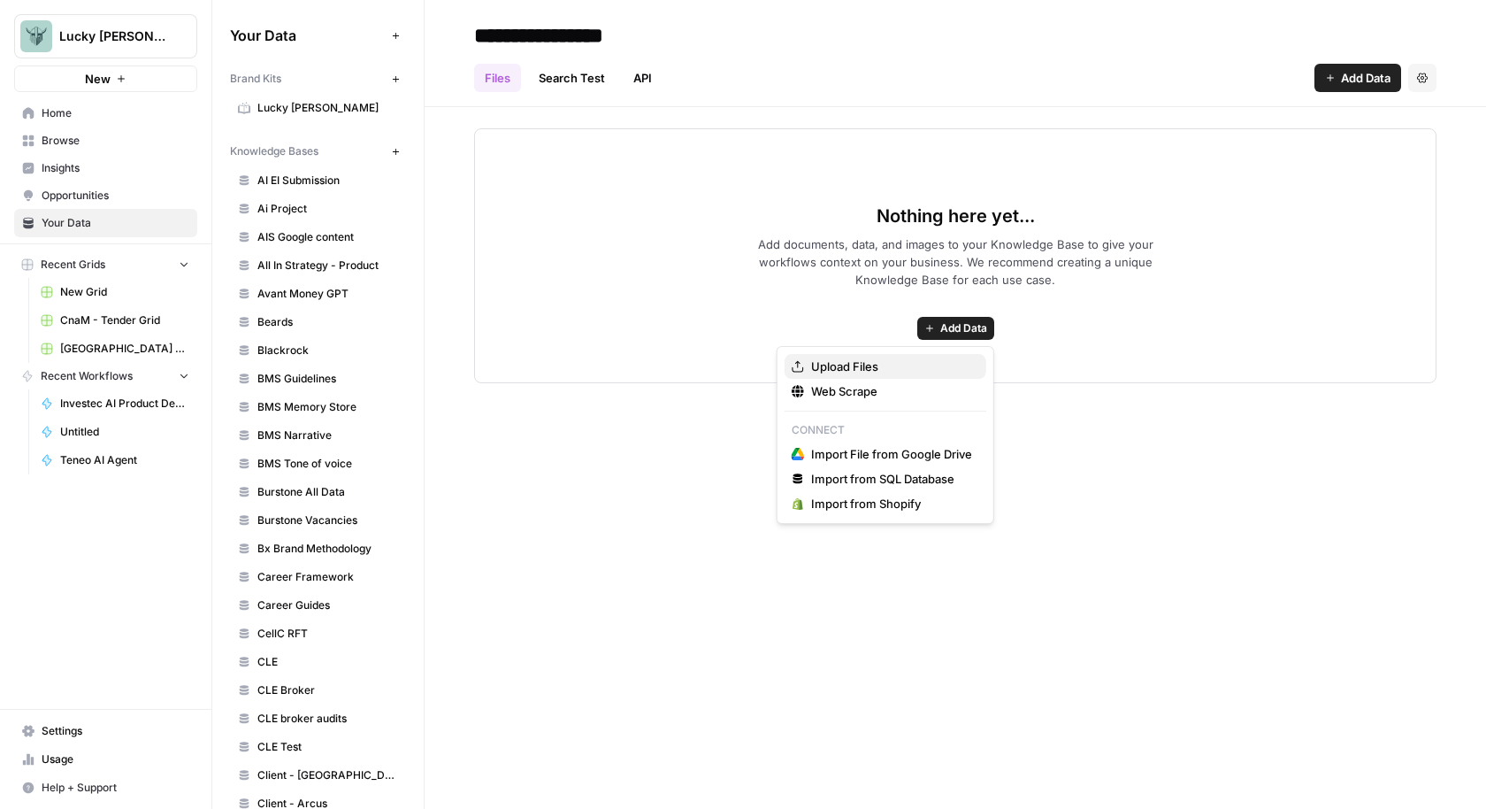
click at [890, 365] on span "Upload Files" at bounding box center [891, 366] width 161 height 18
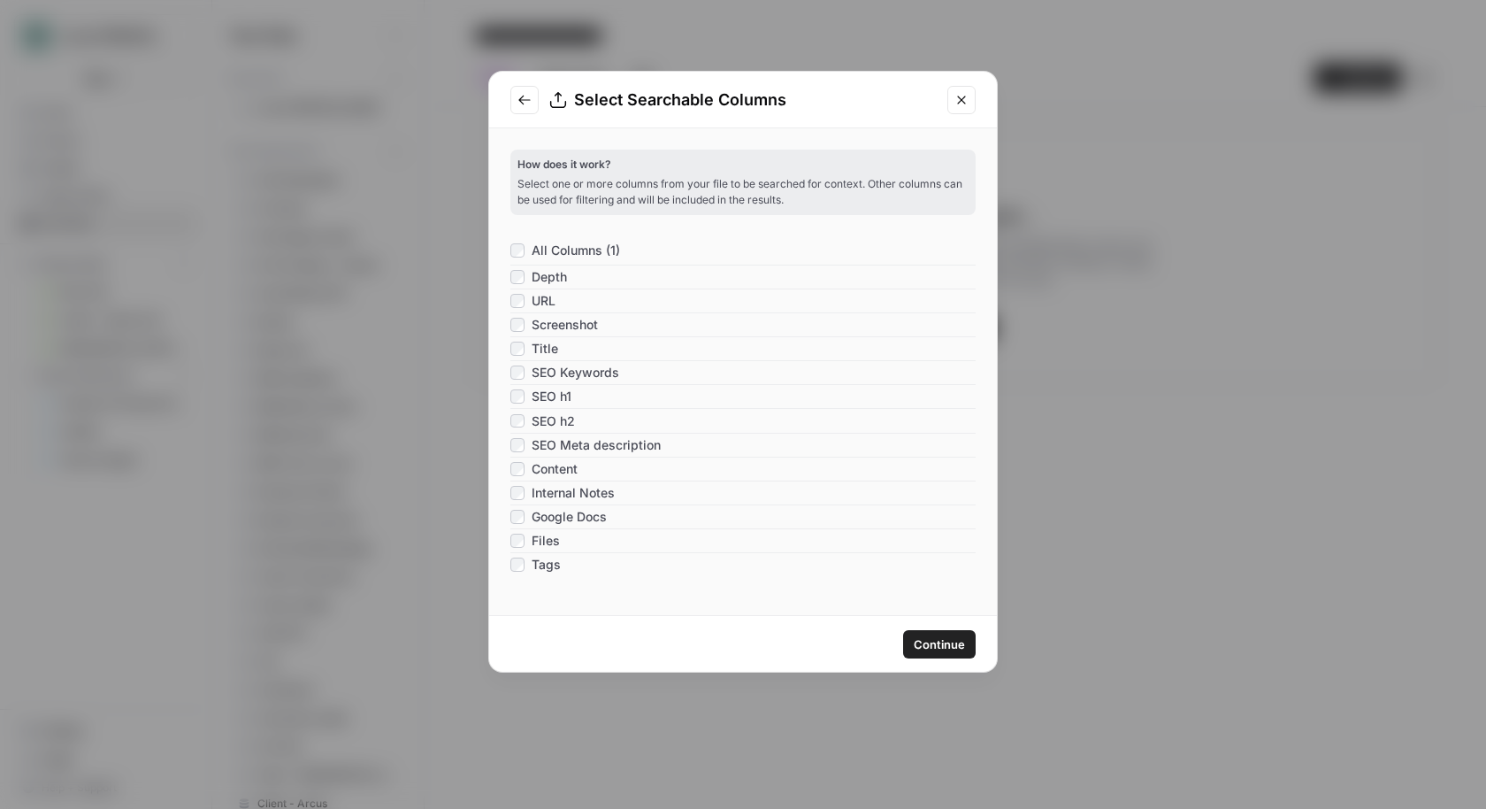
click at [945, 648] on span "Continue" at bounding box center [939, 644] width 51 height 18
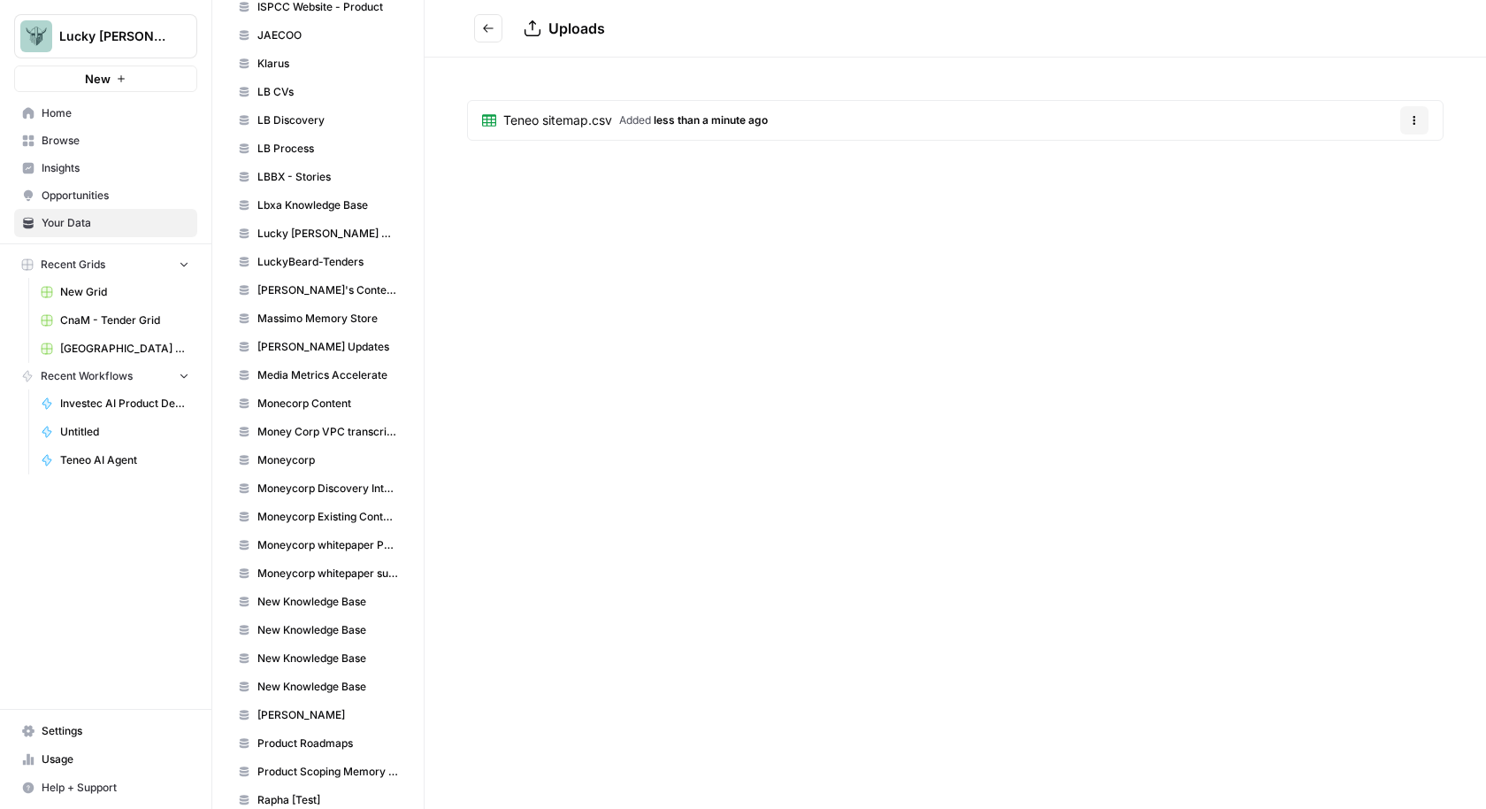
scroll to position [1772, 0]
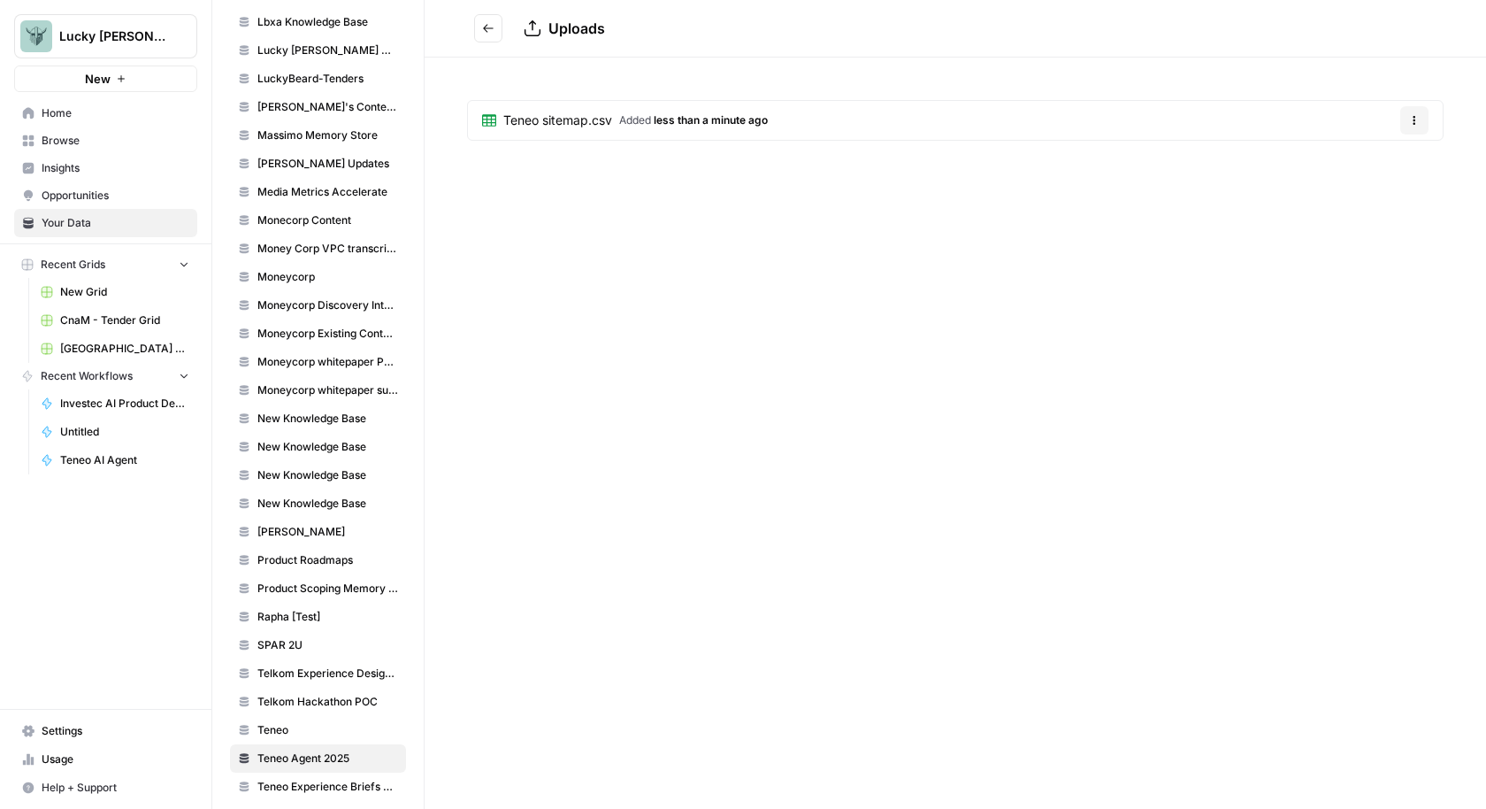
click at [483, 19] on button "Go back" at bounding box center [488, 28] width 28 height 28
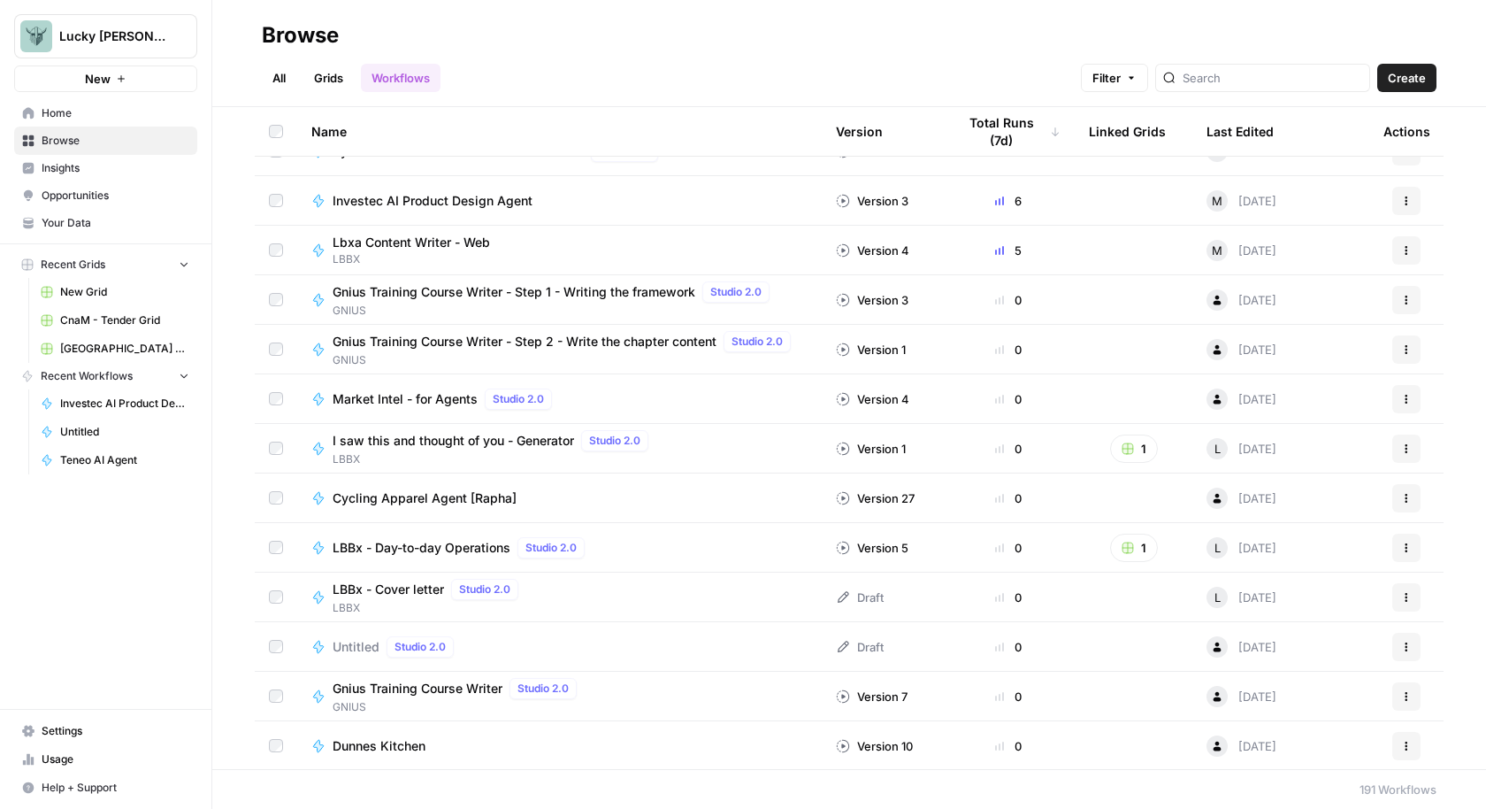
scroll to position [32, 0]
click at [1402, 249] on icon "button" at bounding box center [1406, 248] width 11 height 11
click at [1324, 315] on span "Edit in Studio" at bounding box center [1328, 313] width 142 height 18
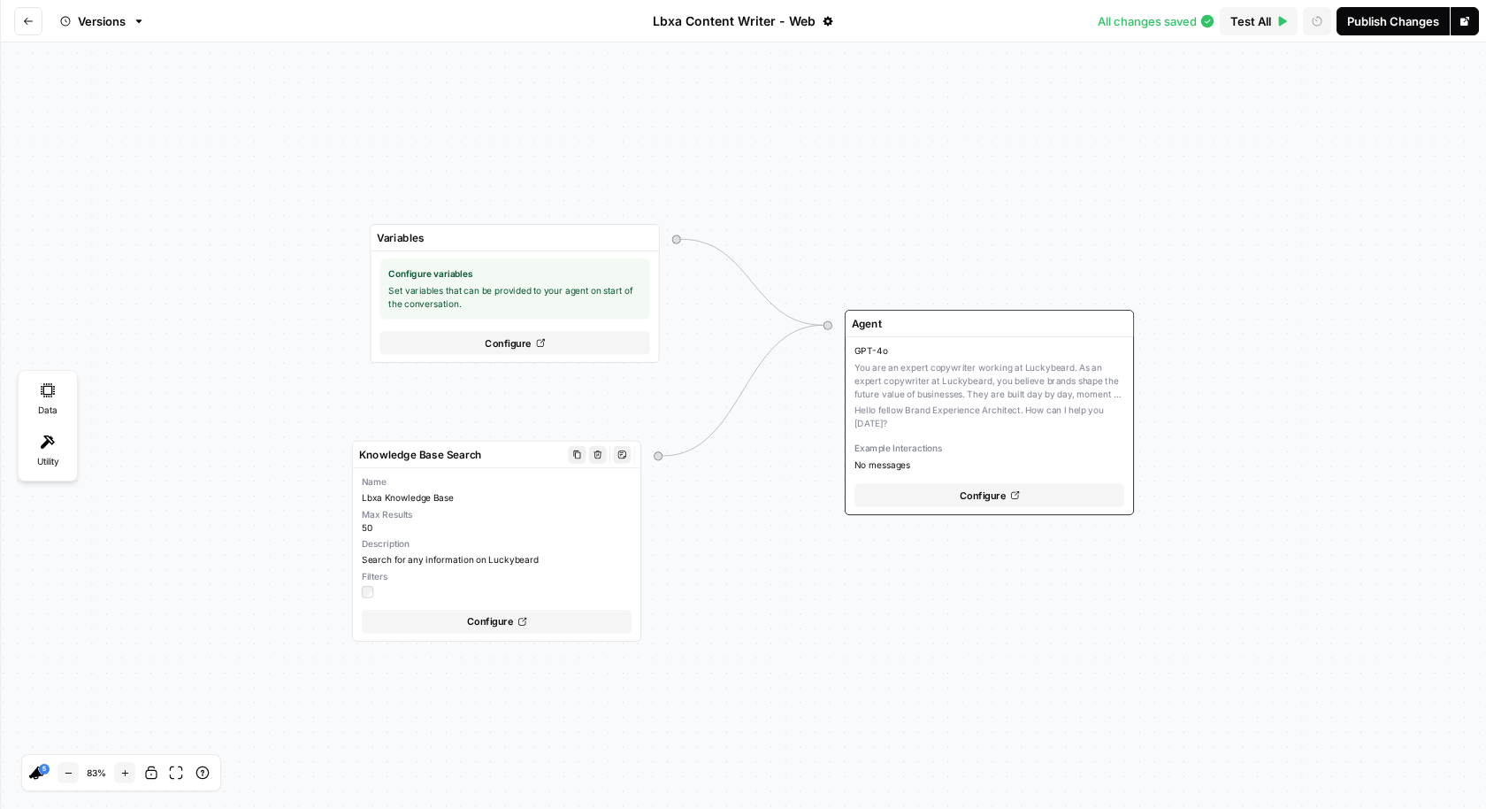
click at [610, 520] on div "Max Results 50" at bounding box center [497, 521] width 270 height 27
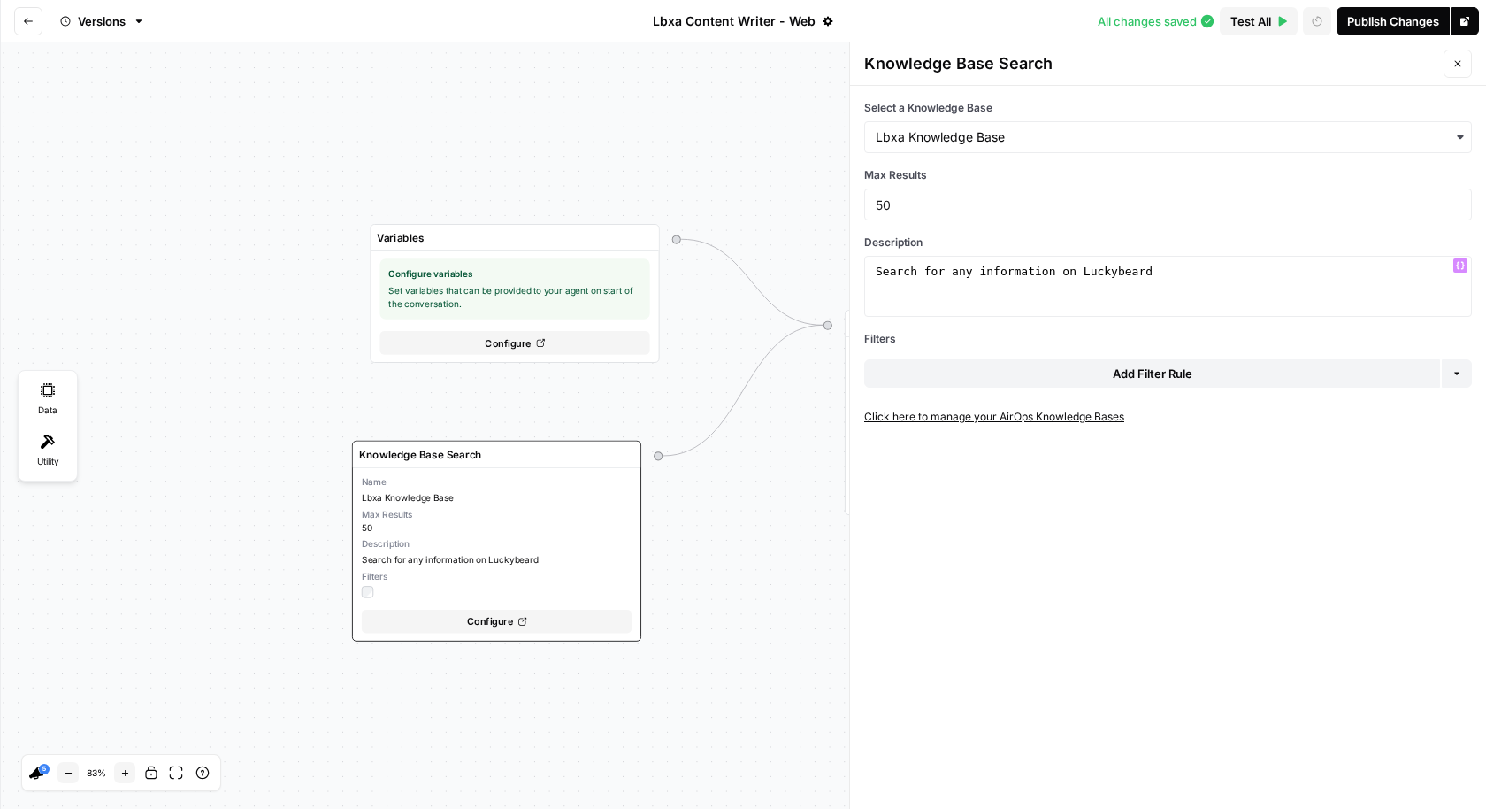
click at [1179, 264] on div "Search for any information on Luckybeard" at bounding box center [1168, 301] width 593 height 75
type textarea "**********"
